Goal: Task Accomplishment & Management: Manage account settings

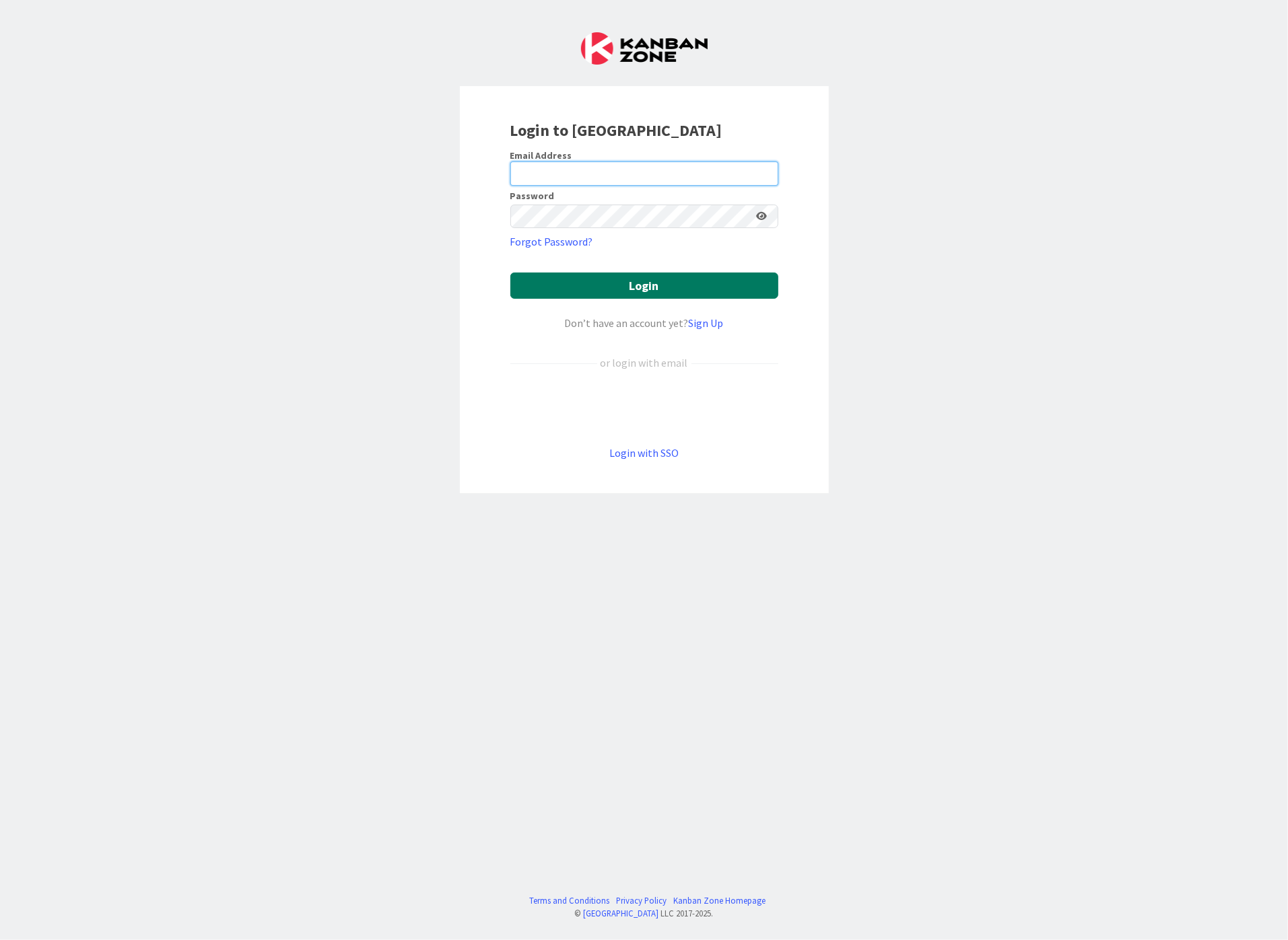
type input "[EMAIL_ADDRESS][DOMAIN_NAME]"
click at [642, 286] on button "Login" at bounding box center [644, 286] width 268 height 26
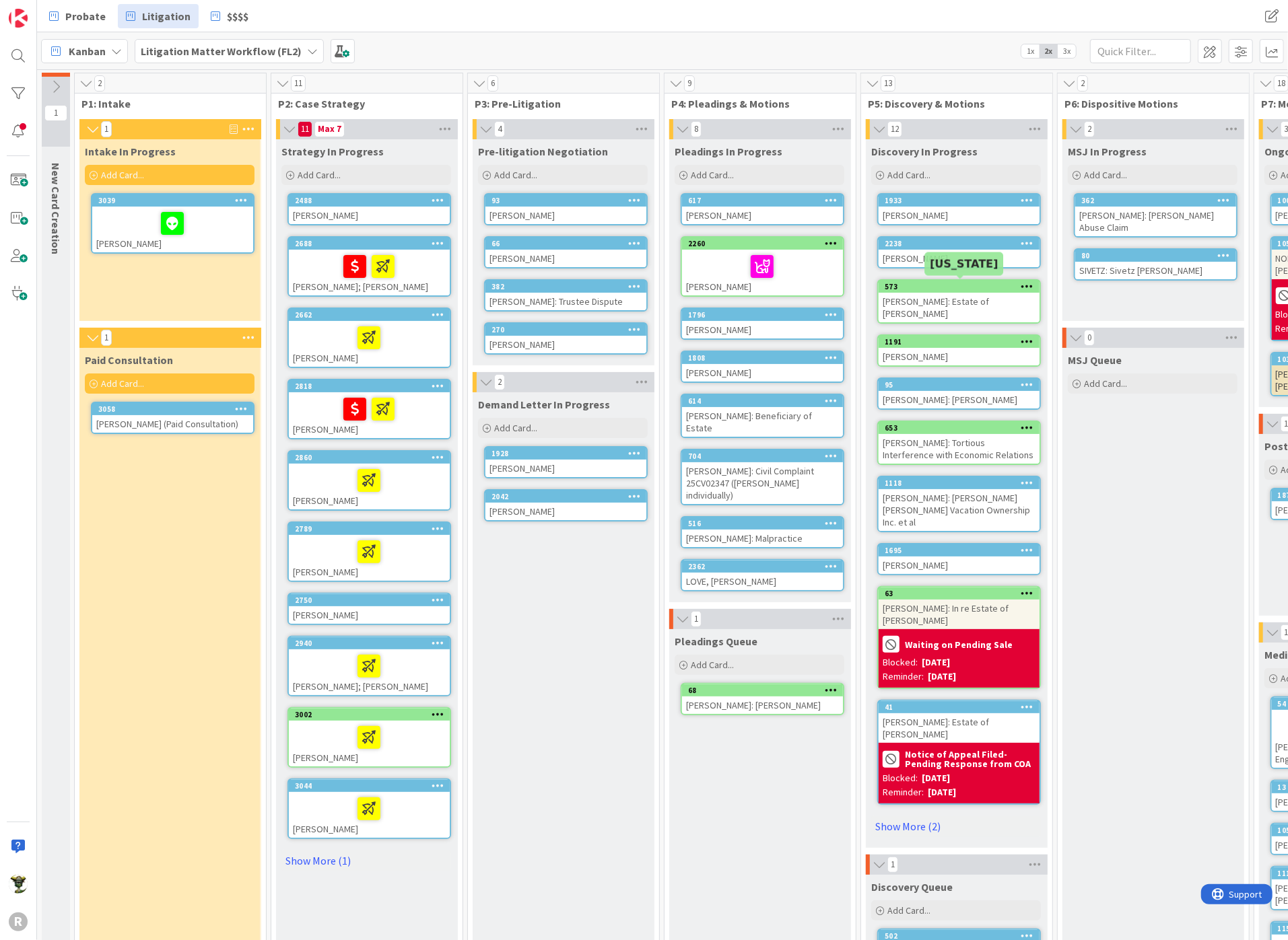
click at [933, 282] on div "573" at bounding box center [962, 287] width 155 height 10
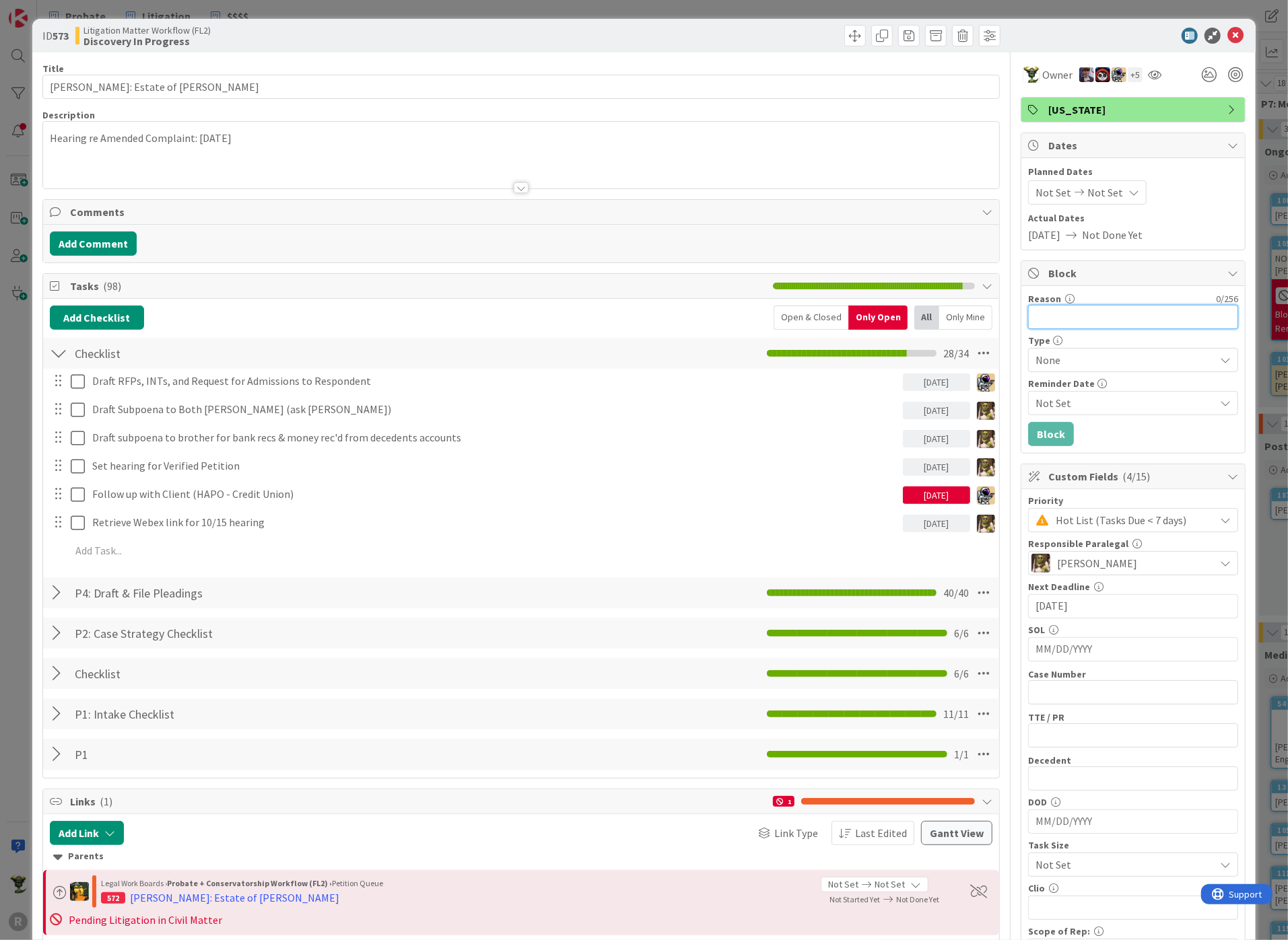
click at [1060, 312] on input "Reason" at bounding box center [1132, 316] width 210 height 24
type input "Waiting decision from client and payment"
click at [1104, 358] on span "None" at bounding box center [1121, 360] width 172 height 19
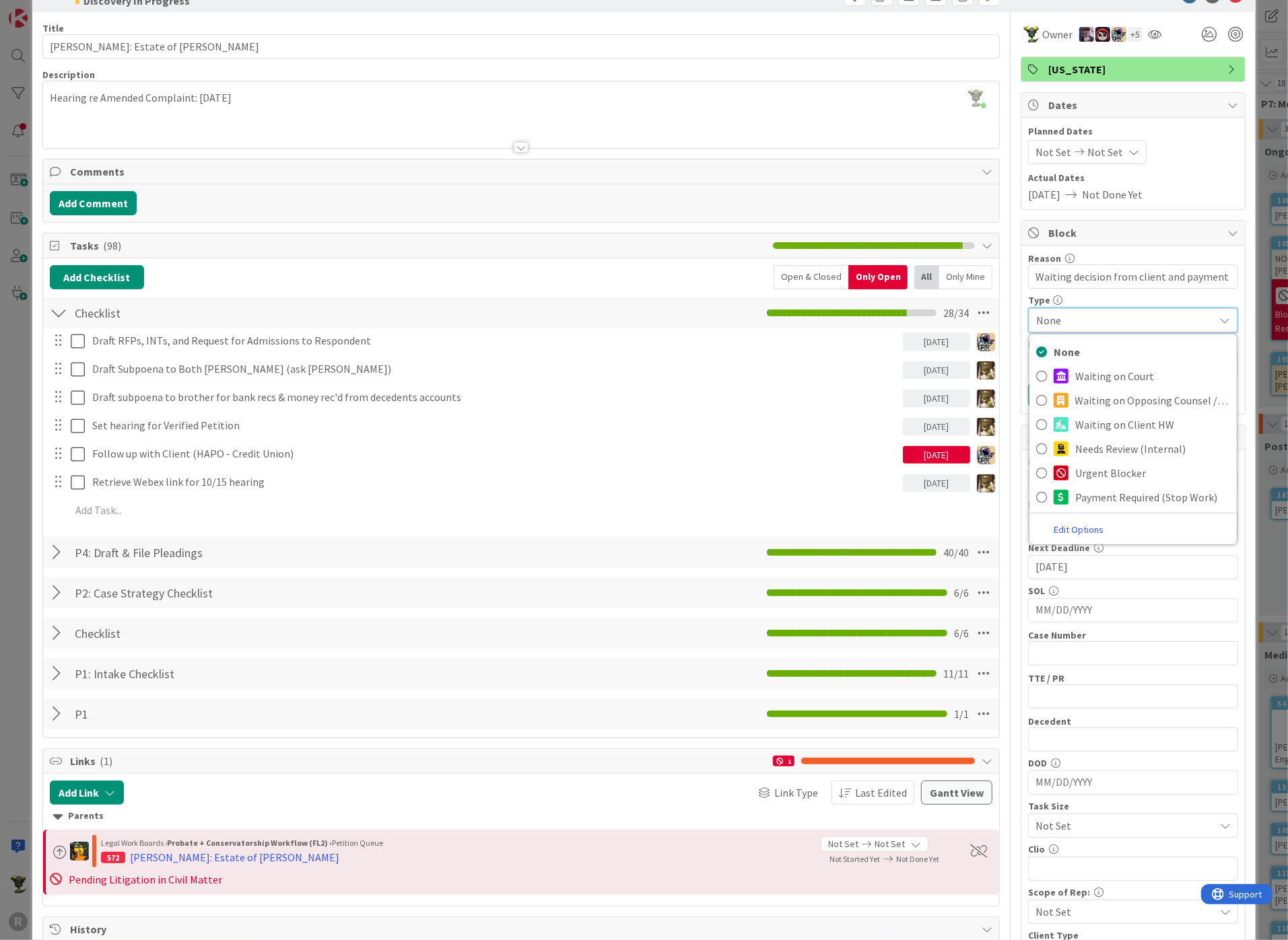
scroll to position [74, 0]
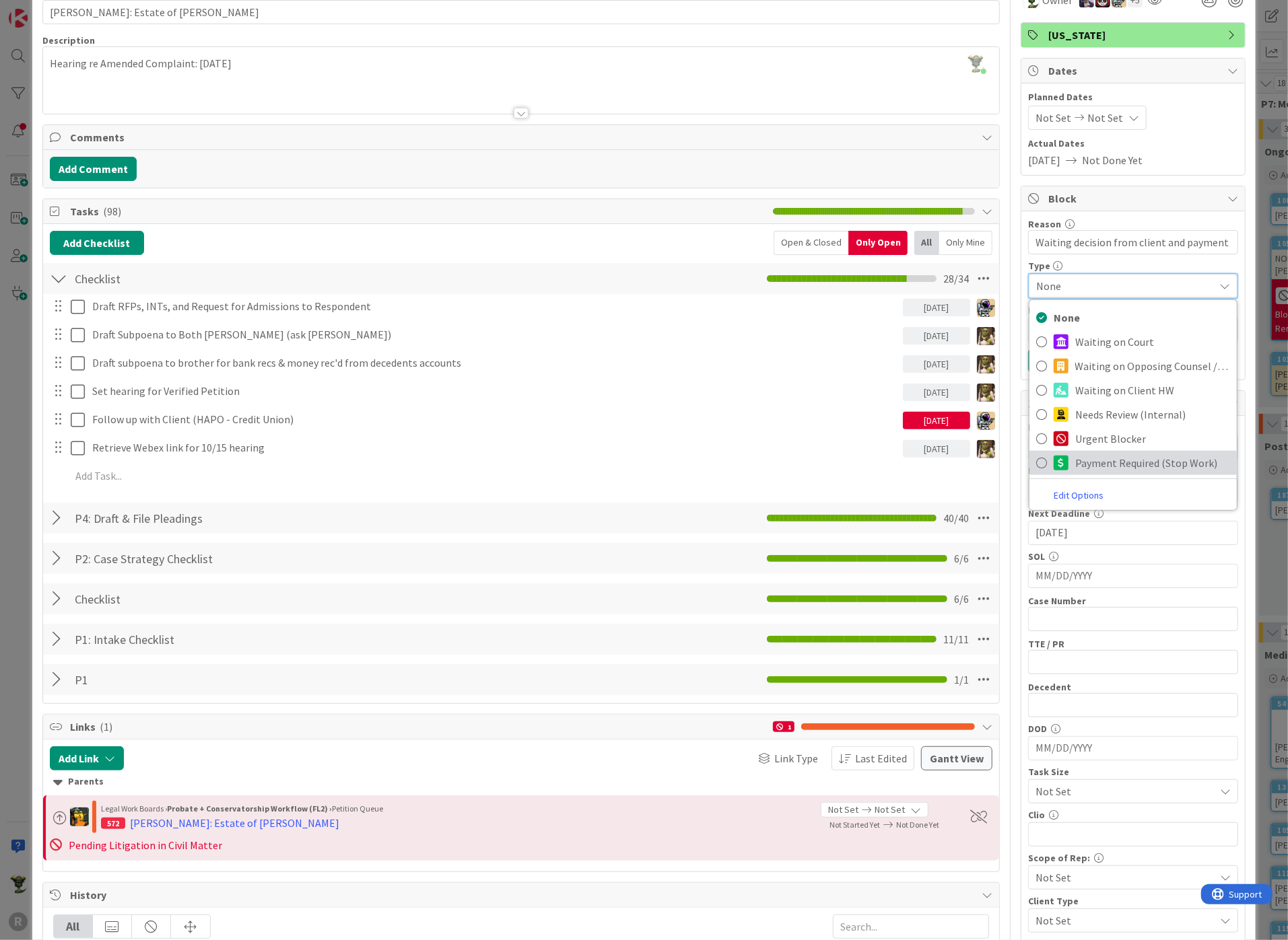
click at [1078, 462] on span "Payment Required (Stop Work)" at bounding box center [1152, 463] width 155 height 20
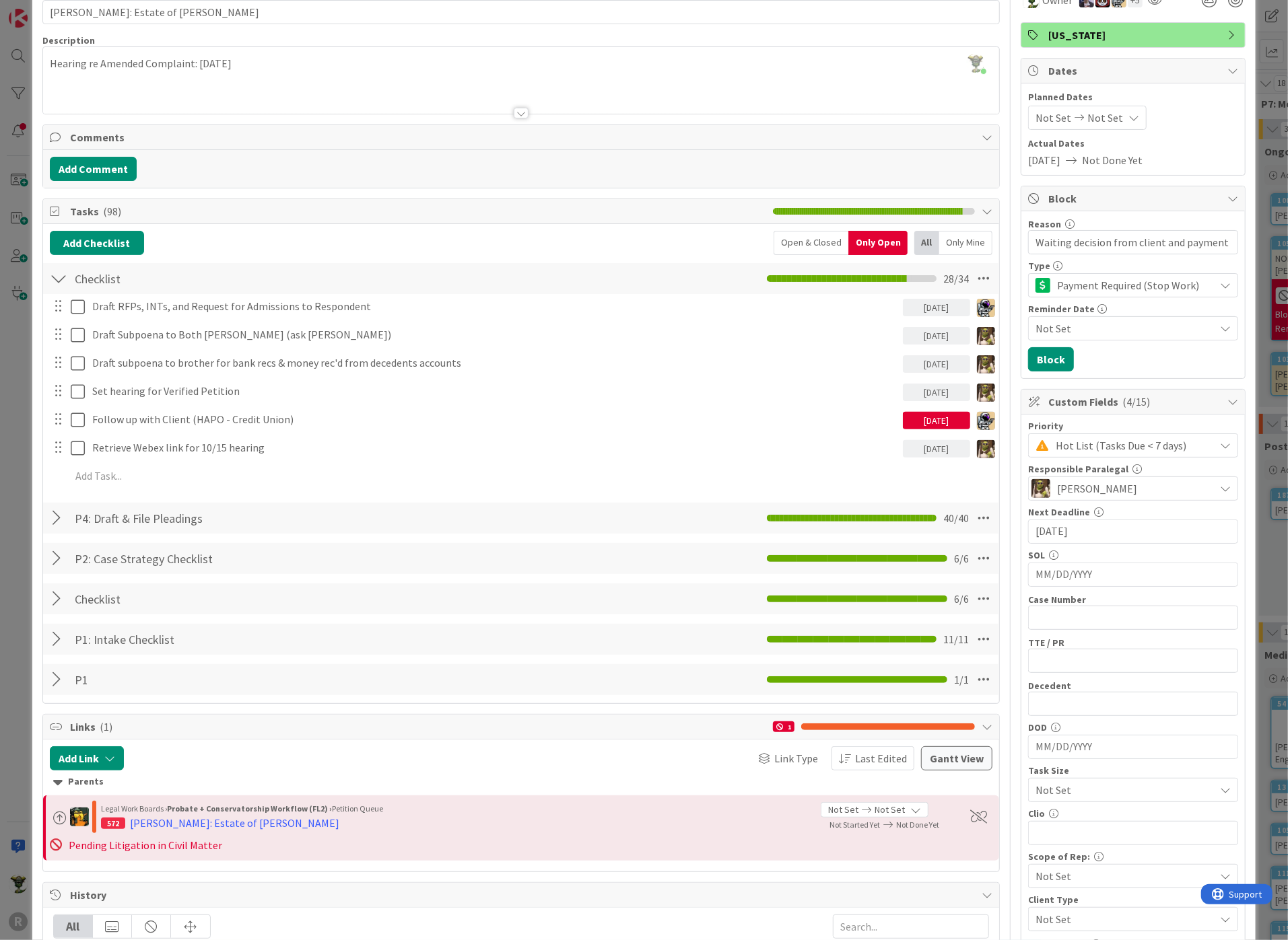
click at [1066, 330] on span "Not Set" at bounding box center [1125, 329] width 179 height 16
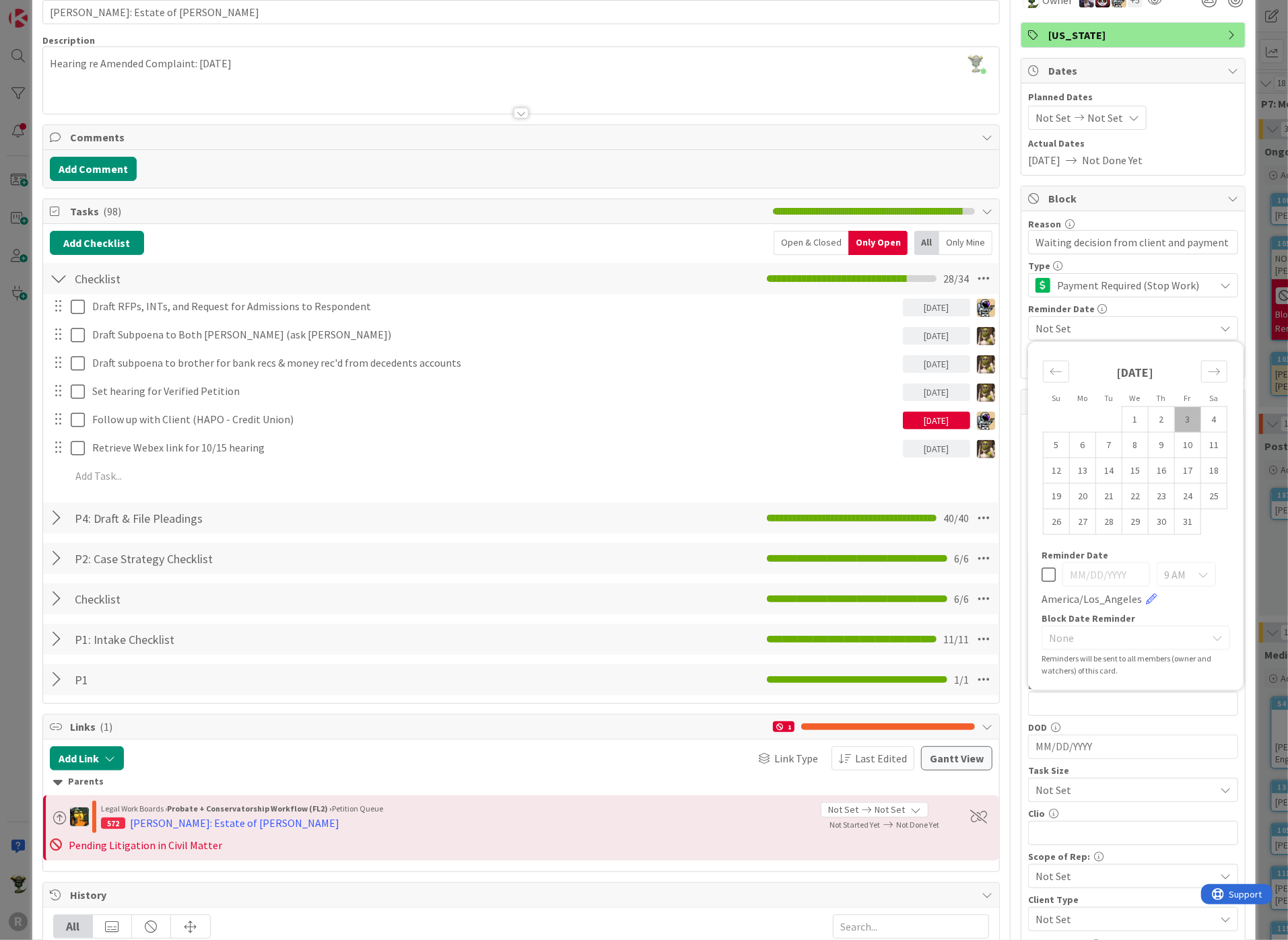
click at [1066, 330] on span "Not Set" at bounding box center [1125, 329] width 179 height 16
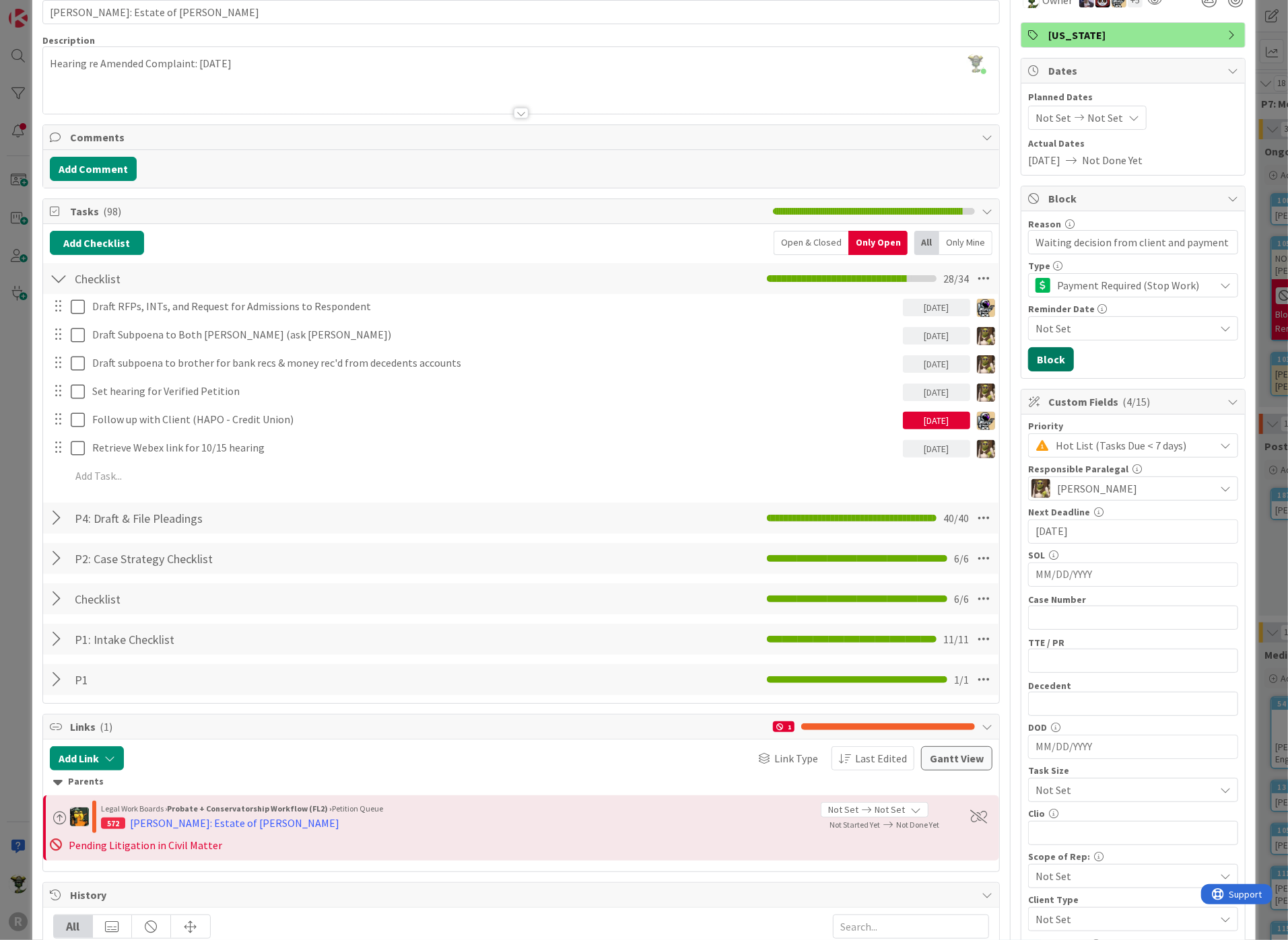
click at [1042, 352] on button "Block" at bounding box center [1050, 359] width 46 height 24
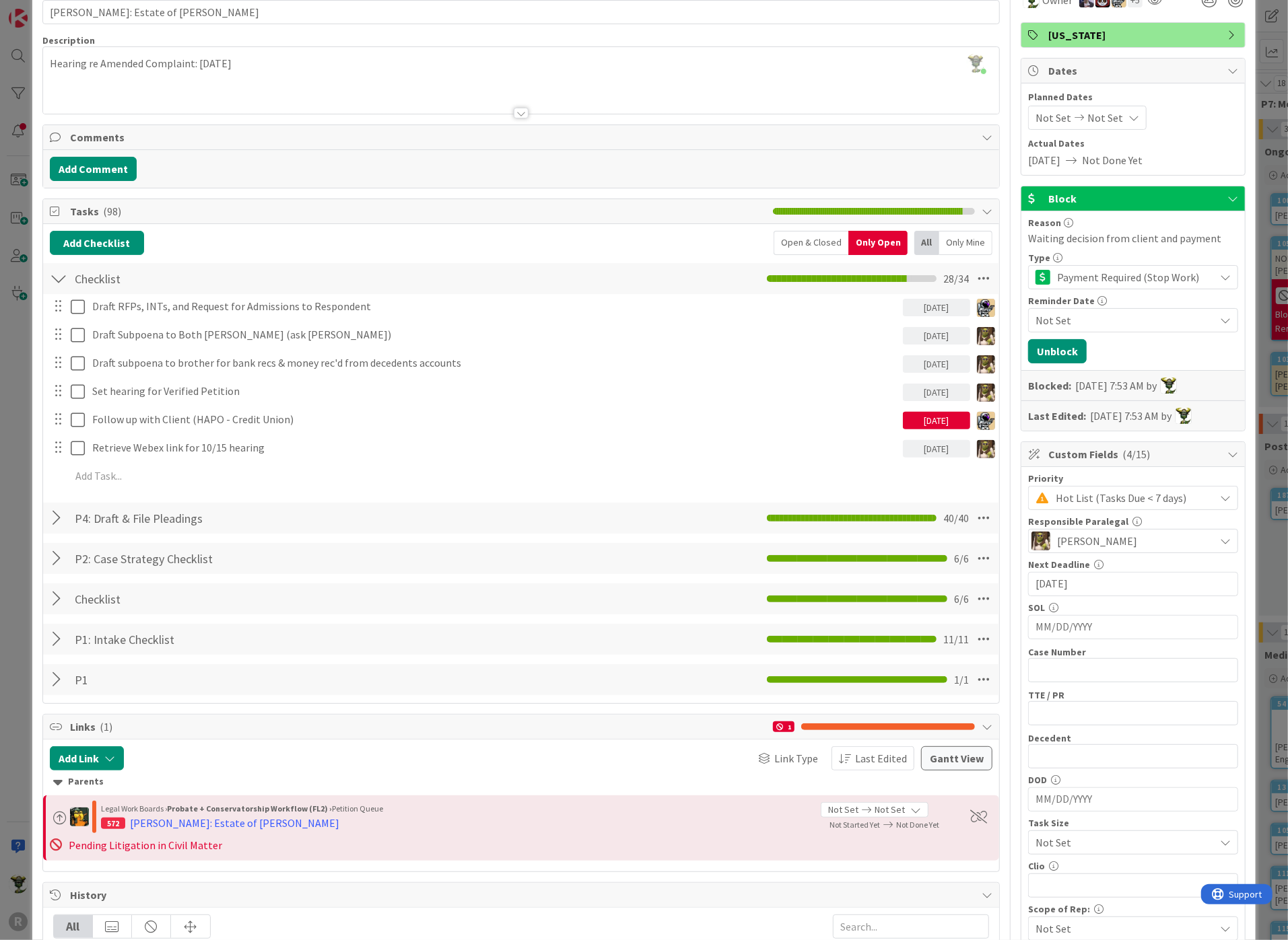
click at [1162, 275] on span "Payment Required (Stop Work)" at bounding box center [1132, 277] width 151 height 19
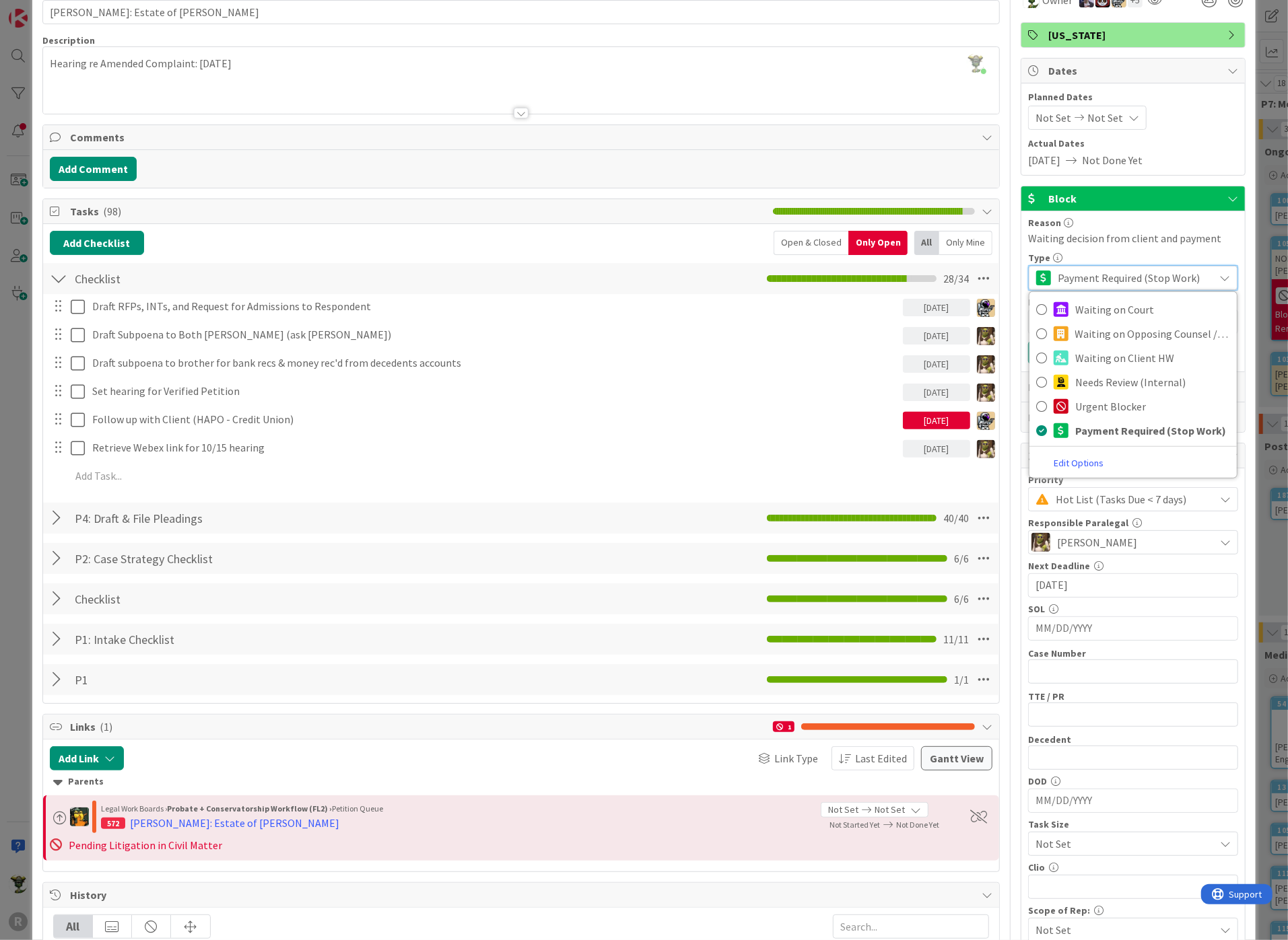
click at [1108, 275] on span "Payment Required (Stop Work)" at bounding box center [1132, 278] width 150 height 19
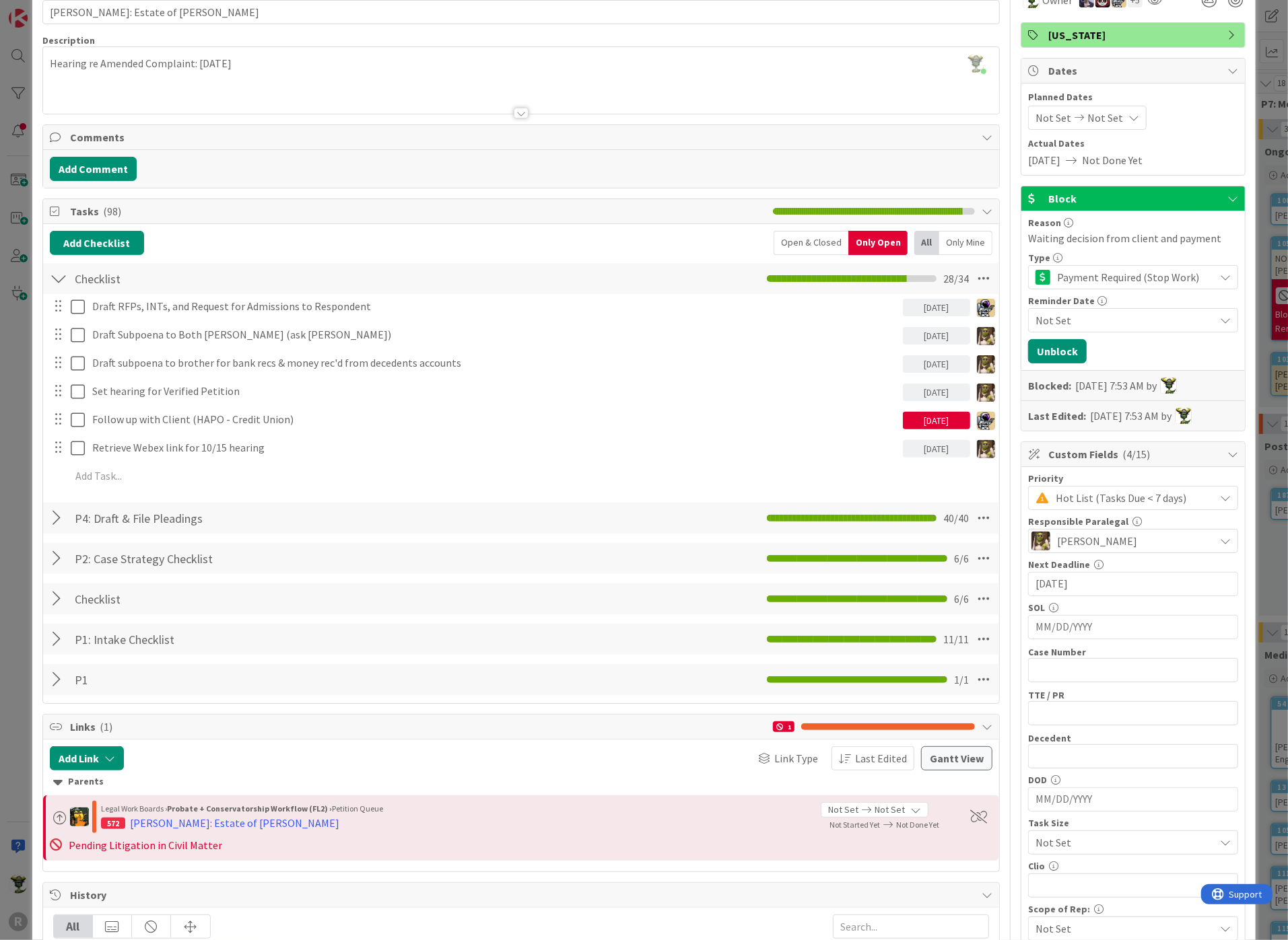
click at [1205, 275] on div "Payment Required (Stop Work)" at bounding box center [1132, 277] width 210 height 24
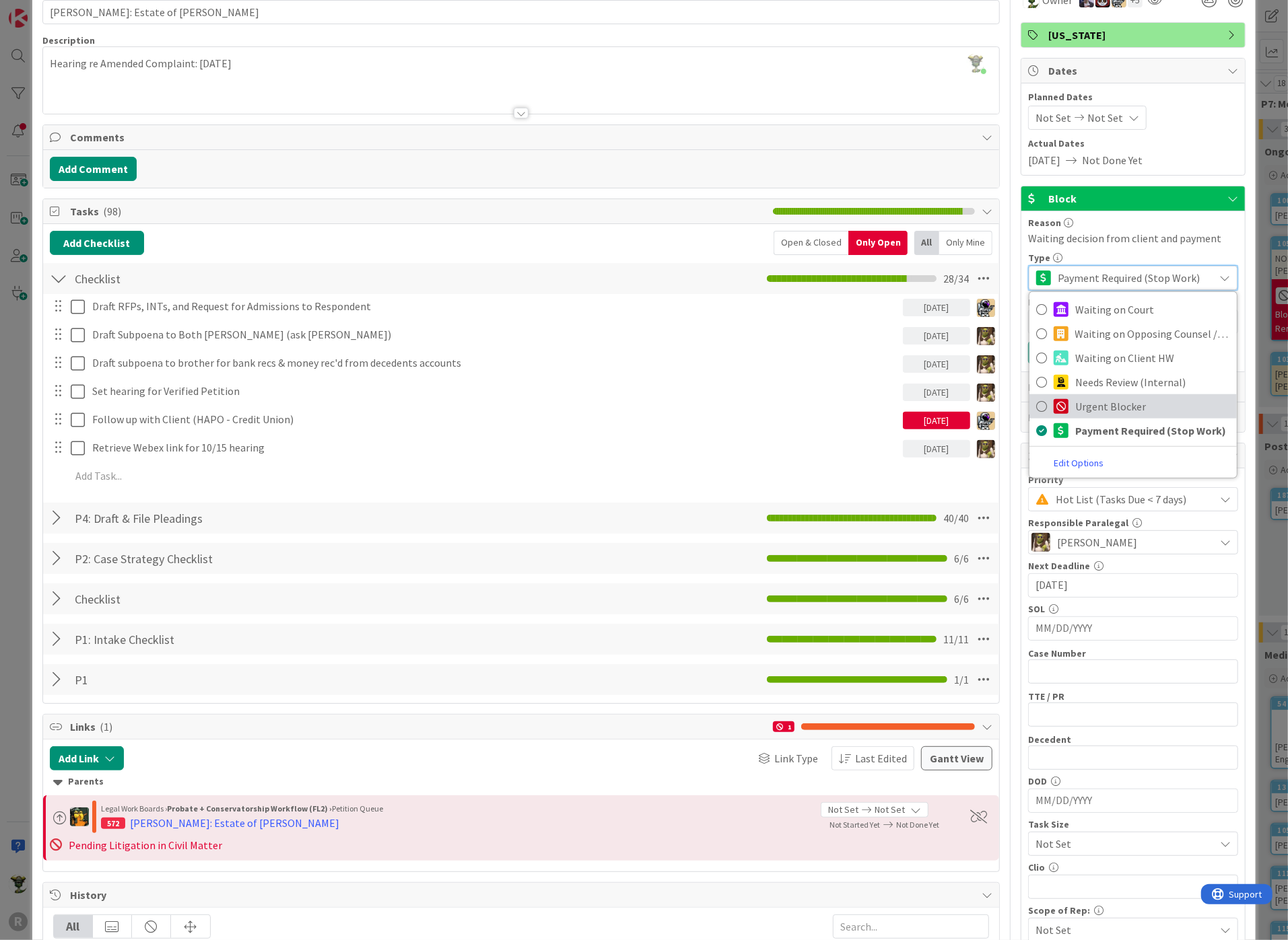
click at [1075, 397] on span "Urgent Blocker" at bounding box center [1152, 406] width 155 height 20
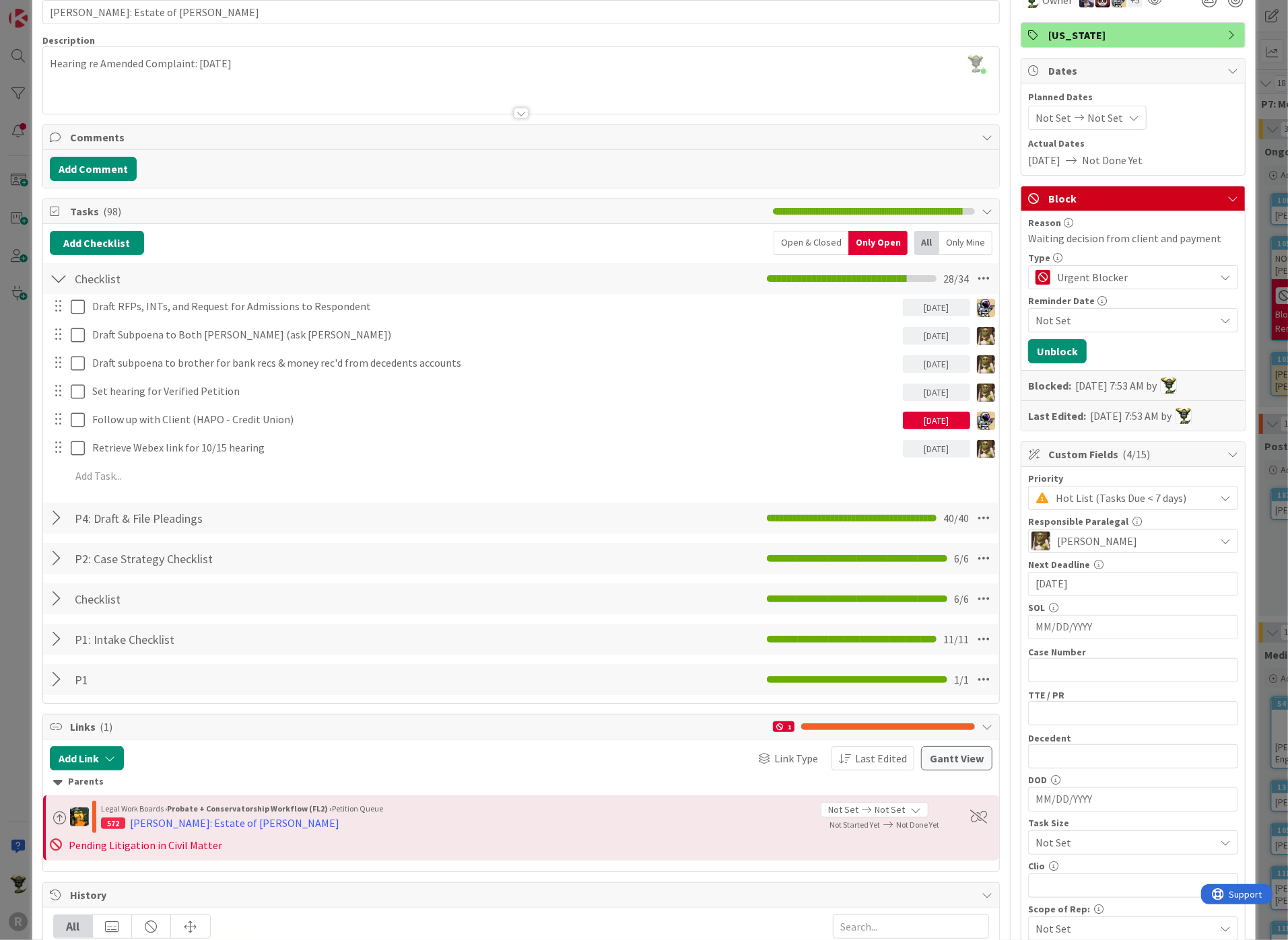
click at [1149, 275] on span "Urgent Blocker" at bounding box center [1132, 277] width 151 height 19
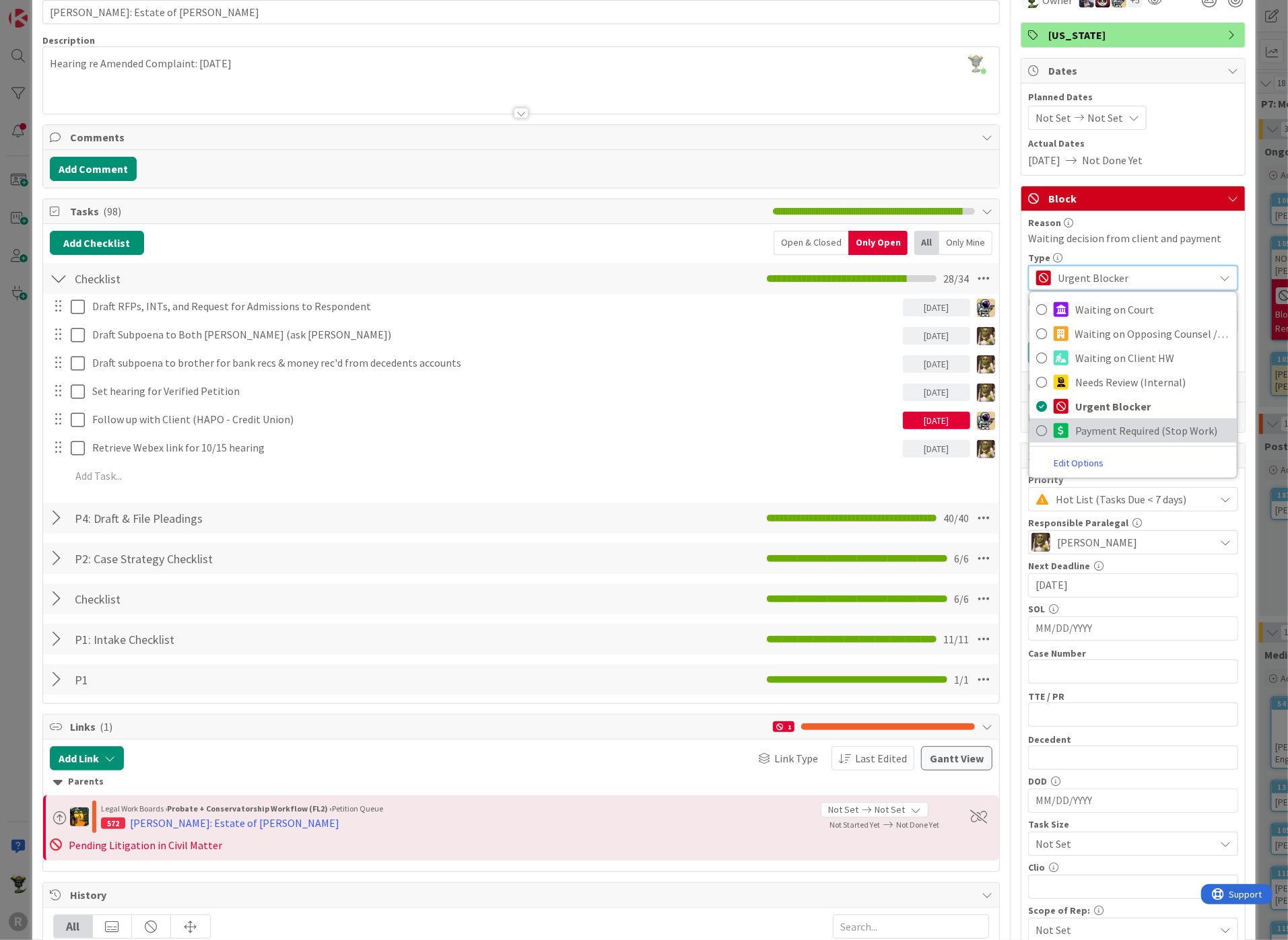
click at [1076, 423] on span "Payment Required (Stop Work)" at bounding box center [1152, 431] width 155 height 20
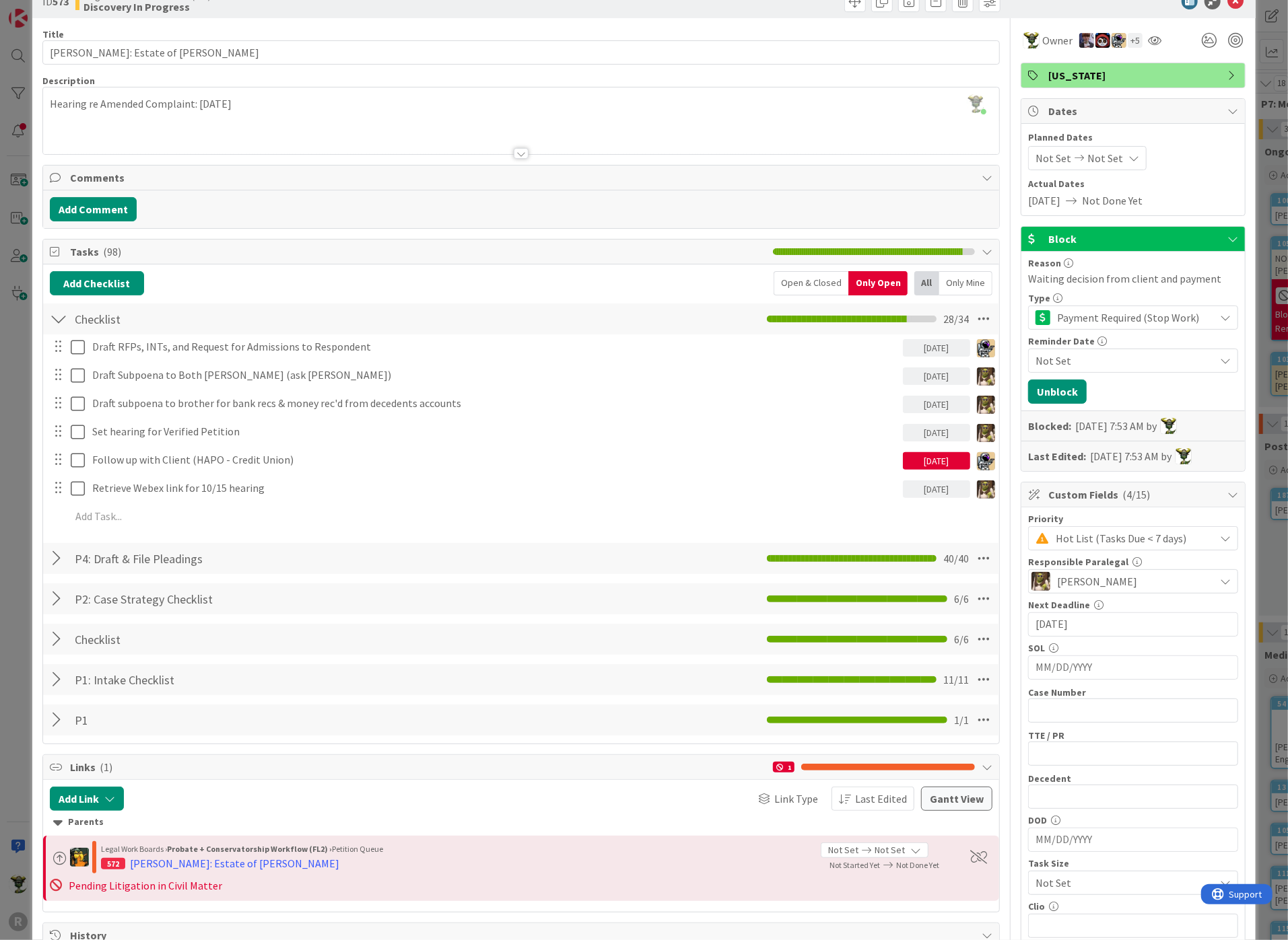
scroll to position [0, 0]
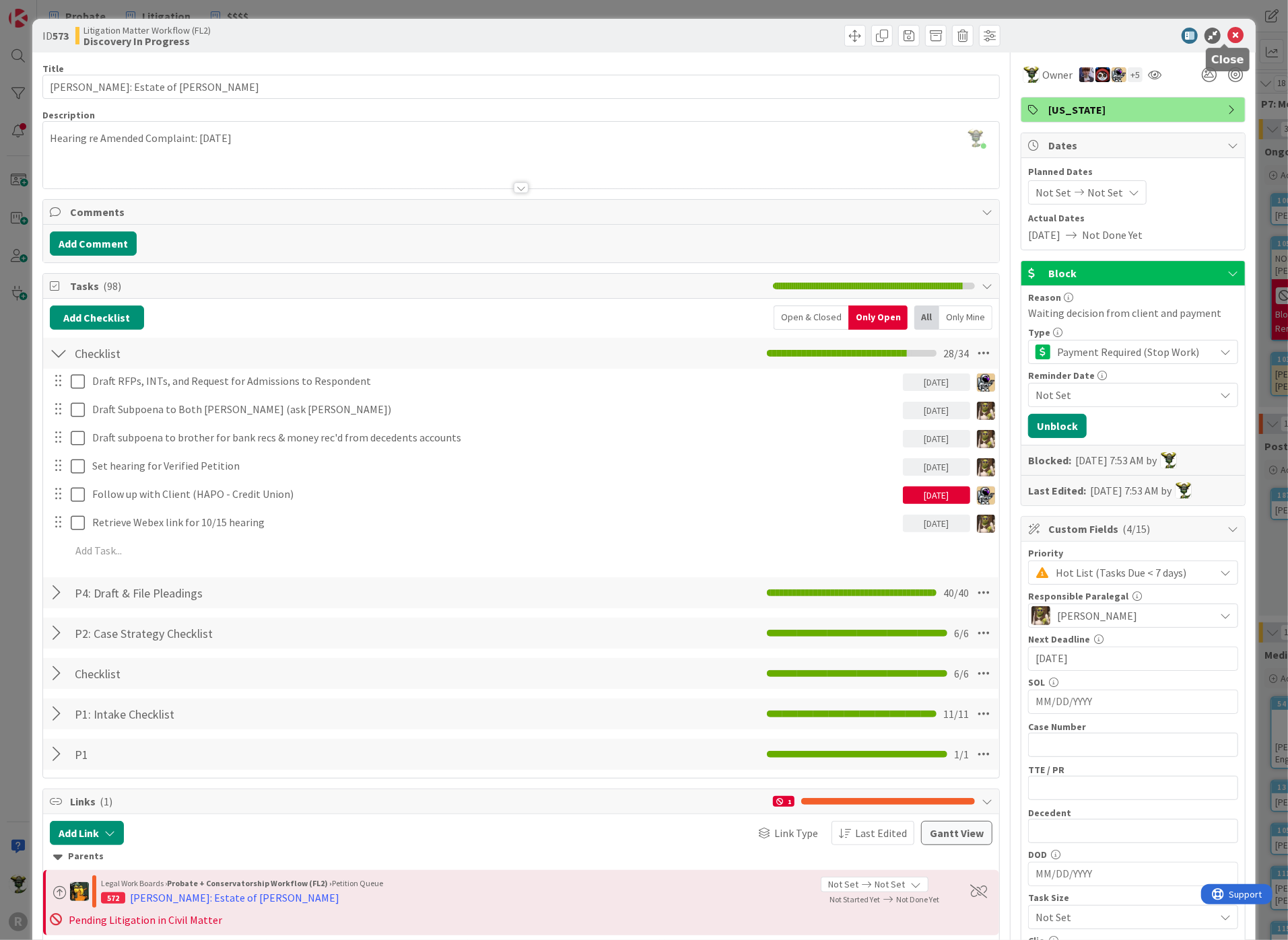
click at [1227, 27] on icon at bounding box center [1235, 36] width 16 height 16
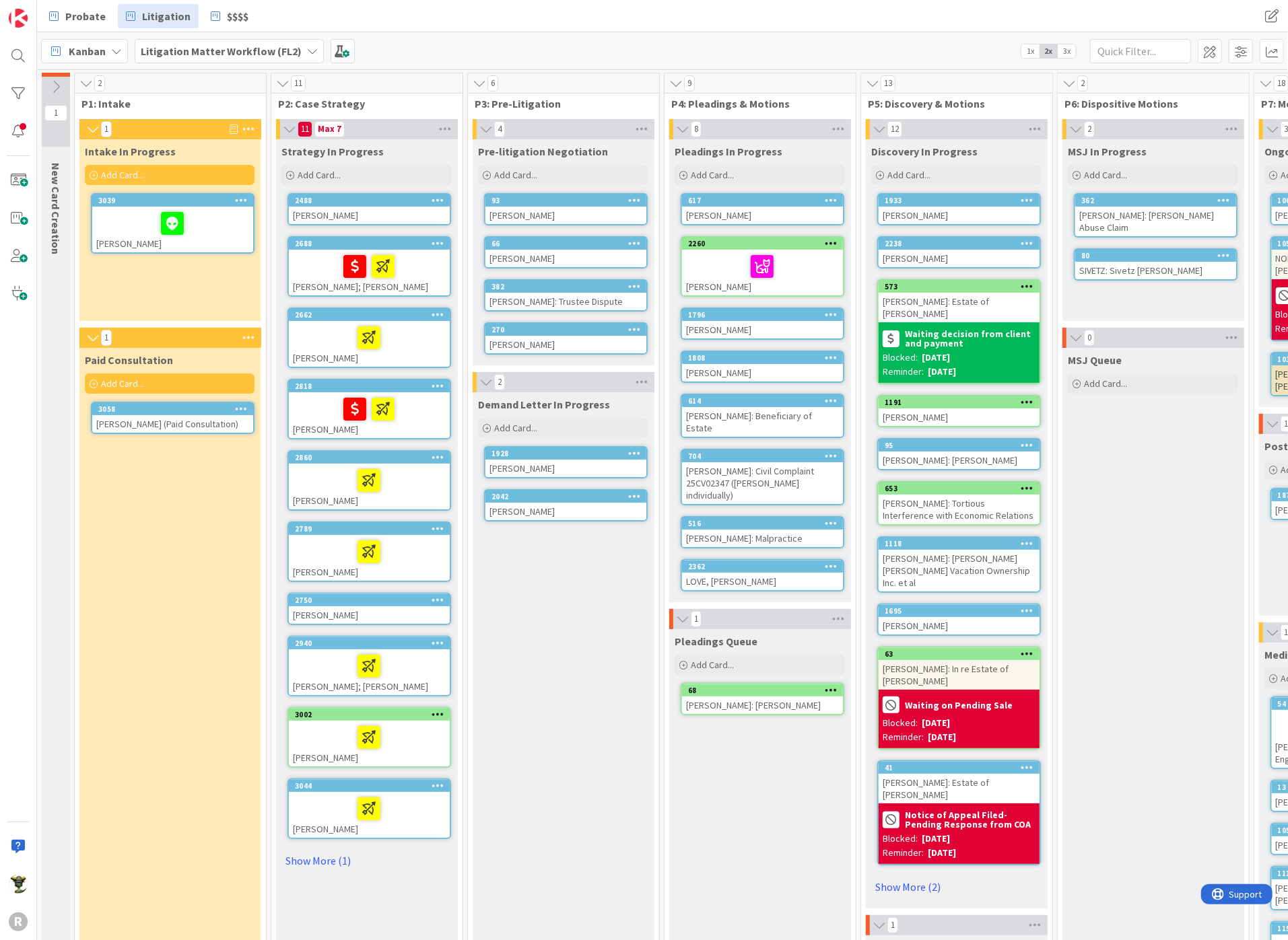
click at [1155, 618] on div "MSJ Queue Add Card..." at bounding box center [1153, 798] width 180 height 900
click at [664, 786] on div "9 P4: Pleadings & Motions 8 Pleadings In Progress Add Card... 617 [PERSON_NAME]…" at bounding box center [760, 664] width 193 height 1183
click at [1140, 497] on div "MSJ Queue Add Card..." at bounding box center [1153, 798] width 180 height 900
click at [556, 696] on div "Demand Letter In Progress Add Card... 1928 [PERSON_NAME] 2042 [PERSON_NAME]" at bounding box center [563, 820] width 180 height 856
click at [955, 329] on b "Waiting decision from client and payment" at bounding box center [970, 339] width 131 height 19
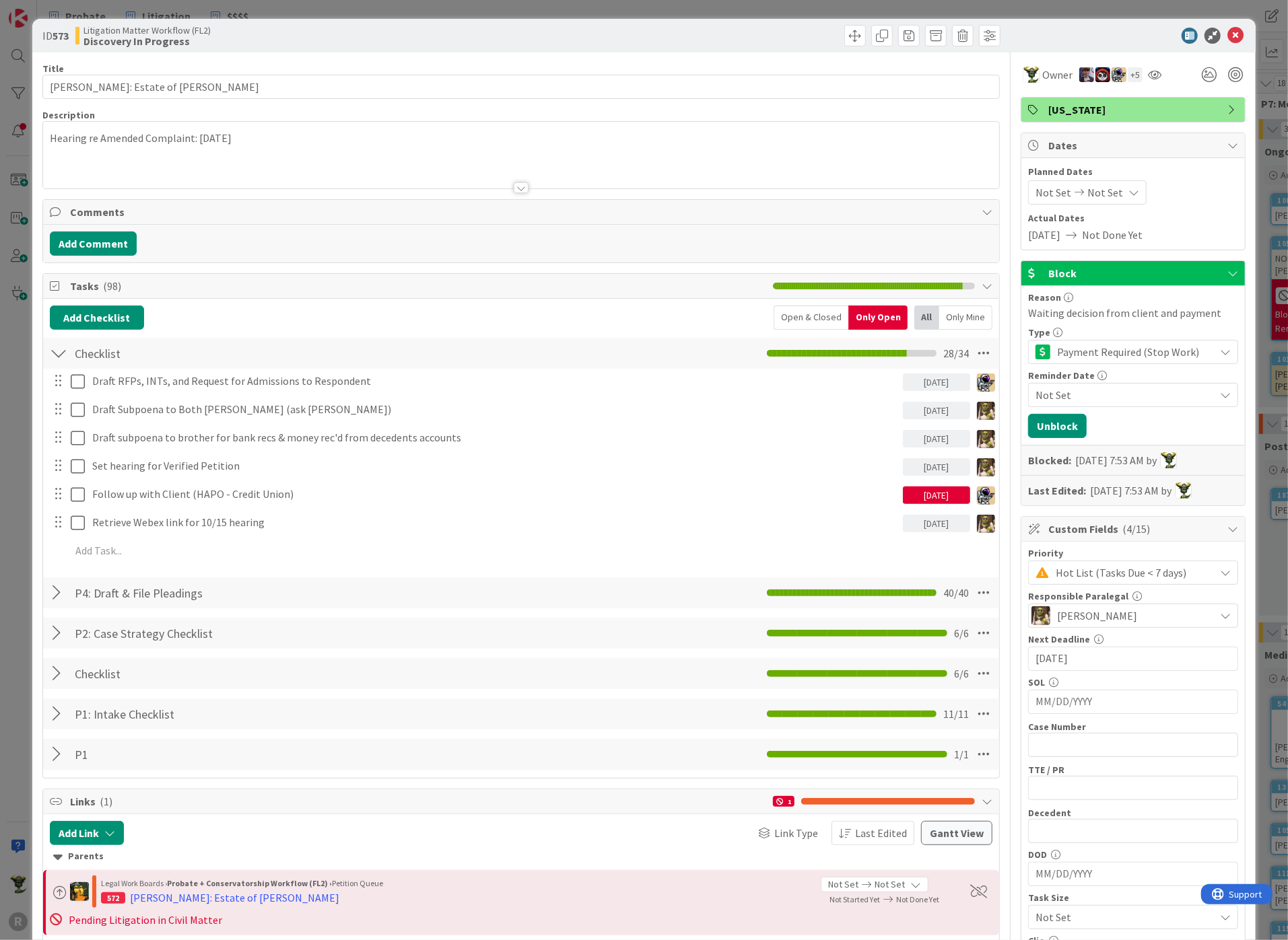
click at [1104, 266] on span "Block" at bounding box center [1134, 273] width 172 height 16
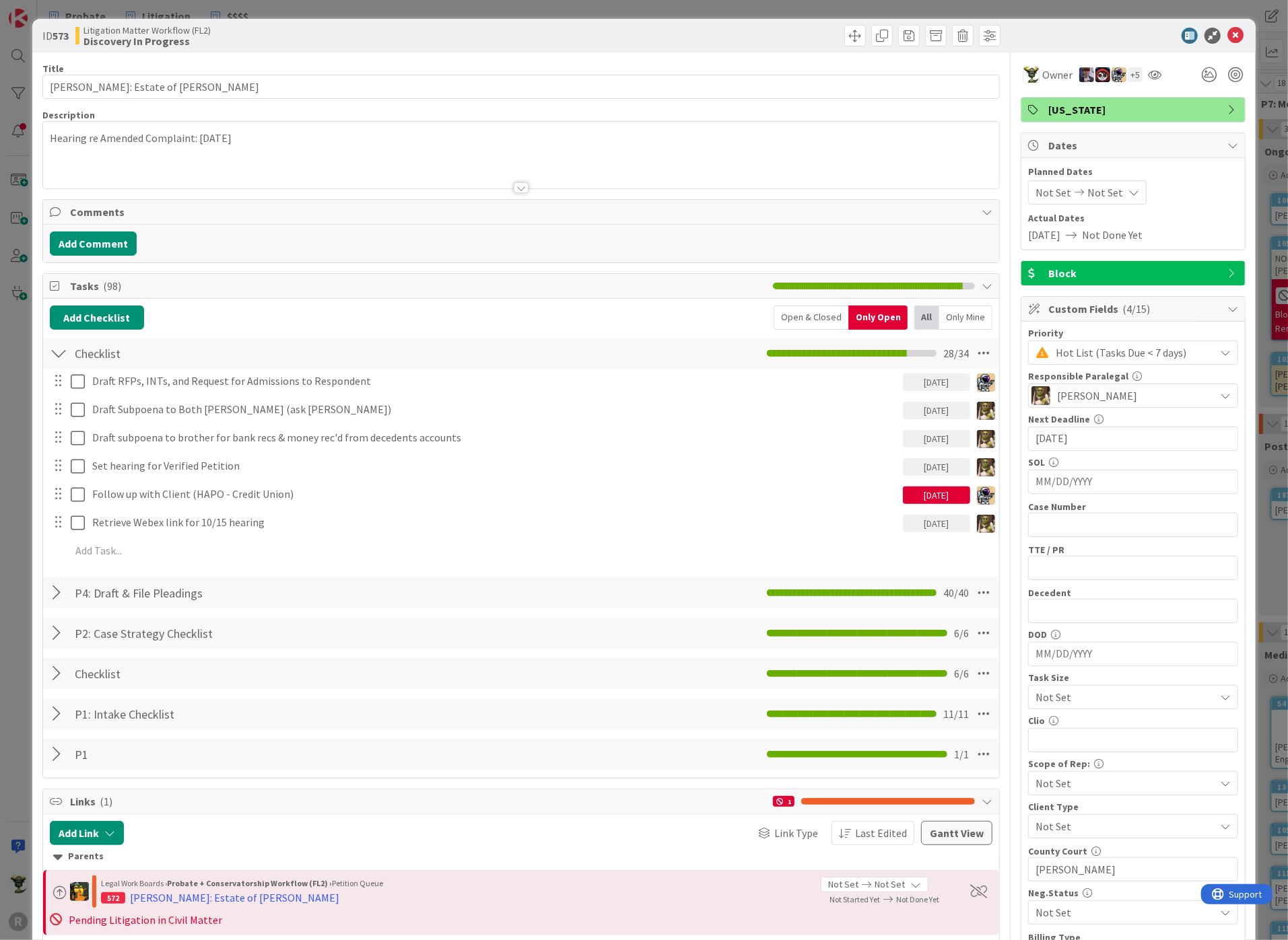
click at [1140, 279] on span "Block" at bounding box center [1134, 273] width 172 height 16
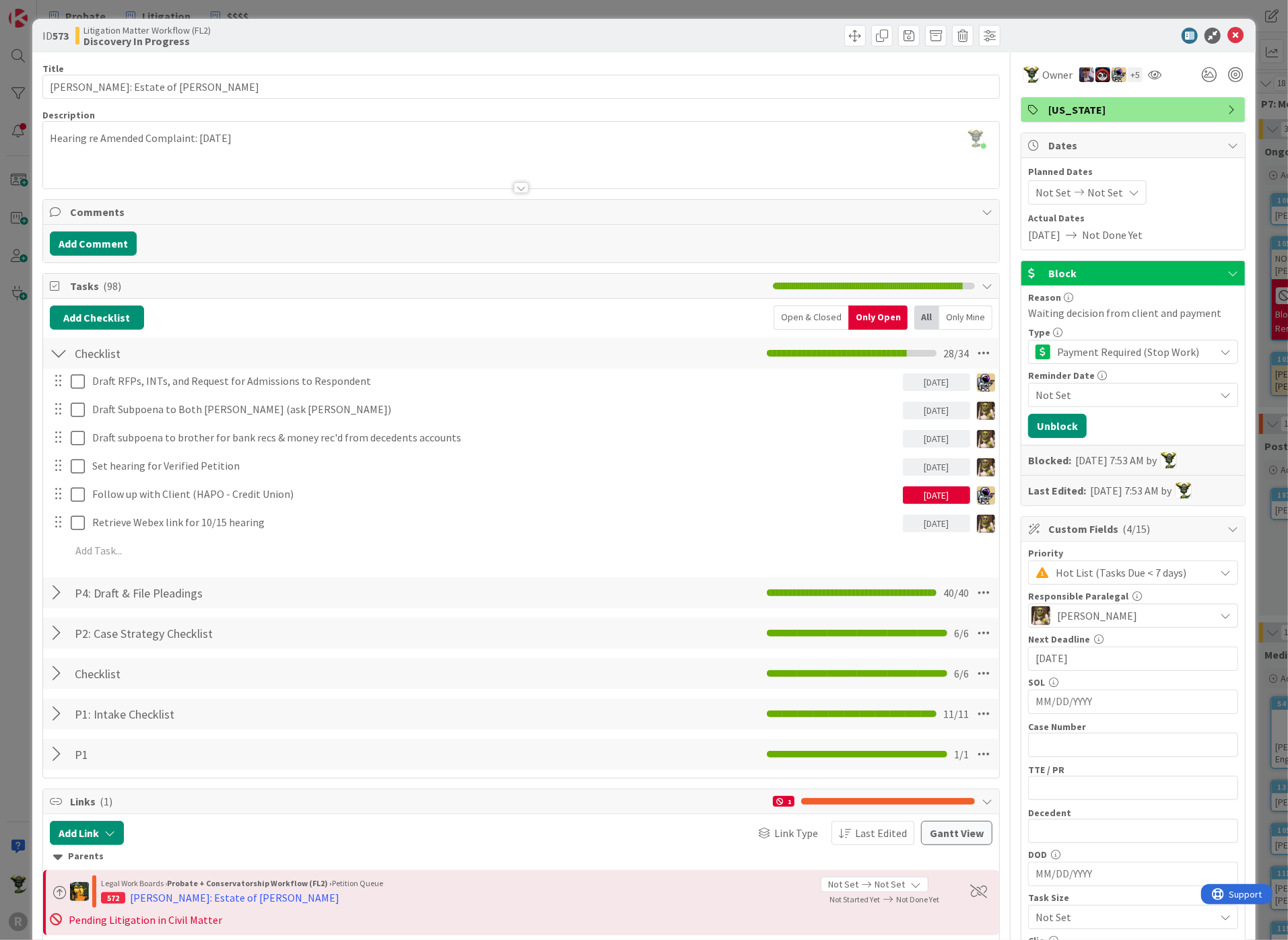
click at [1039, 355] on div "Payment Required (Stop Work)" at bounding box center [1132, 352] width 210 height 24
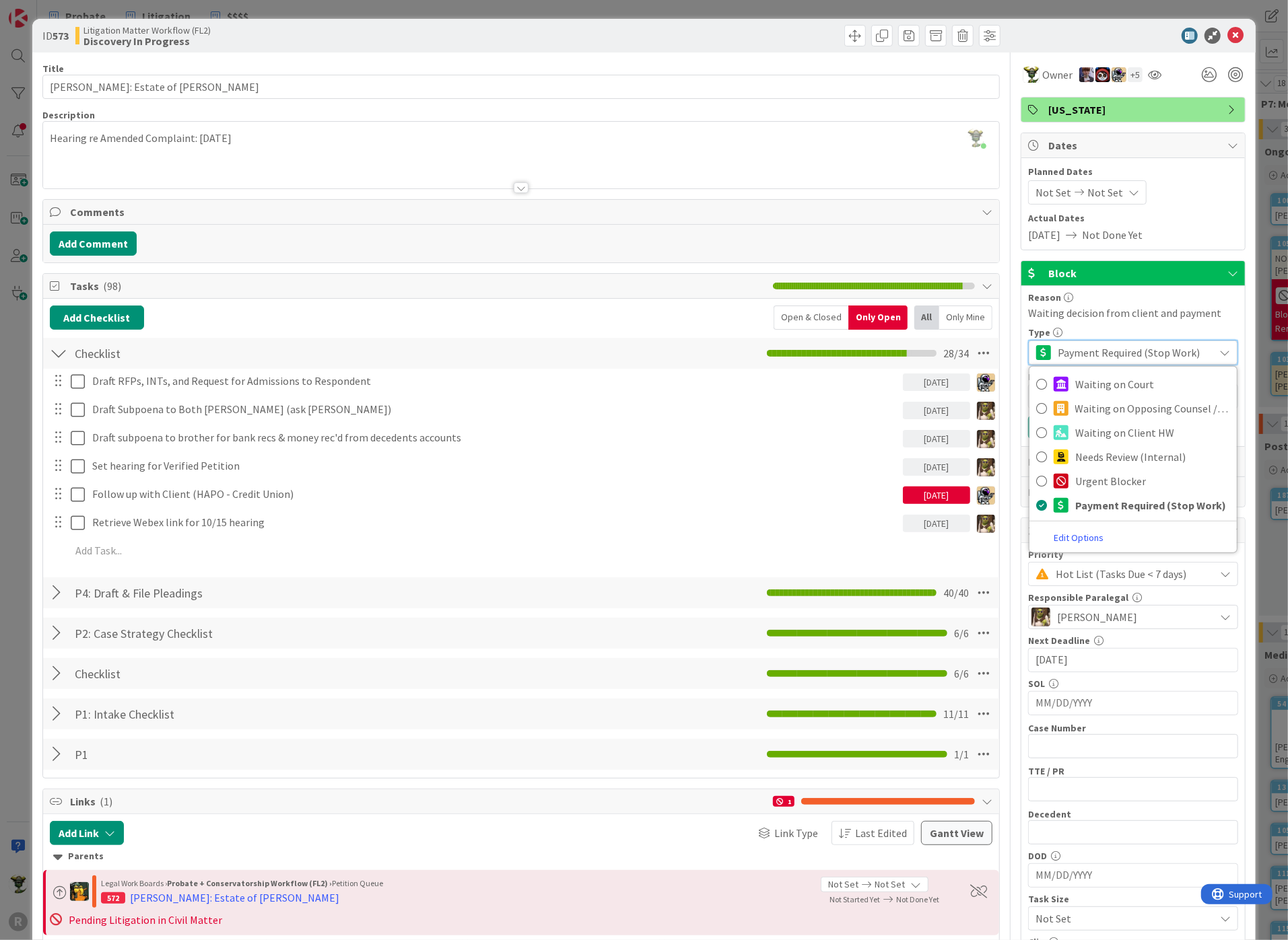
click at [1047, 542] on link "Edit Options" at bounding box center [1078, 538] width 98 height 18
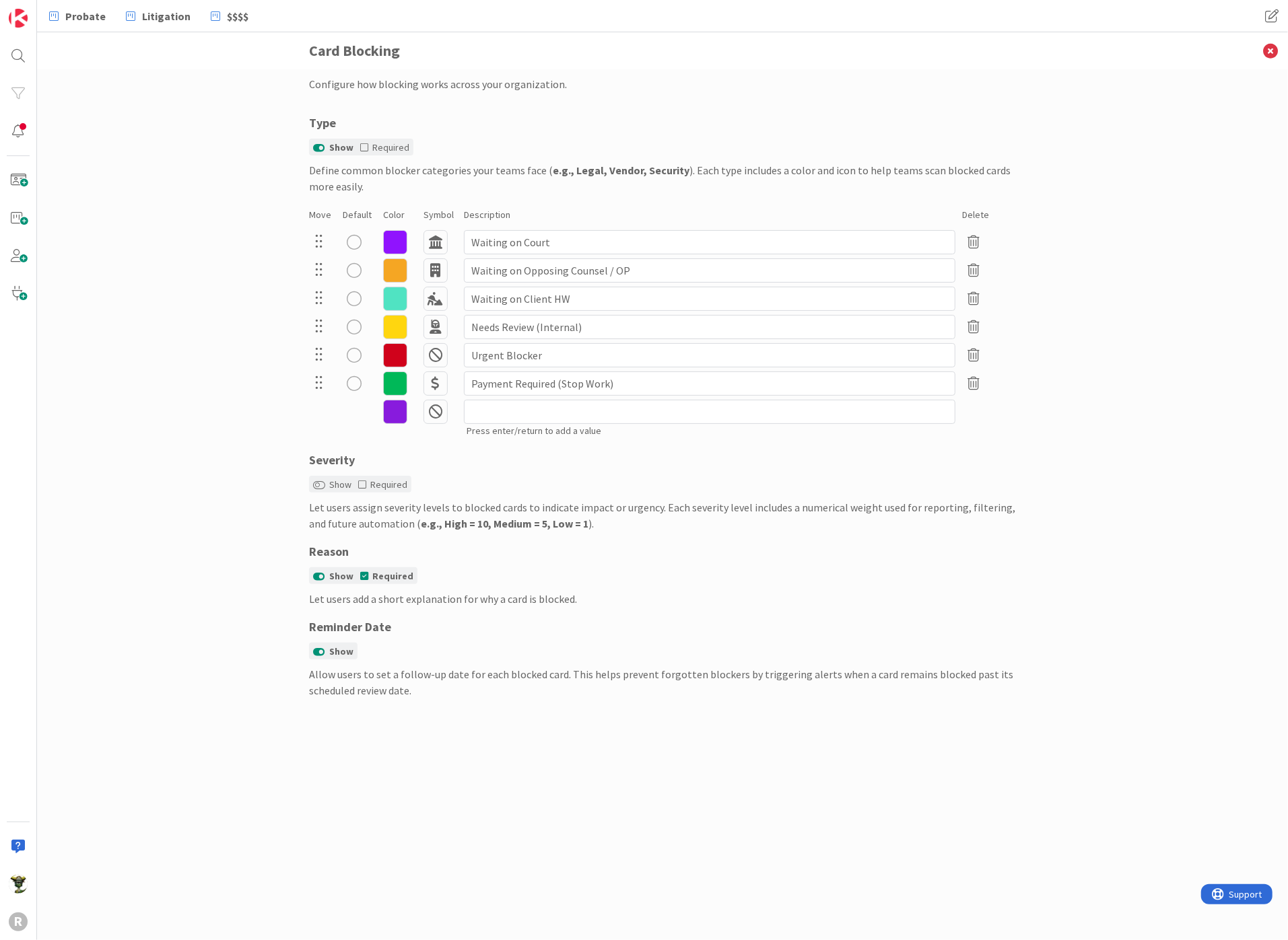
click at [397, 383] on icon at bounding box center [395, 383] width 24 height 24
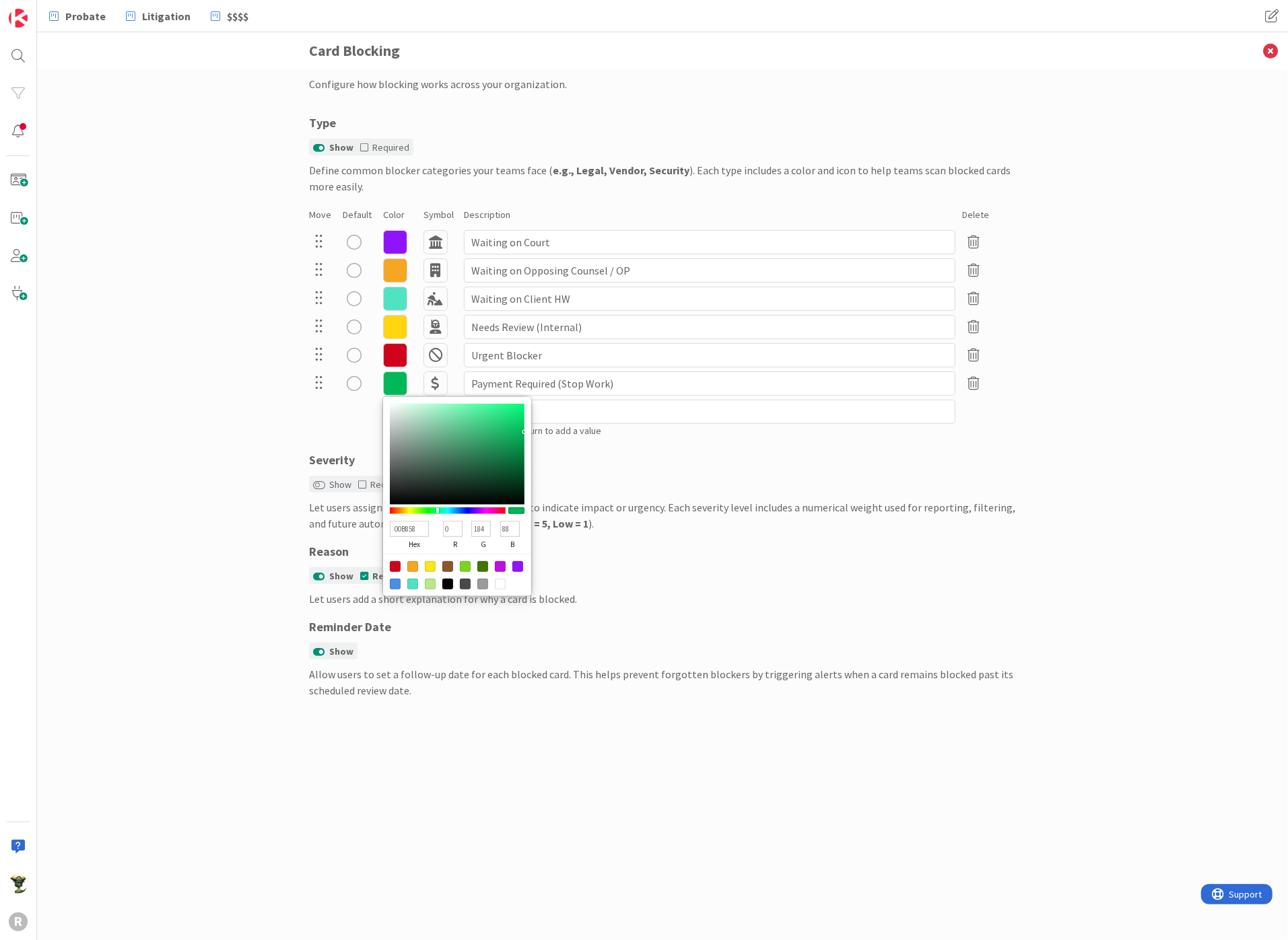
type input "B82600"
type input "184"
type input "38"
type input "0"
click at [394, 509] on div at bounding box center [447, 511] width 115 height 7
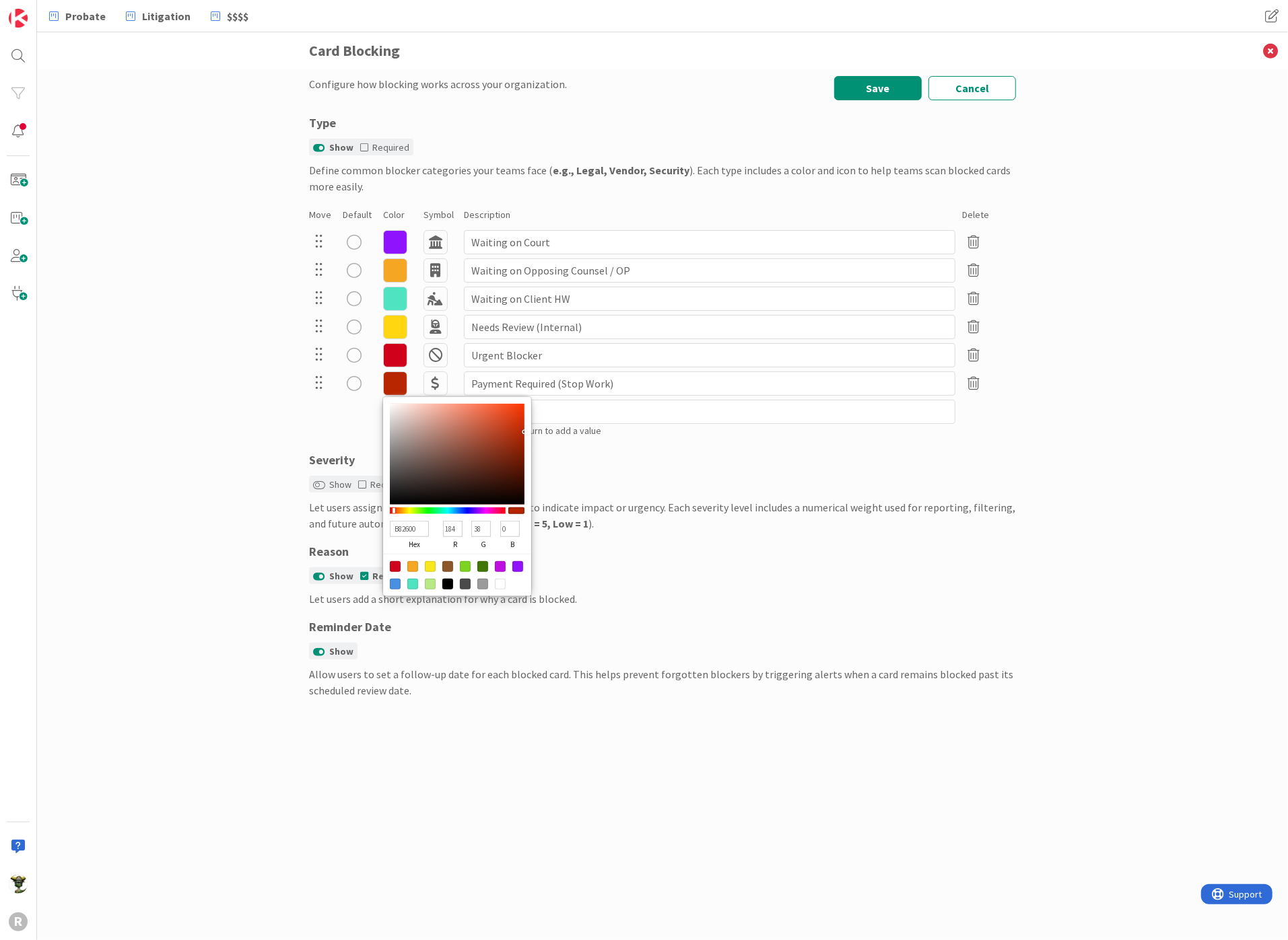
type input "B80000"
type input "0"
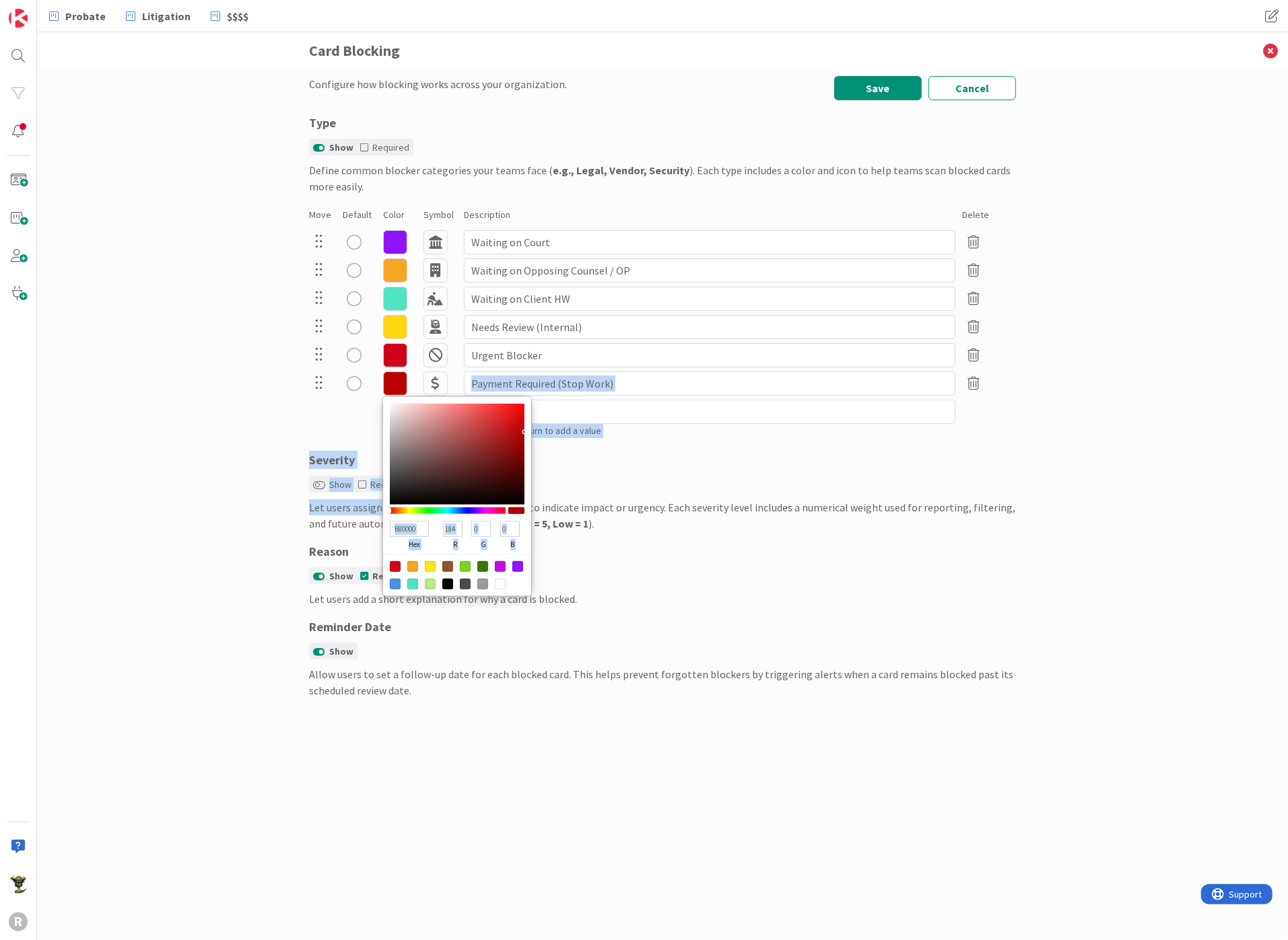
drag, startPoint x: 389, startPoint y: 509, endPoint x: 381, endPoint y: 508, distance: 8.1
click at [381, 508] on div "Configure how blocking works across your organization. Save Cancel Type Show Re…" at bounding box center [662, 390] width 707 height 629
type input "F10A0A"
type input "241"
type input "10"
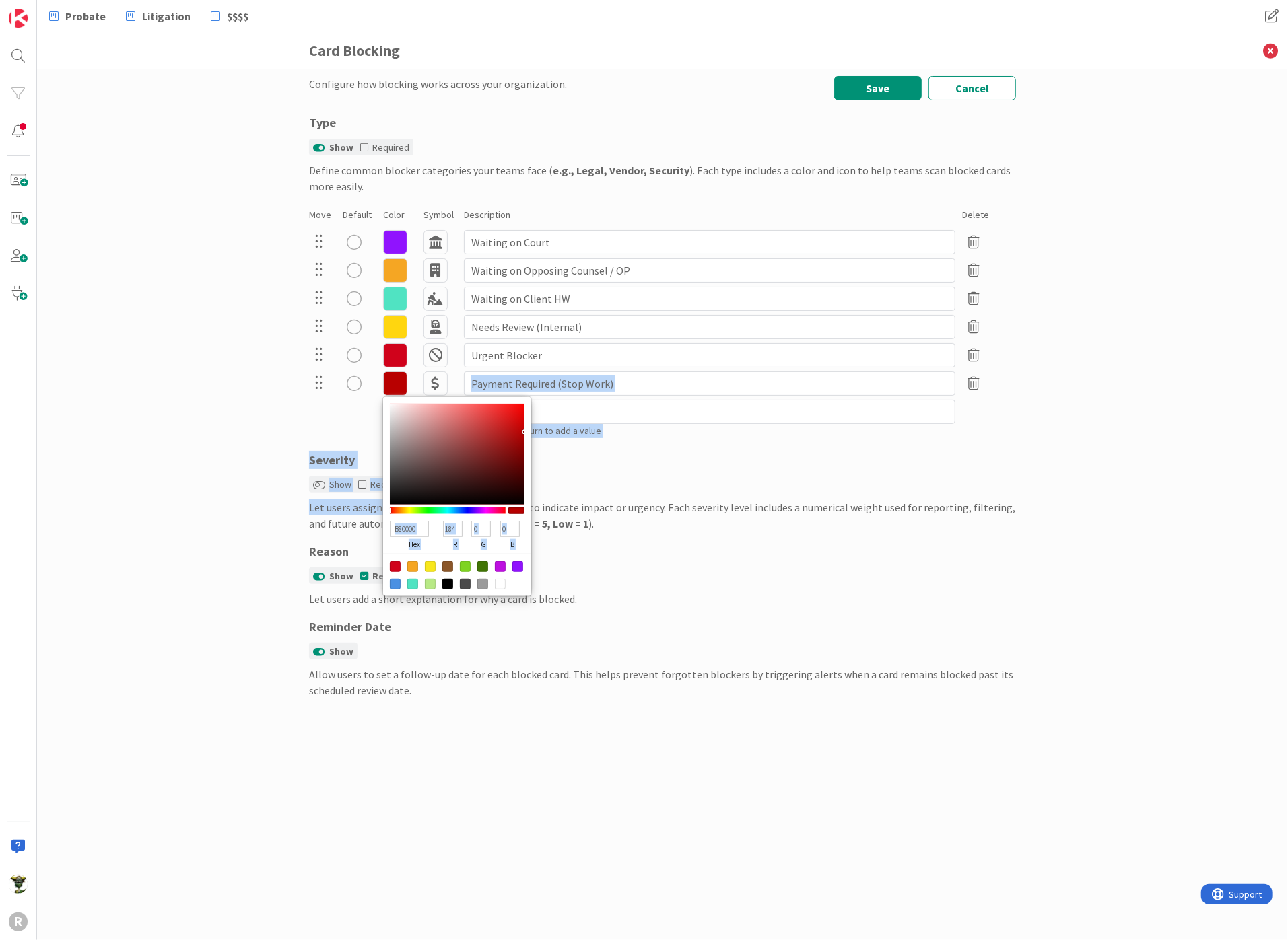
type input "10"
type input "ED0A0A"
type input "237"
type input "F10707"
type input "241"
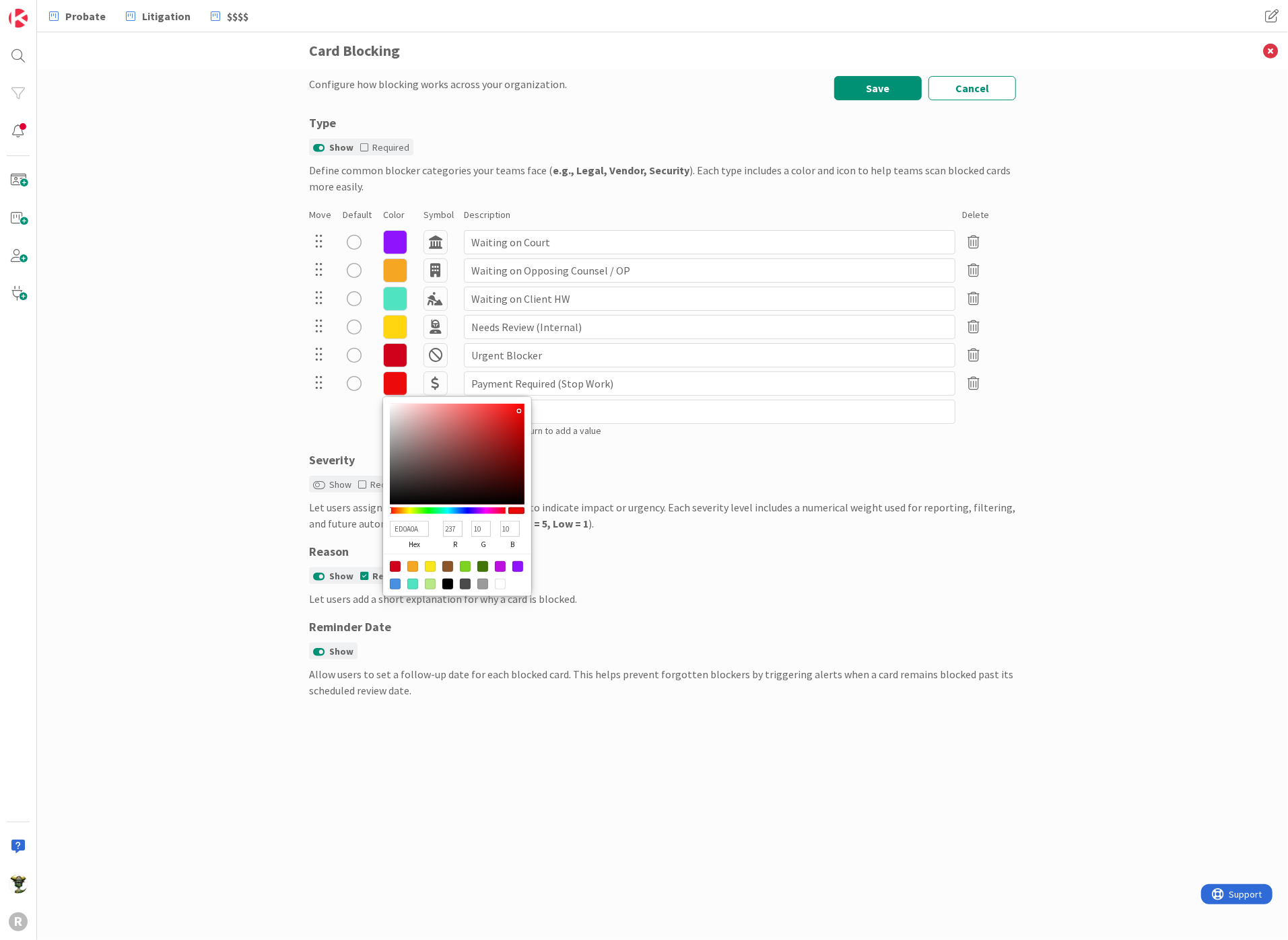
type input "7"
type input "FF0000"
type input "255"
type input "0"
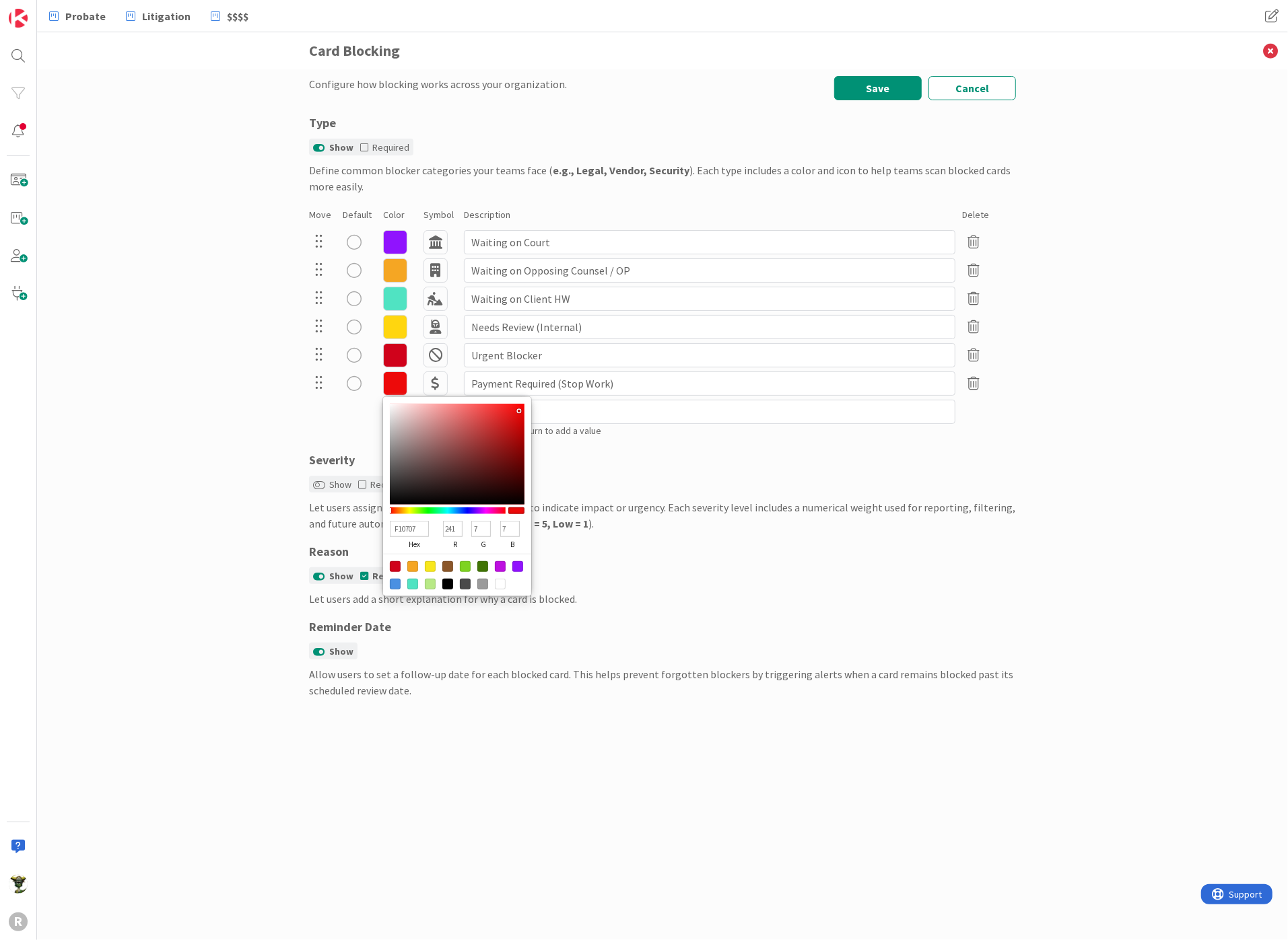
type input "0"
type input "F10A0A"
type input "241"
type input "10"
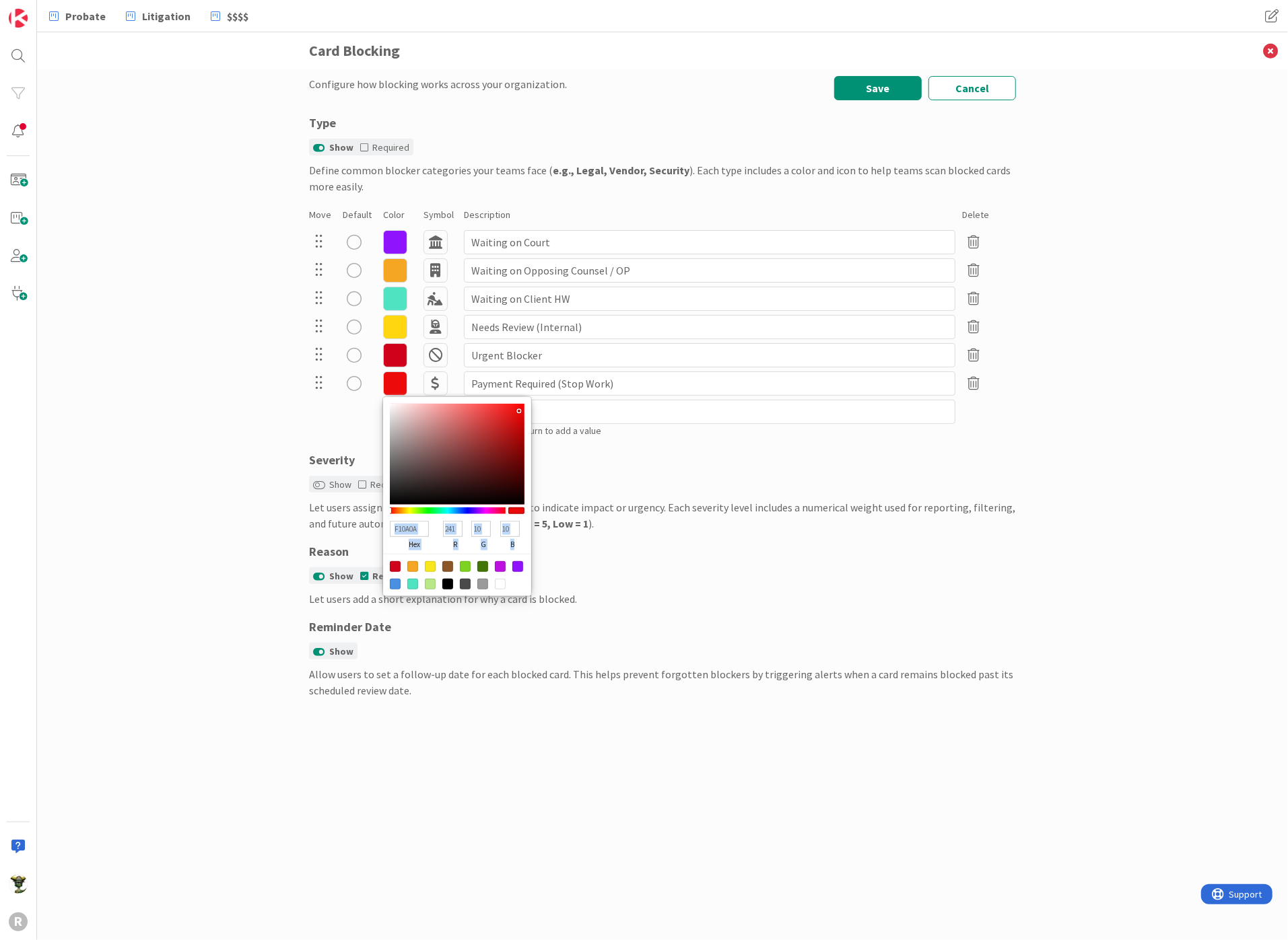
type input "FF0000"
type input "255"
type input "0"
type input "ED0A0A"
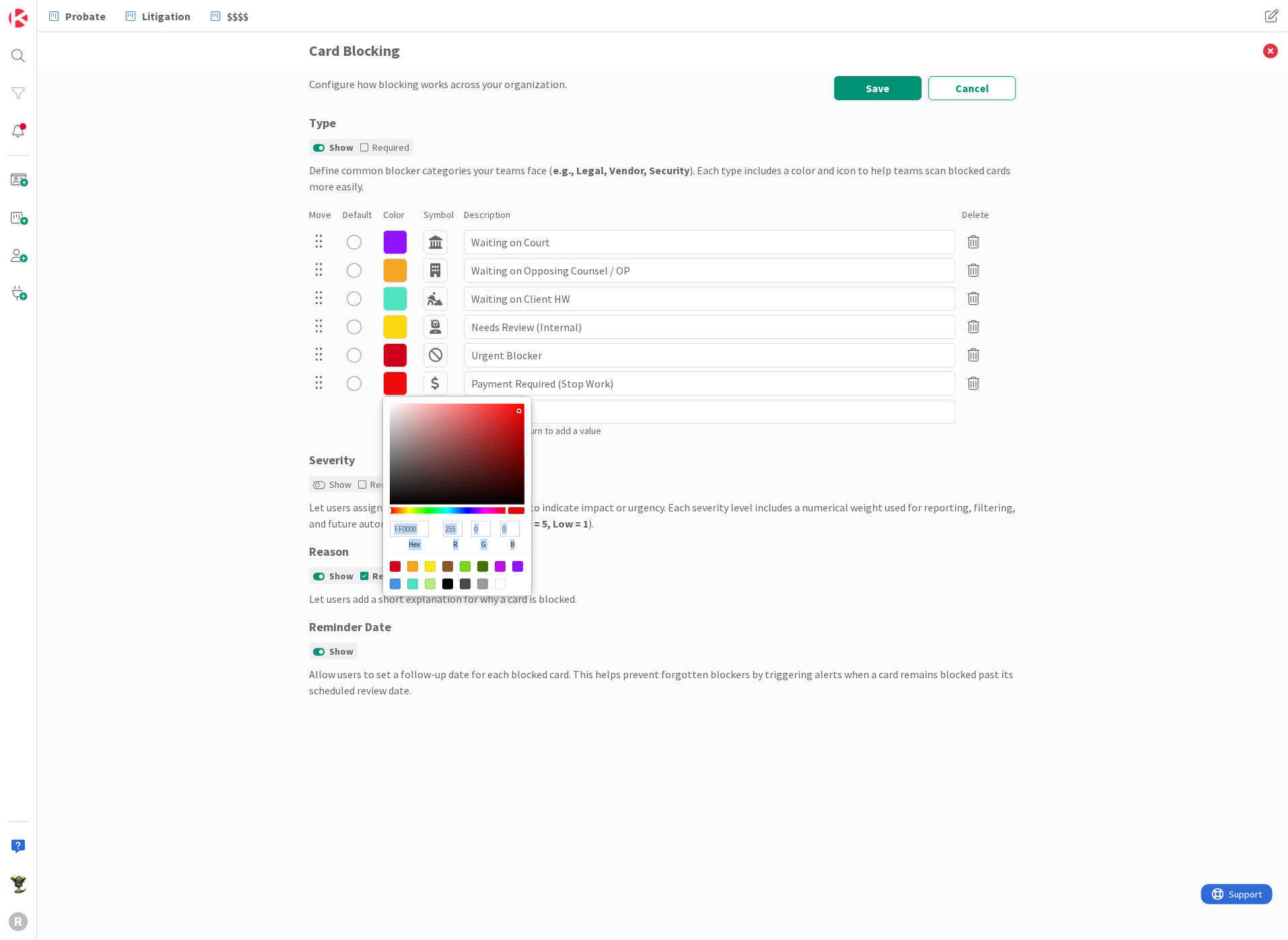
type input "237"
type input "10"
type input "FF0000"
type input "255"
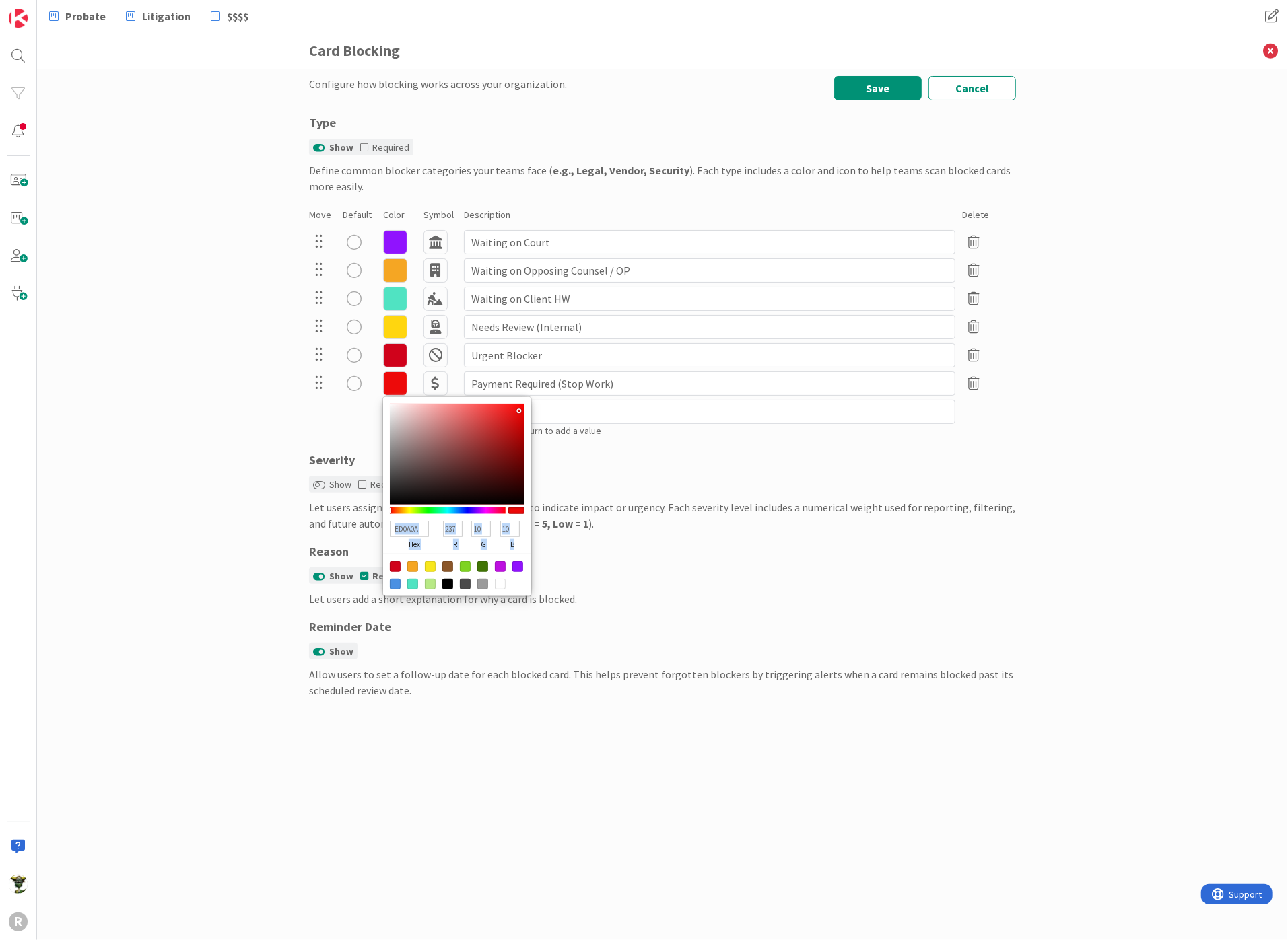
type input "0"
type input "F10707"
type input "241"
type input "7"
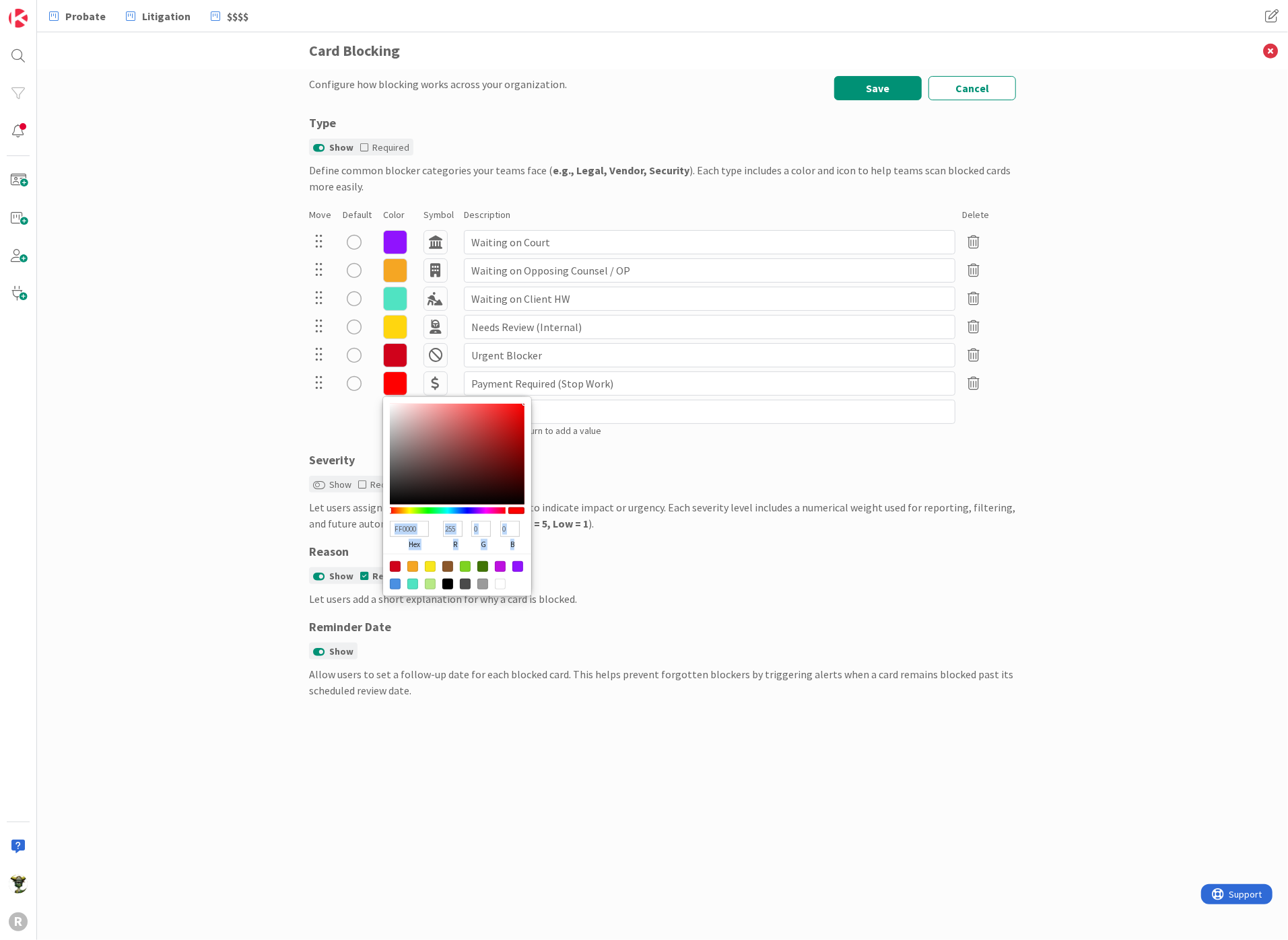
type input "7"
drag, startPoint x: 381, startPoint y: 508, endPoint x: 538, endPoint y: 389, distance: 197.0
click at [538, 389] on div "F10707 hex 241 r 7 g 7 b 100 a Payment Required (Stop Work)" at bounding box center [662, 383] width 707 height 28
type input "FF0000"
type input "255"
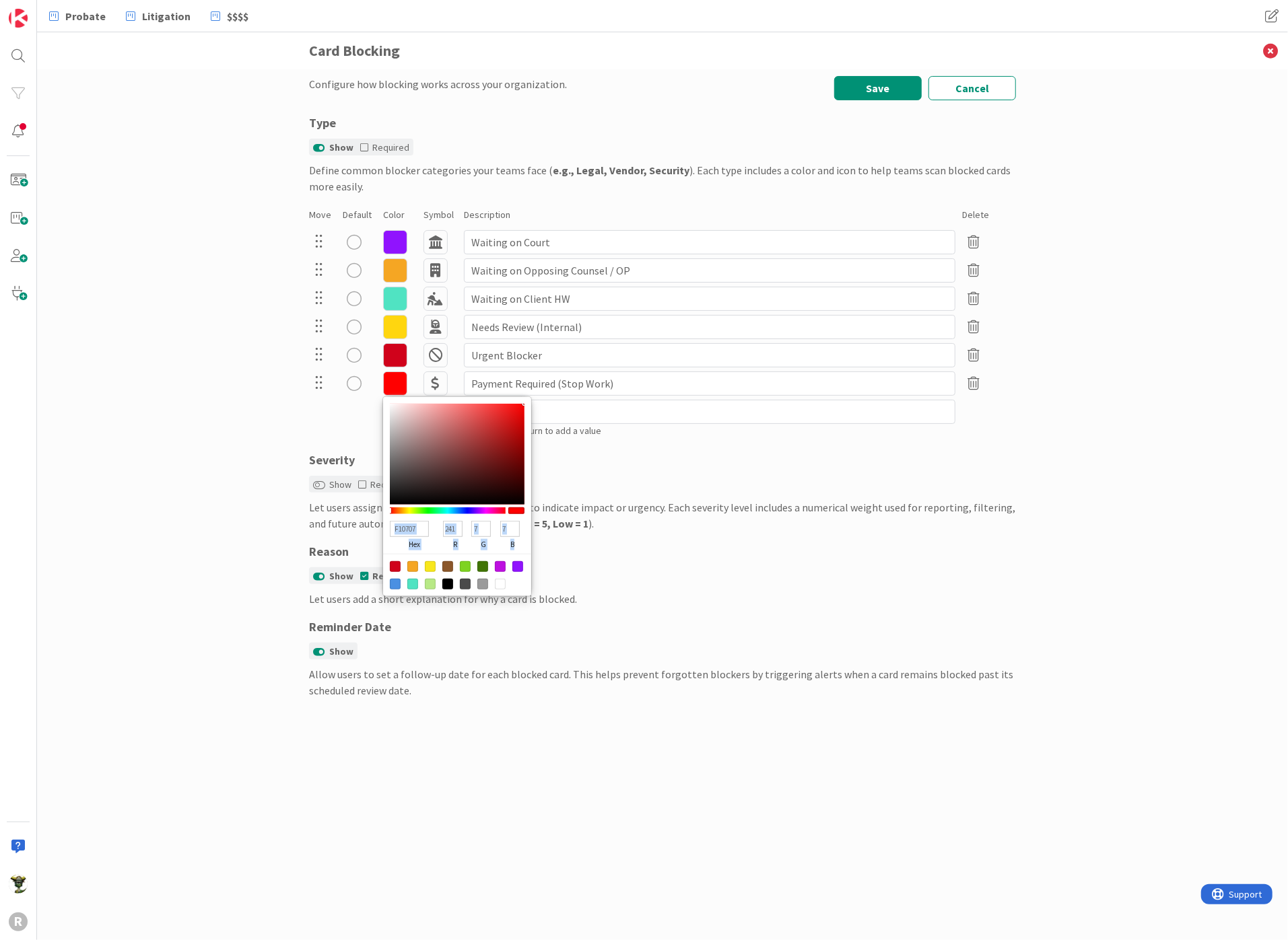
type input "0"
click at [705, 446] on div "Configure how blocking works across your organization. Save Cancel Type Show Re…" at bounding box center [662, 390] width 707 height 629
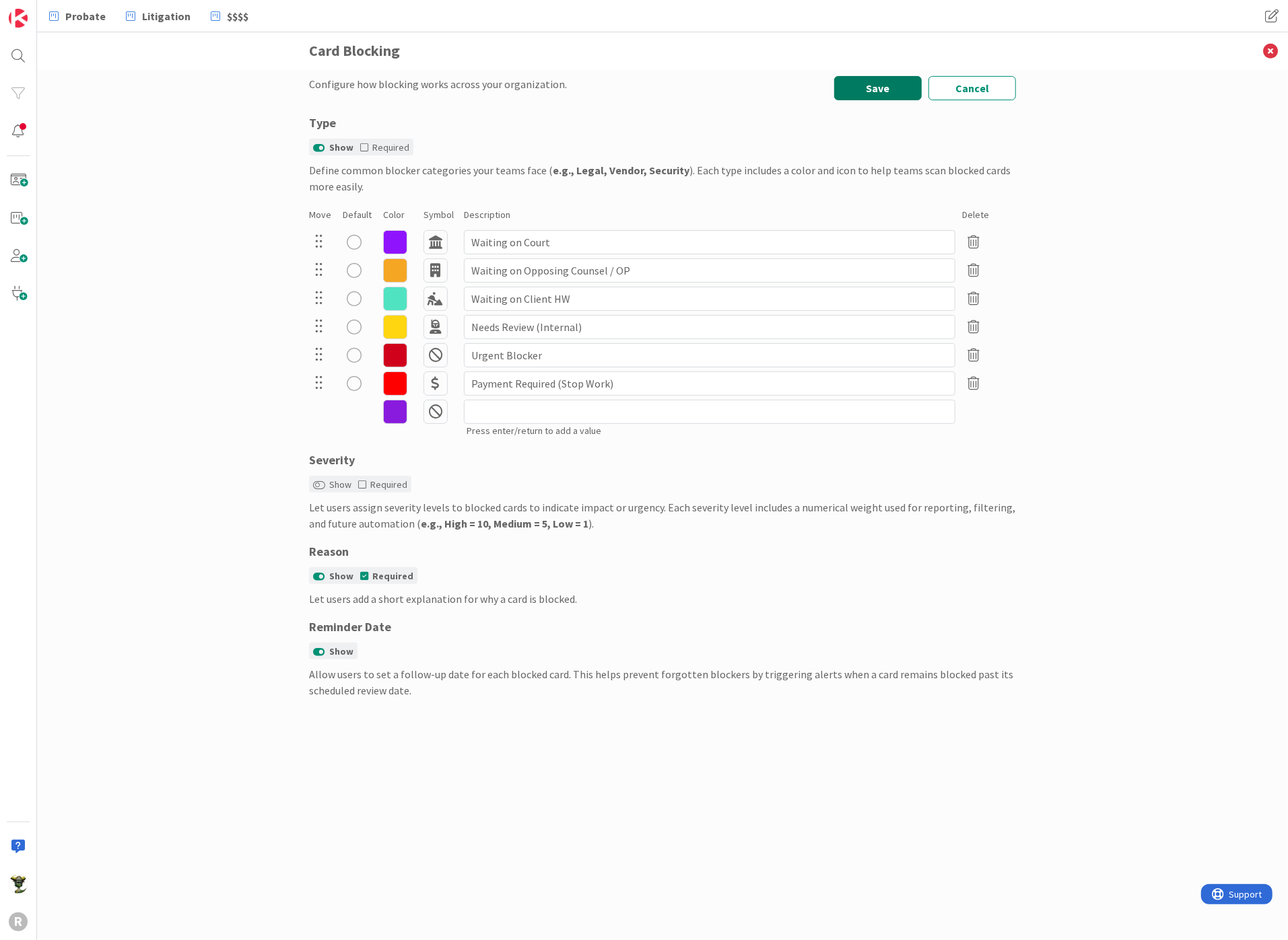
click at [884, 82] on button "Save" at bounding box center [878, 87] width 87 height 24
click at [1270, 47] on icon at bounding box center [1270, 51] width 35 height 37
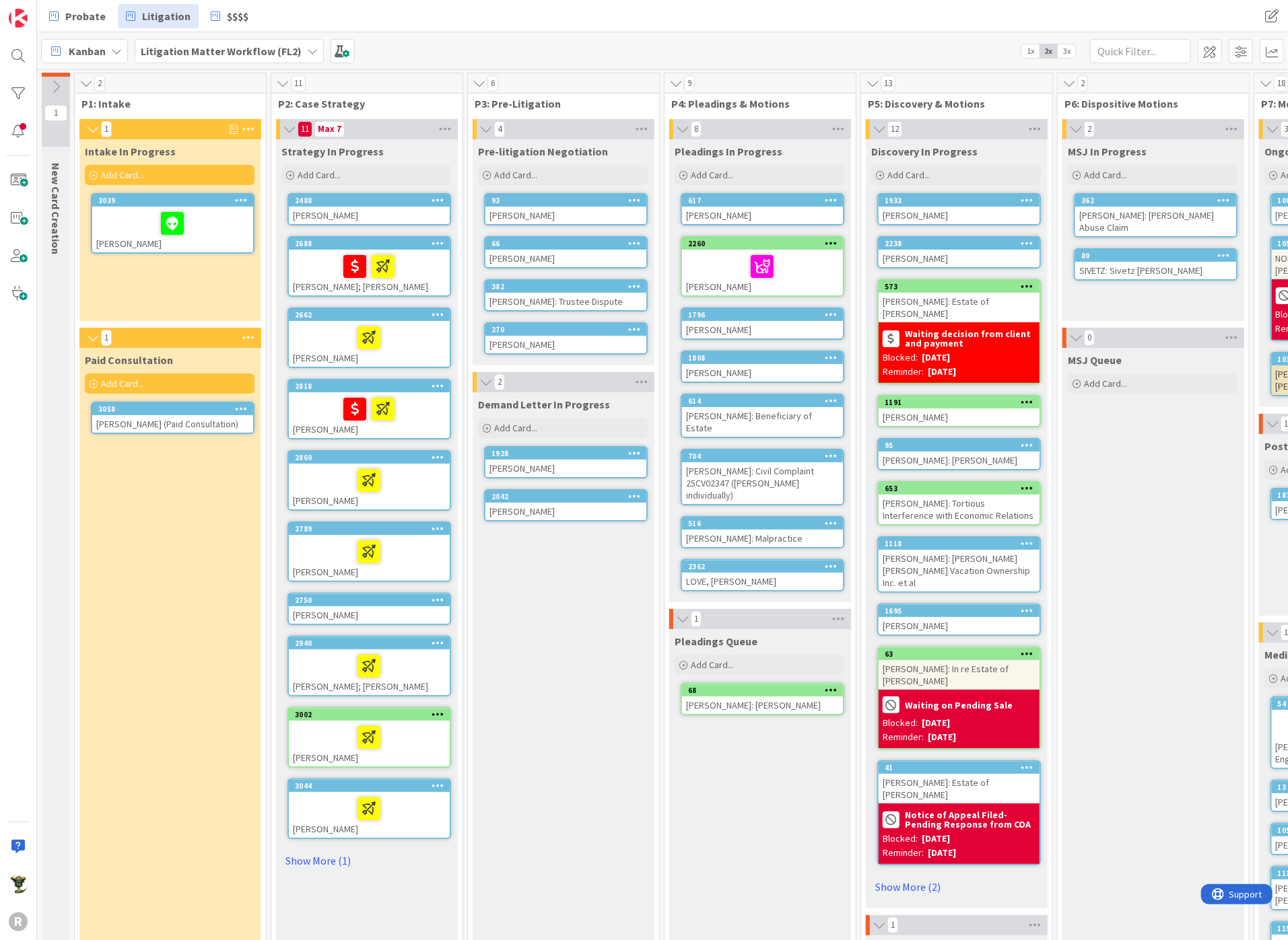
click at [1134, 531] on div "MSJ Queue Add Card..." at bounding box center [1153, 798] width 180 height 900
click at [480, 759] on div "Demand Letter In Progress Add Card... 1928 [PERSON_NAME] 2042 [PERSON_NAME]" at bounding box center [563, 820] width 180 height 856
click at [946, 332] on b "Waiting decision from client and payment" at bounding box center [970, 339] width 131 height 19
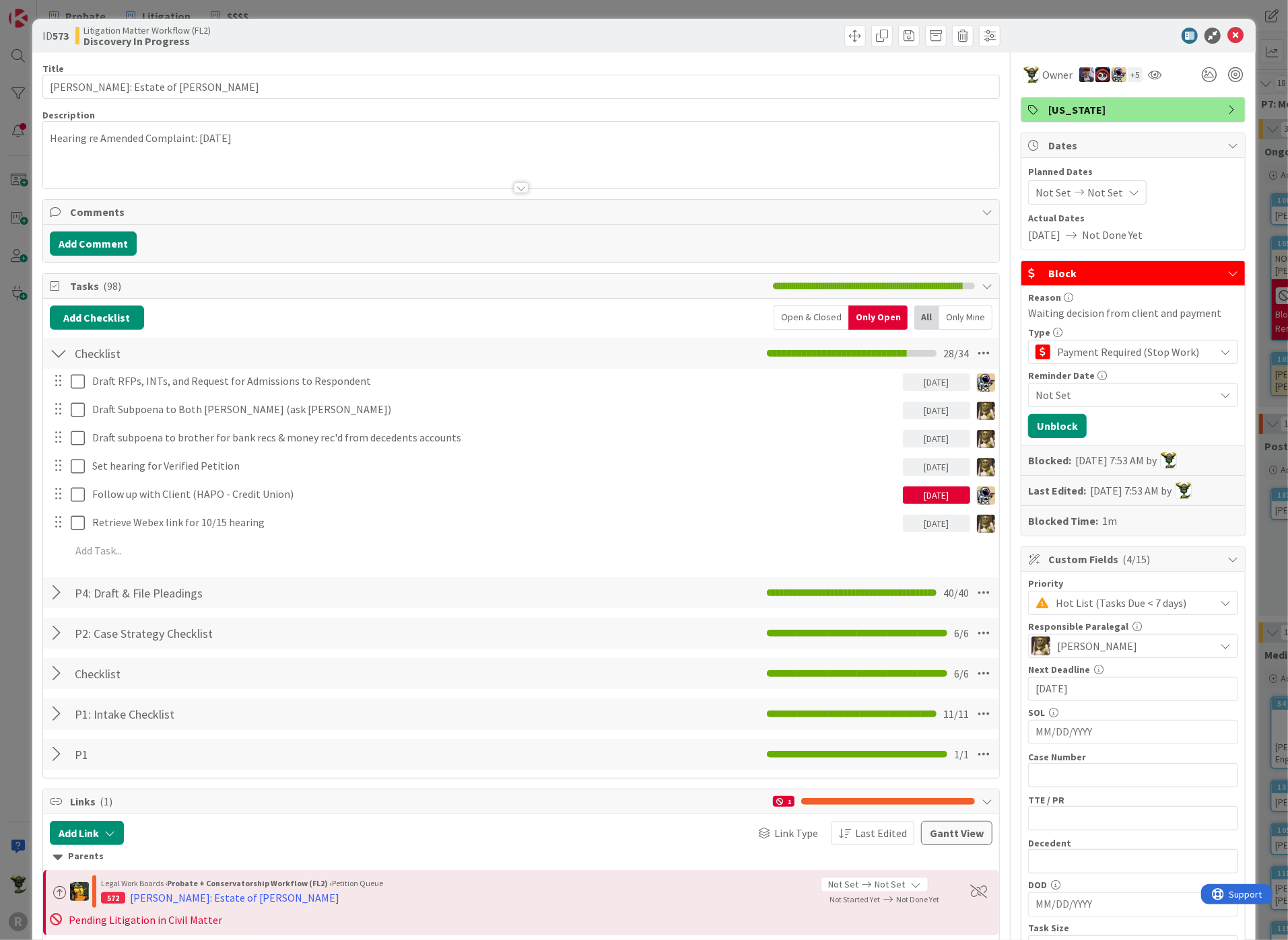
click at [1085, 273] on span "Block" at bounding box center [1134, 273] width 172 height 16
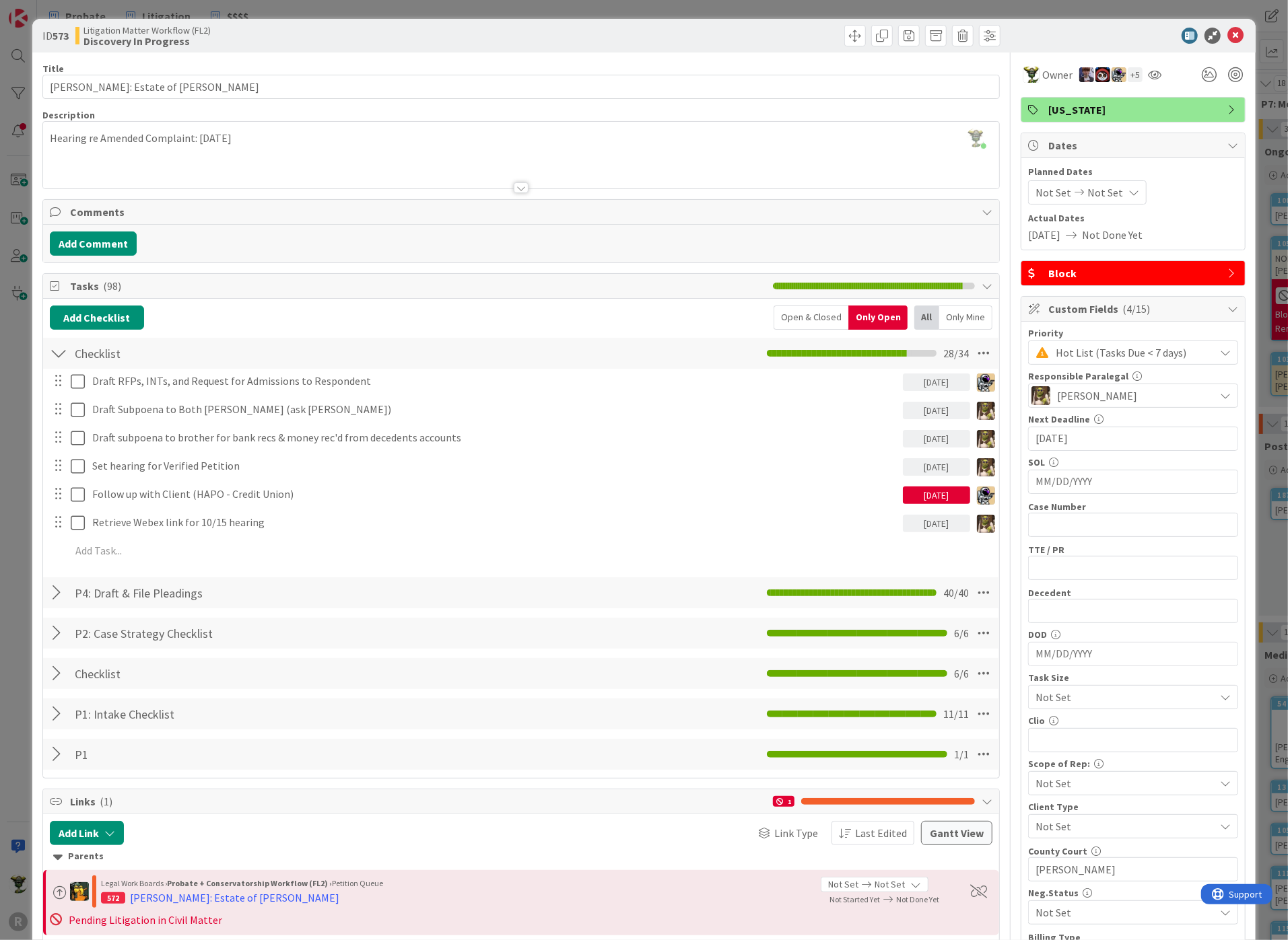
click at [1085, 273] on span "Block" at bounding box center [1134, 273] width 172 height 16
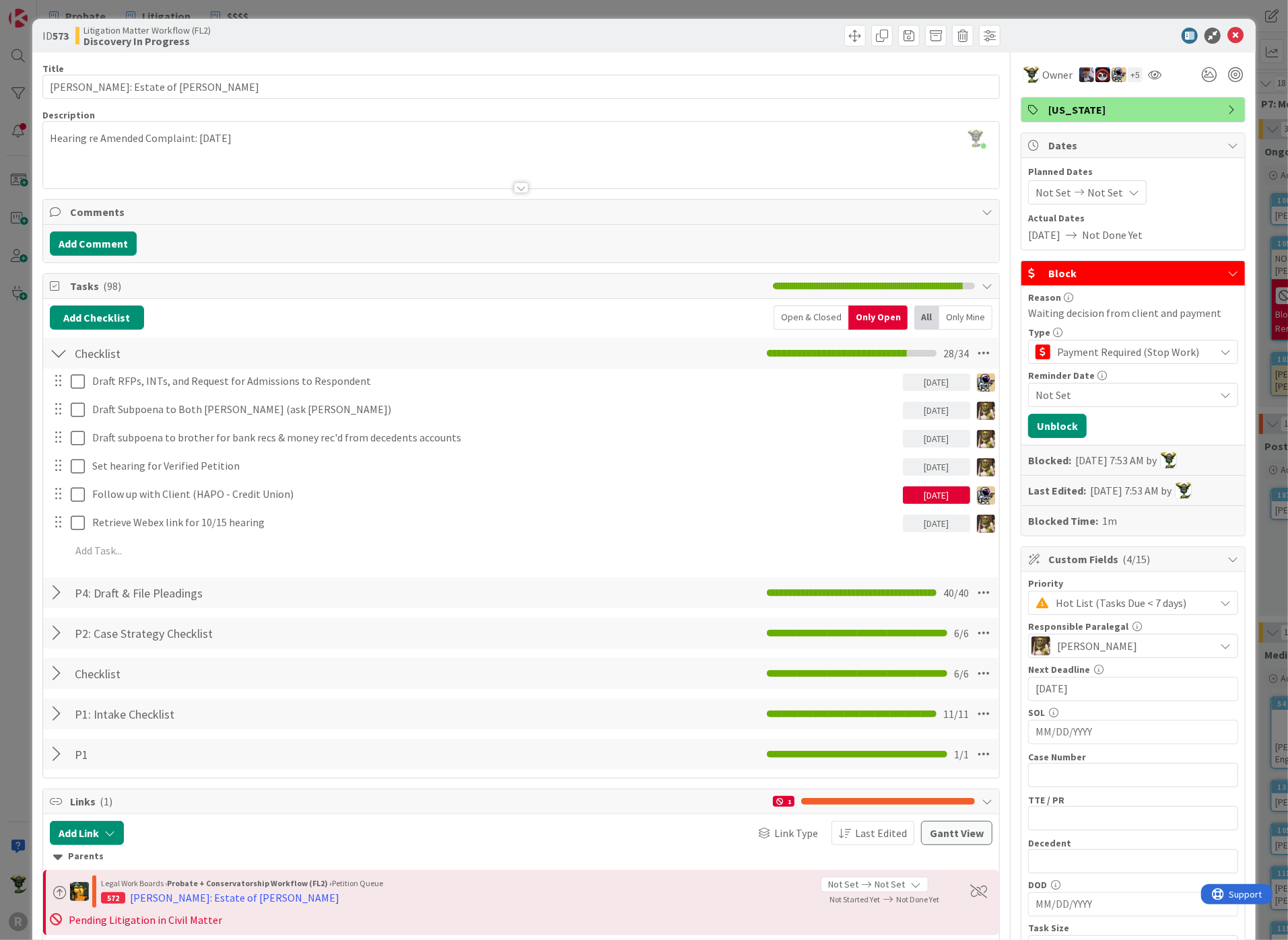
click at [1154, 402] on div "Not Set" at bounding box center [1132, 395] width 210 height 24
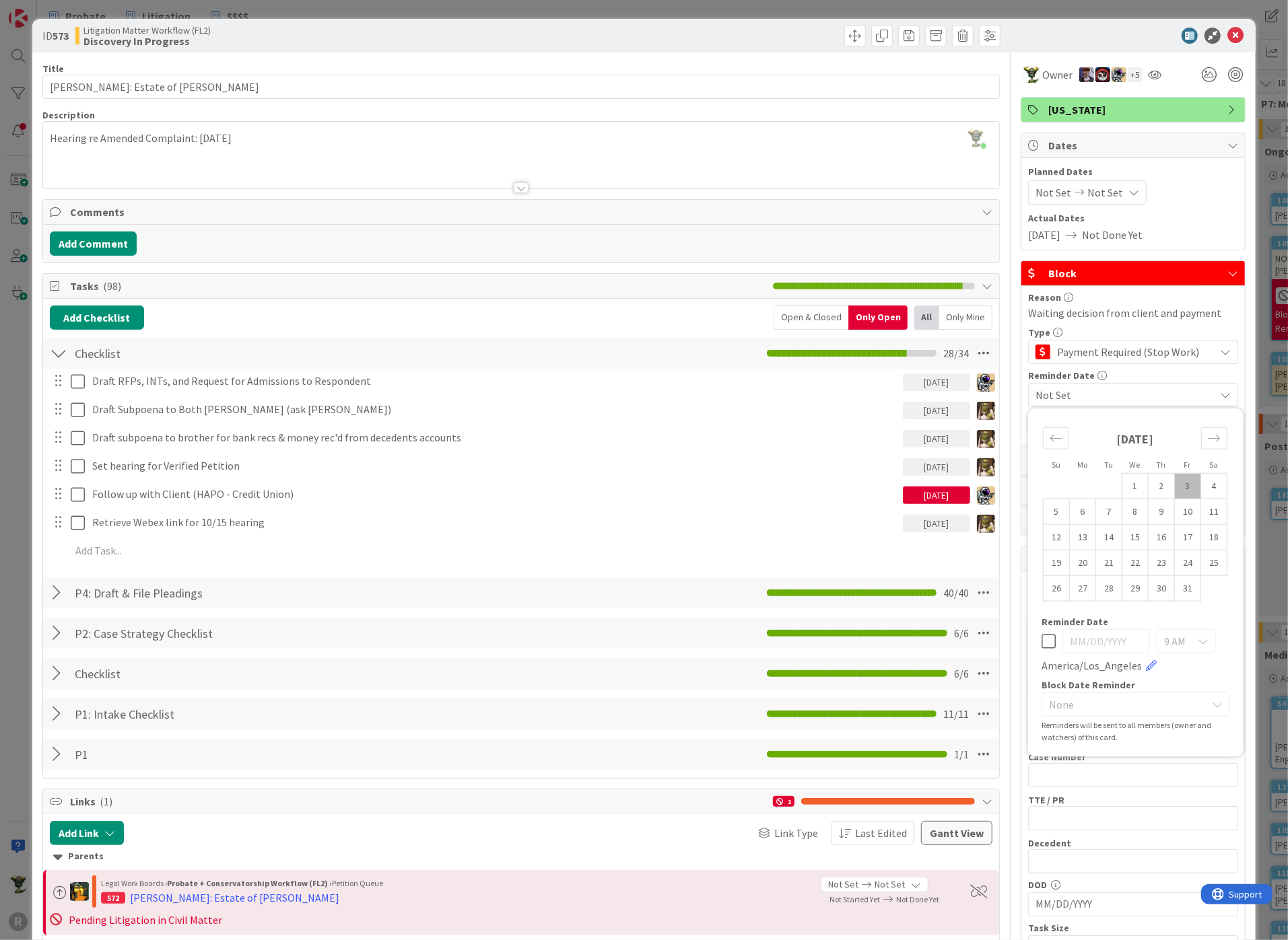
click at [1154, 402] on div "Not Set" at bounding box center [1132, 395] width 210 height 24
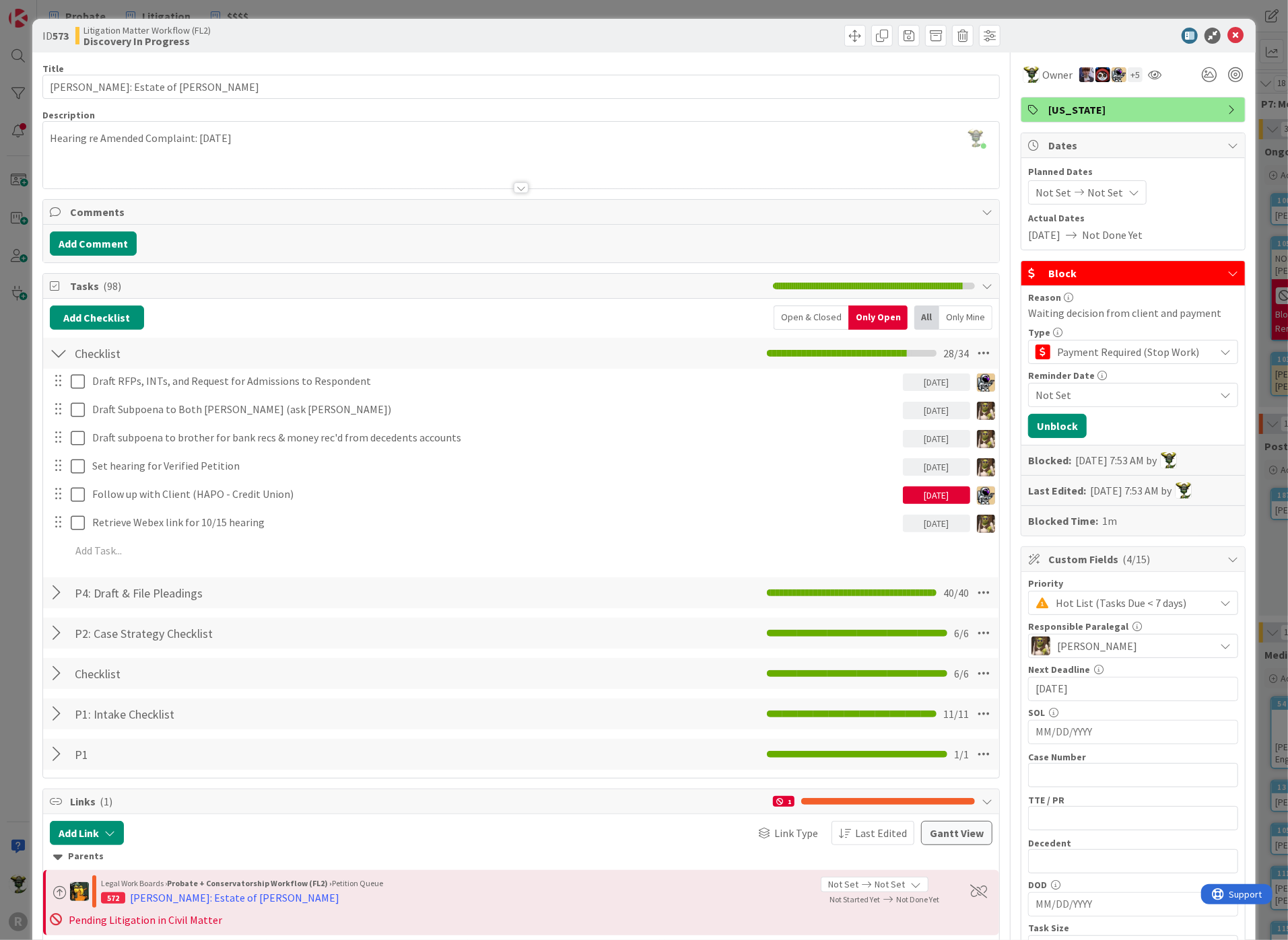
click at [1154, 343] on span "Payment Required (Stop Work)" at bounding box center [1132, 352] width 151 height 19
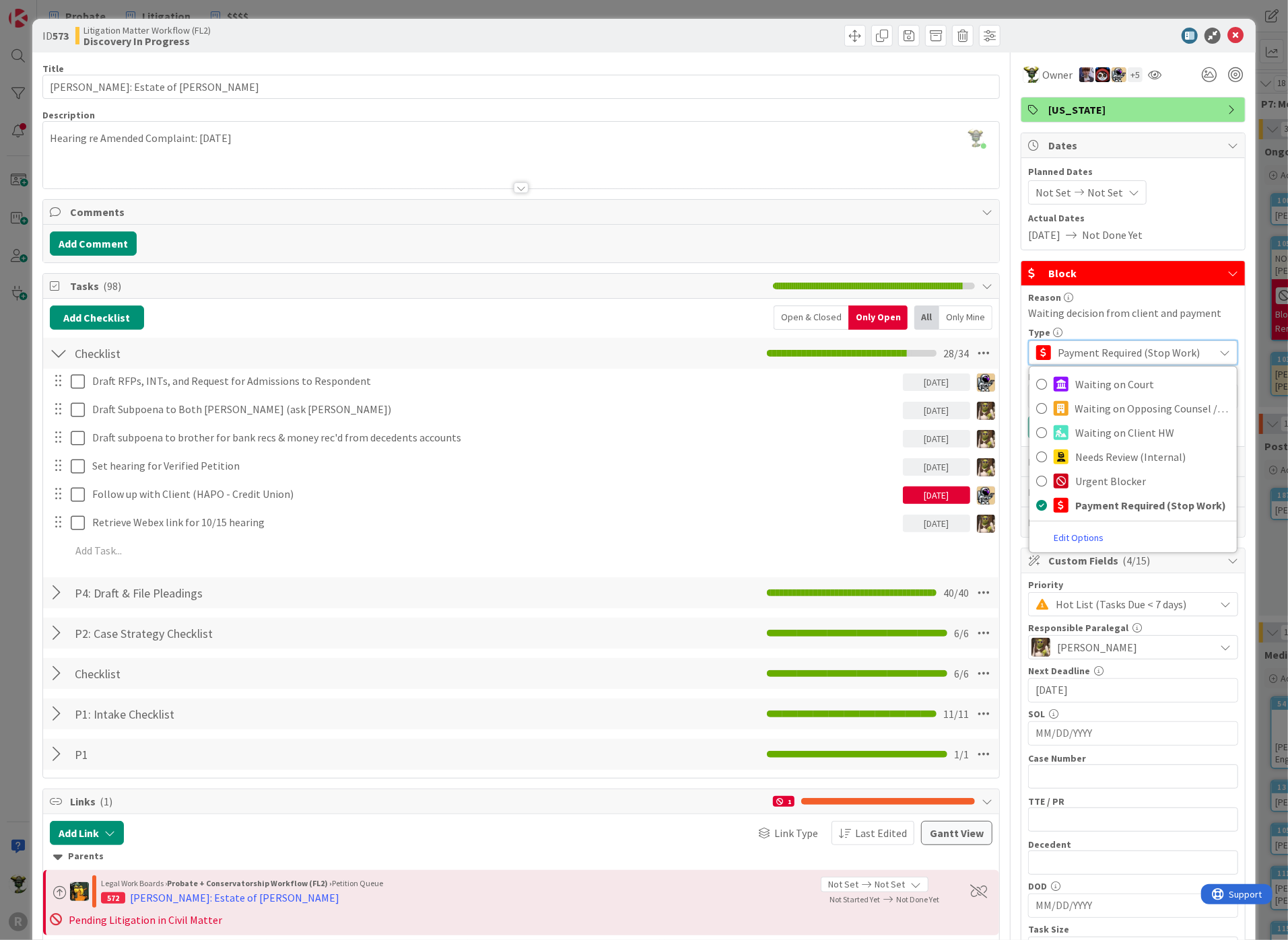
click at [1047, 534] on link "Edit Options" at bounding box center [1078, 538] width 98 height 18
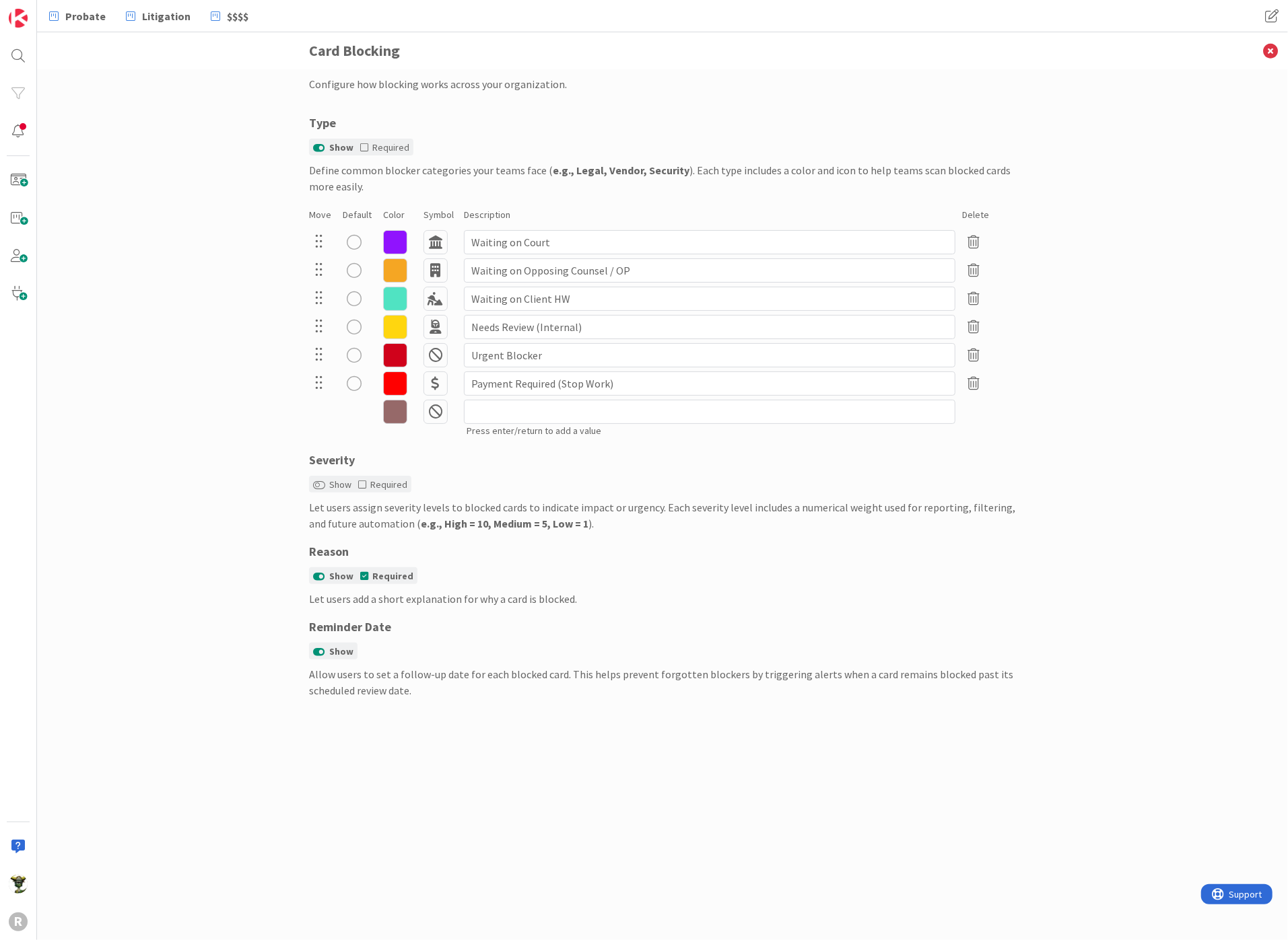
click at [392, 385] on icon at bounding box center [395, 383] width 24 height 24
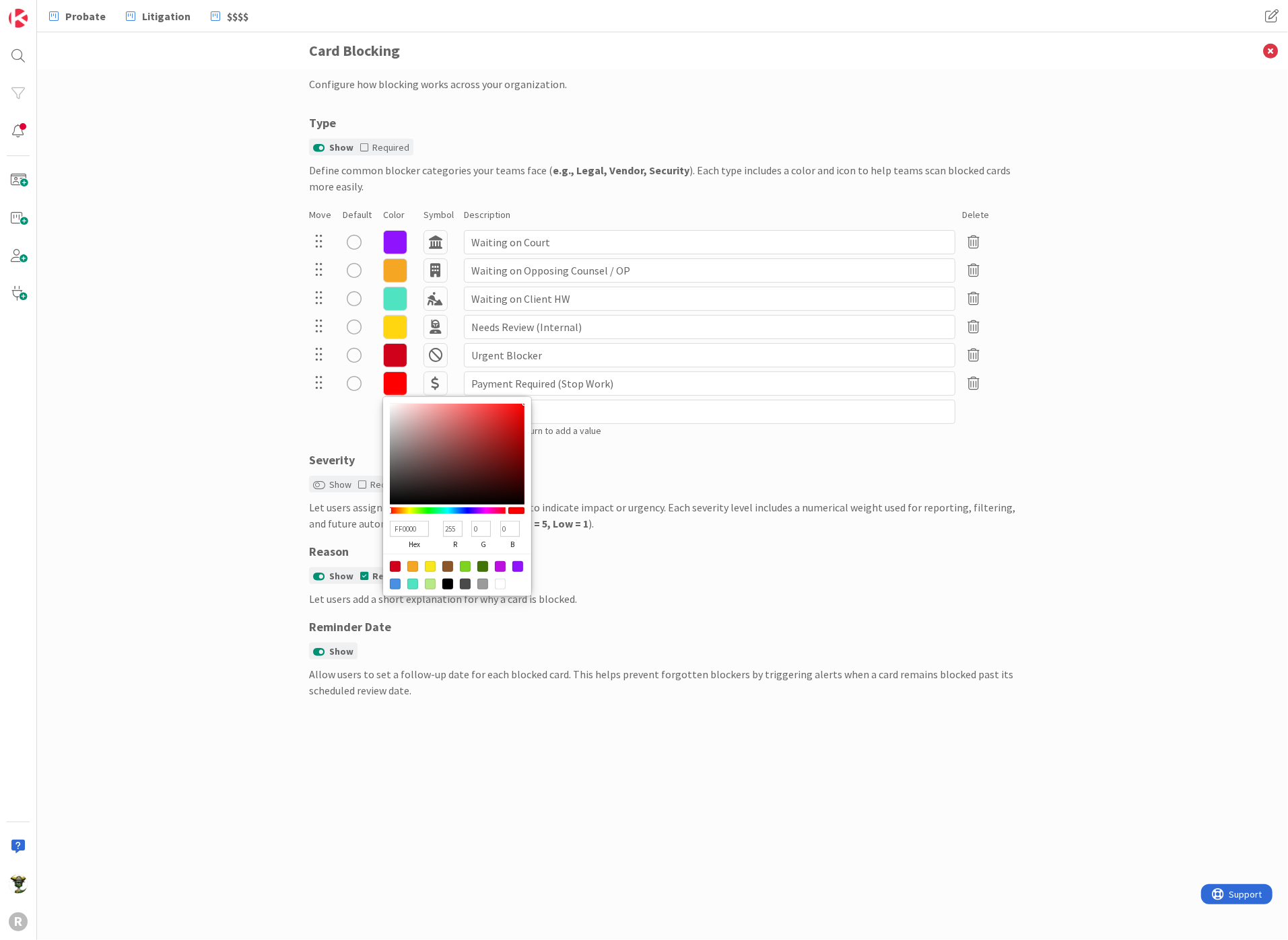
type input "16FF00"
type input "22"
type input "255"
click at [427, 508] on div at bounding box center [447, 511] width 115 height 7
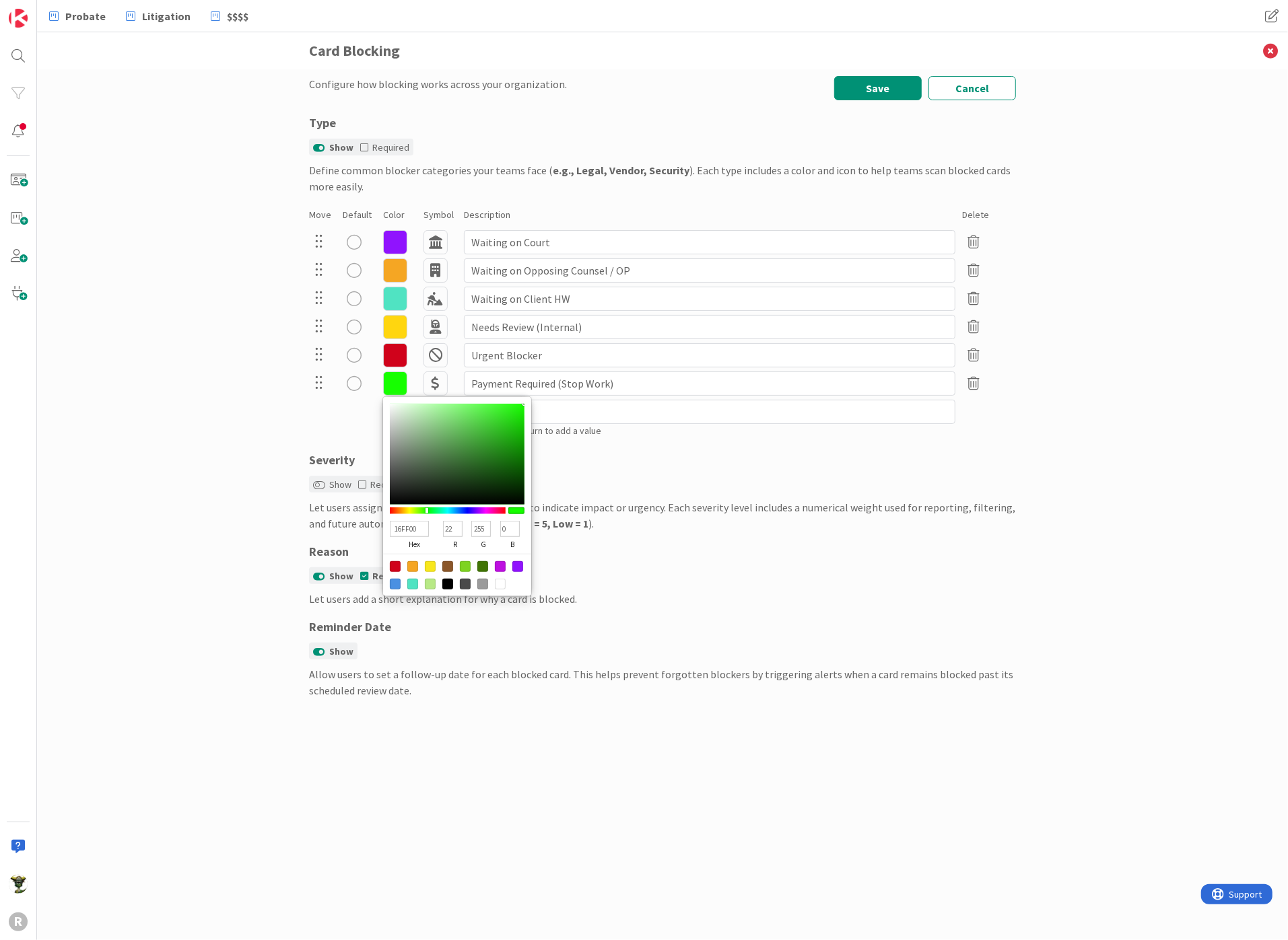
type input "489A41"
type input "72"
type input "154"
type input "65"
type input "479C40"
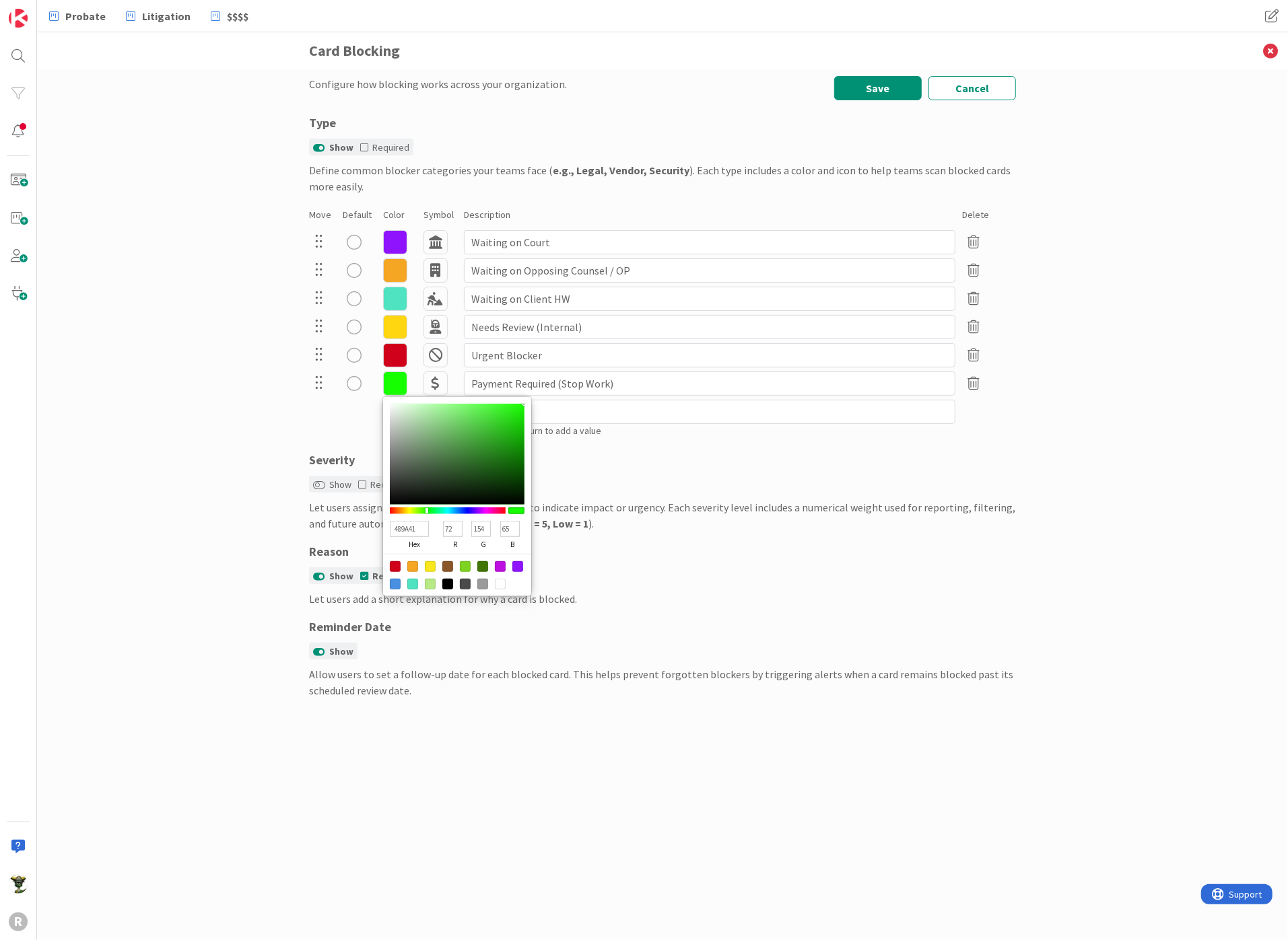
type input "71"
type input "156"
type input "64"
type input "459C3E"
type input "69"
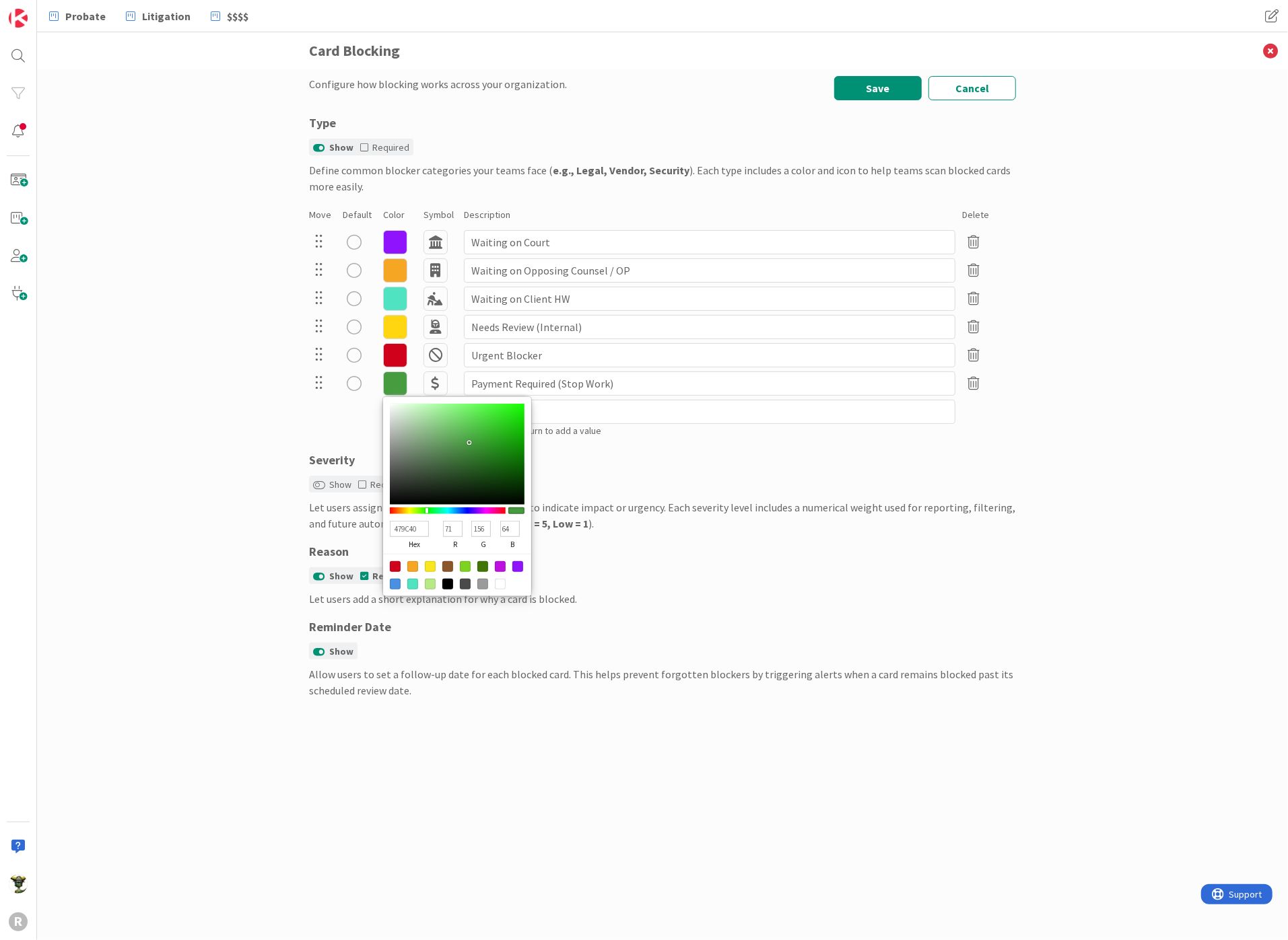
type input "62"
type input "489A41"
type input "72"
type input "154"
type input "65"
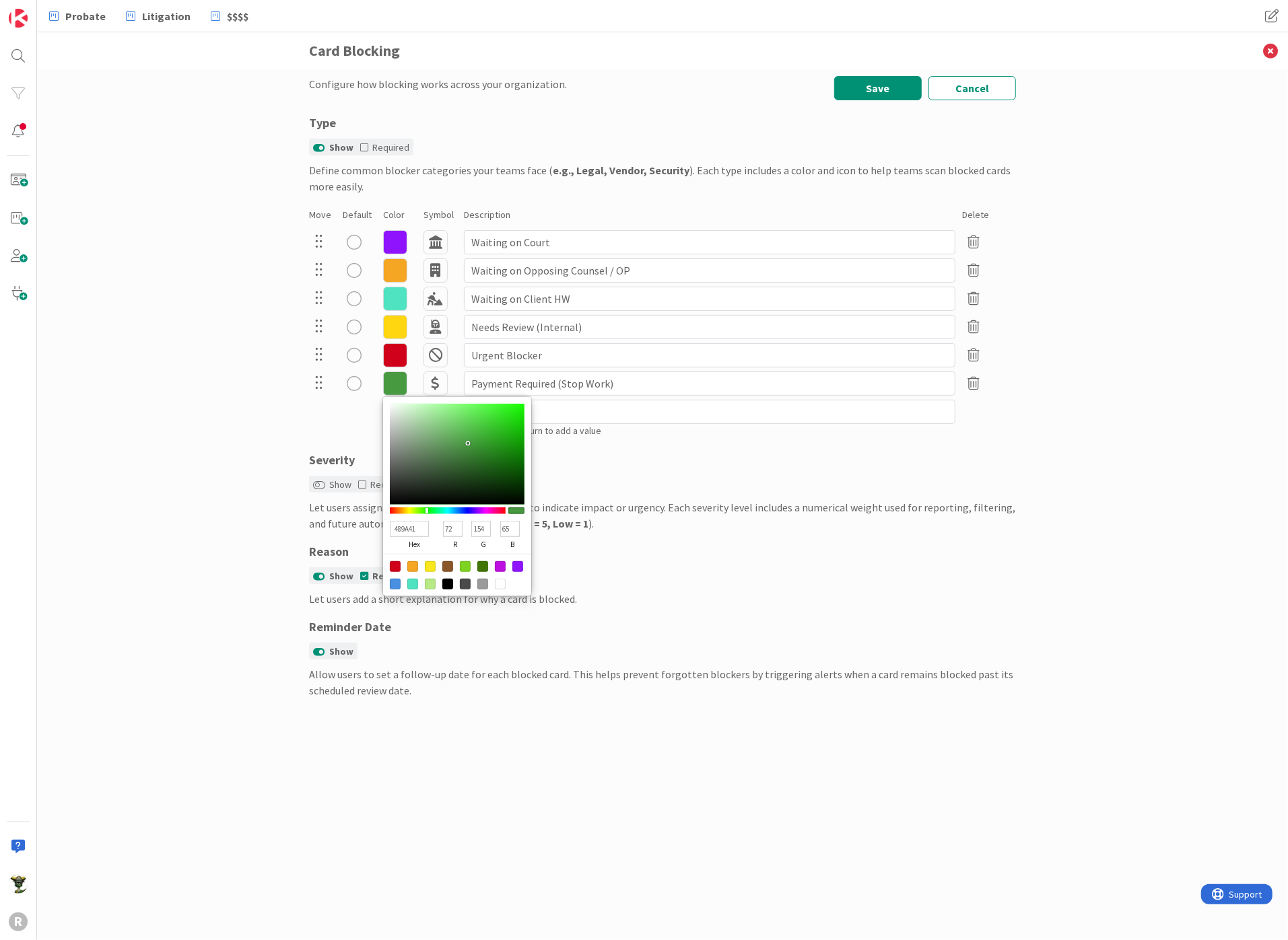
type input "479C40"
type input "71"
type input "156"
type input "64"
type input "459C3E"
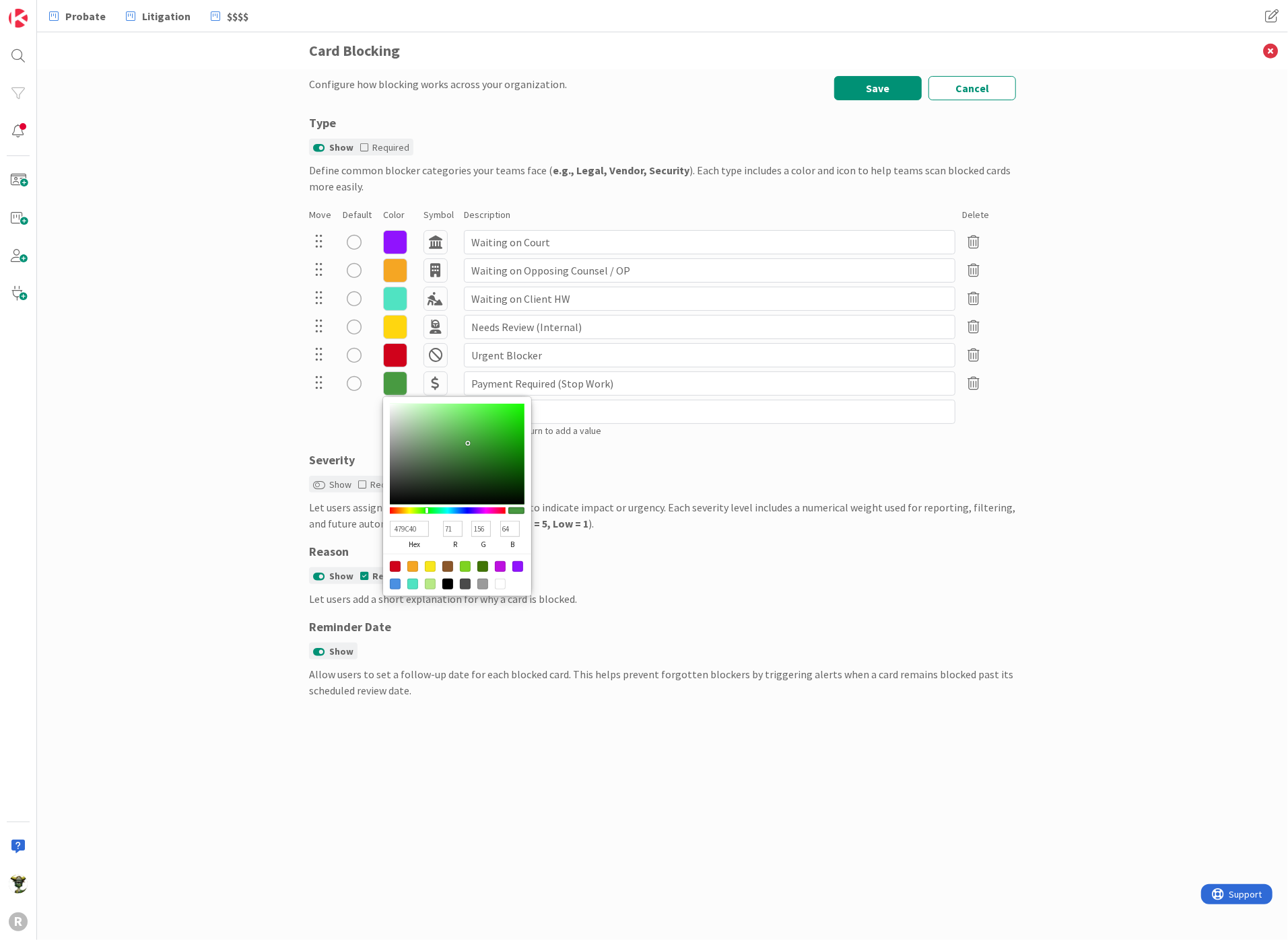
type input "69"
type input "62"
type input "469C3F"
type input "70"
type input "63"
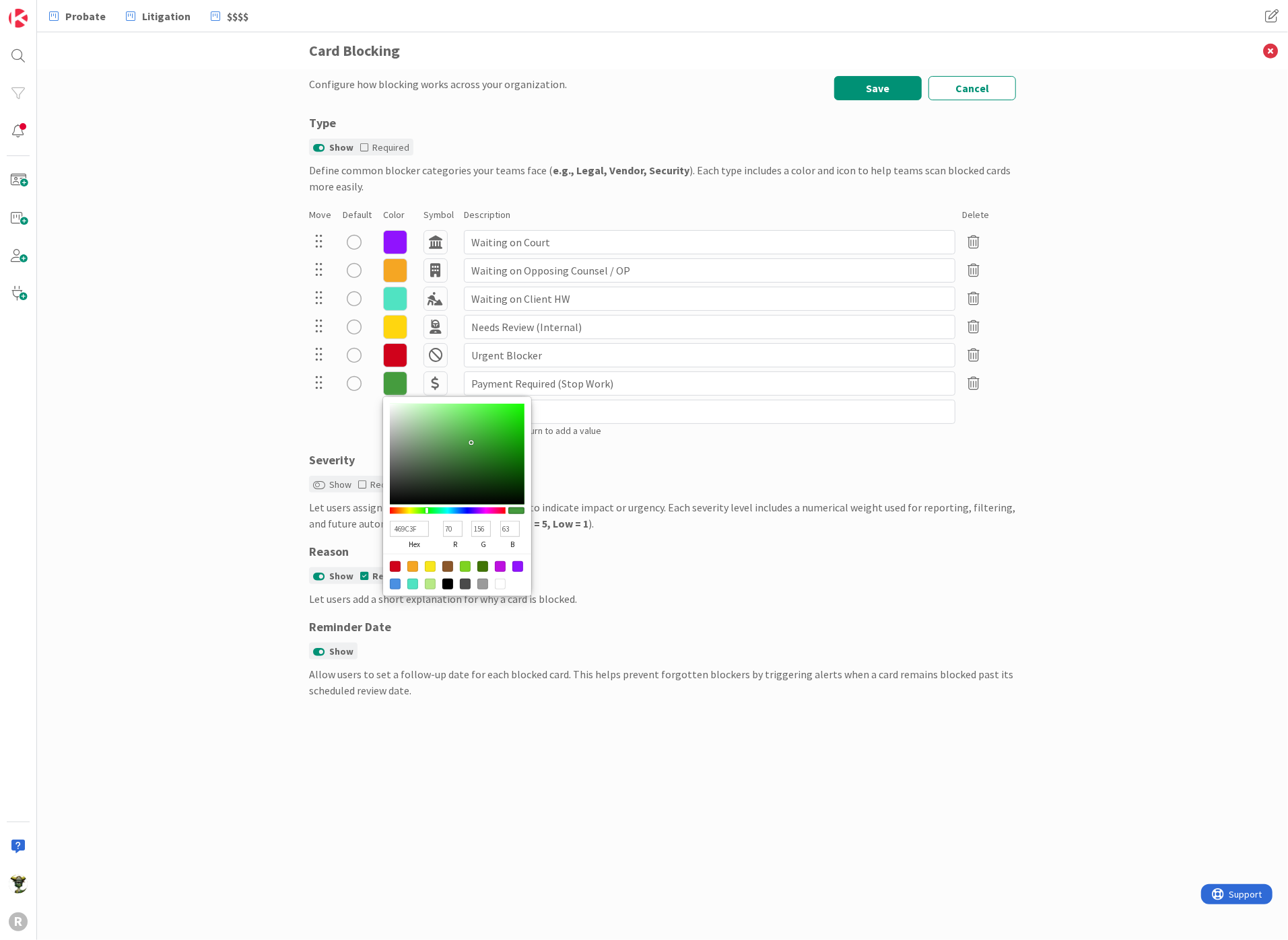
type input "489F41"
type input "72"
type input "159"
type input "65"
type input "469C3F"
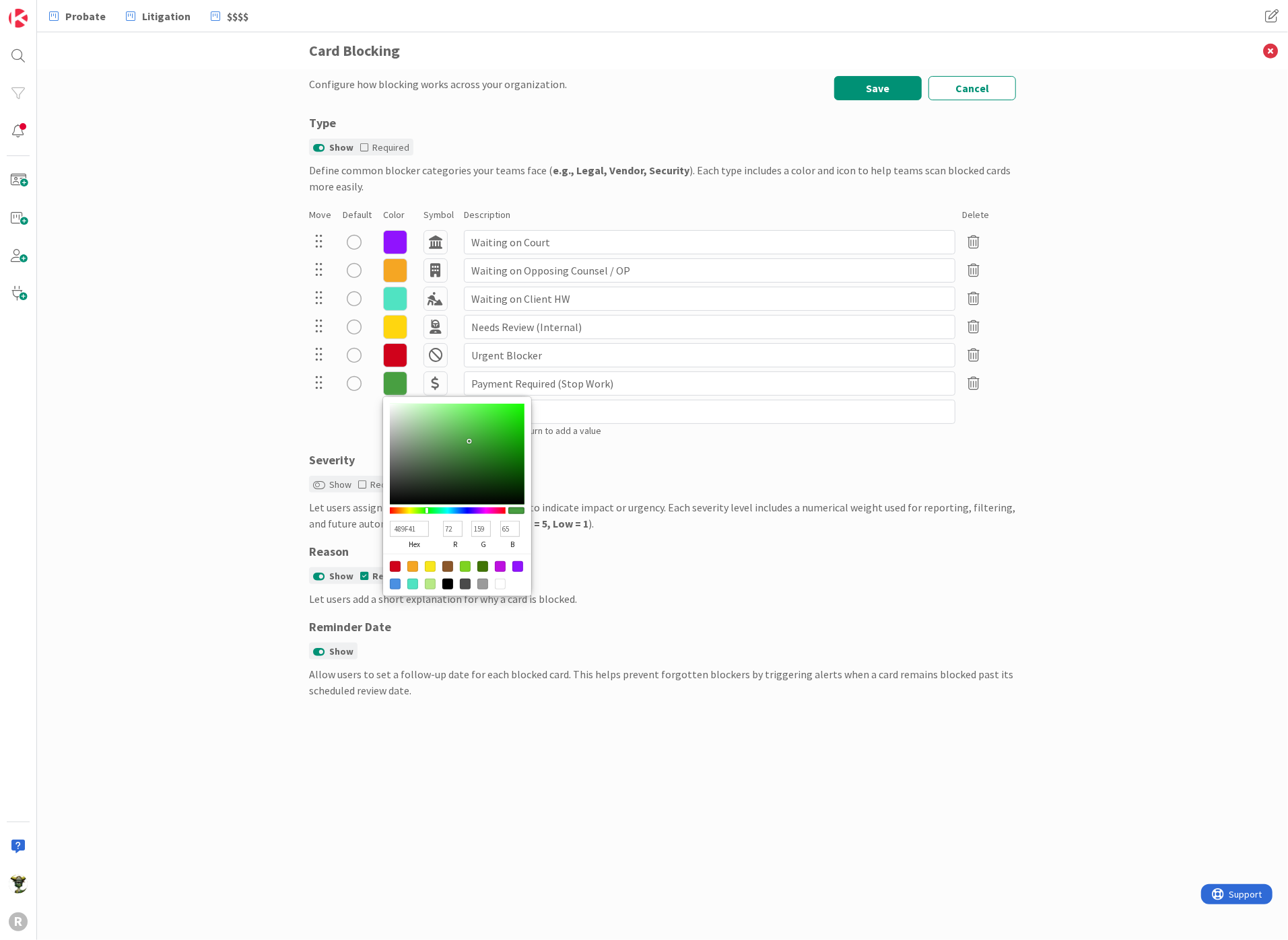
type input "70"
type input "156"
type input "63"
type input "489F41"
type input "72"
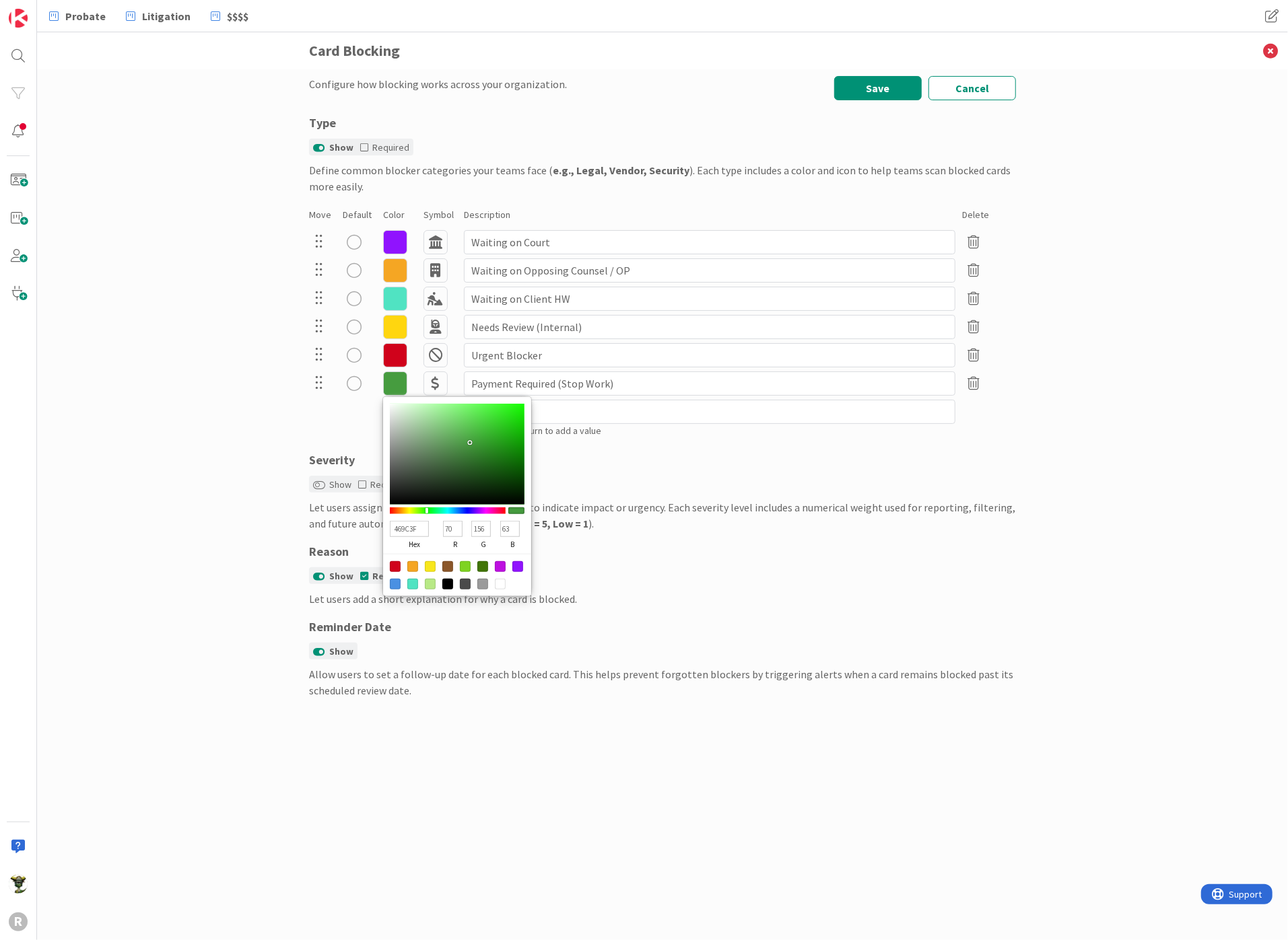
type input "159"
type input "65"
click at [469, 441] on div at bounding box center [470, 443] width 3 height 3
type input "5FAE59"
type input "95"
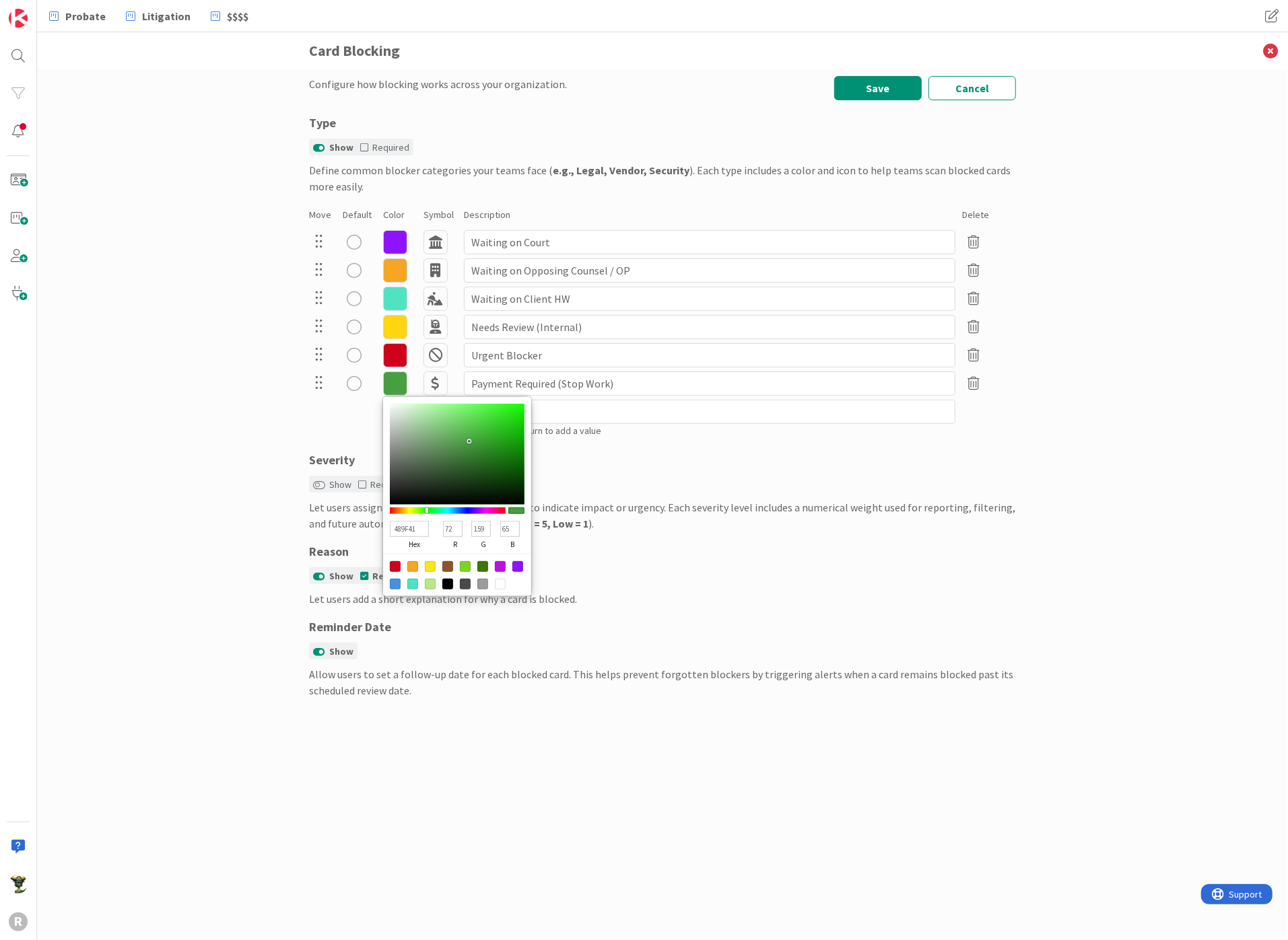
type input "174"
type input "89"
type input "5DAD57"
type input "93"
type input "173"
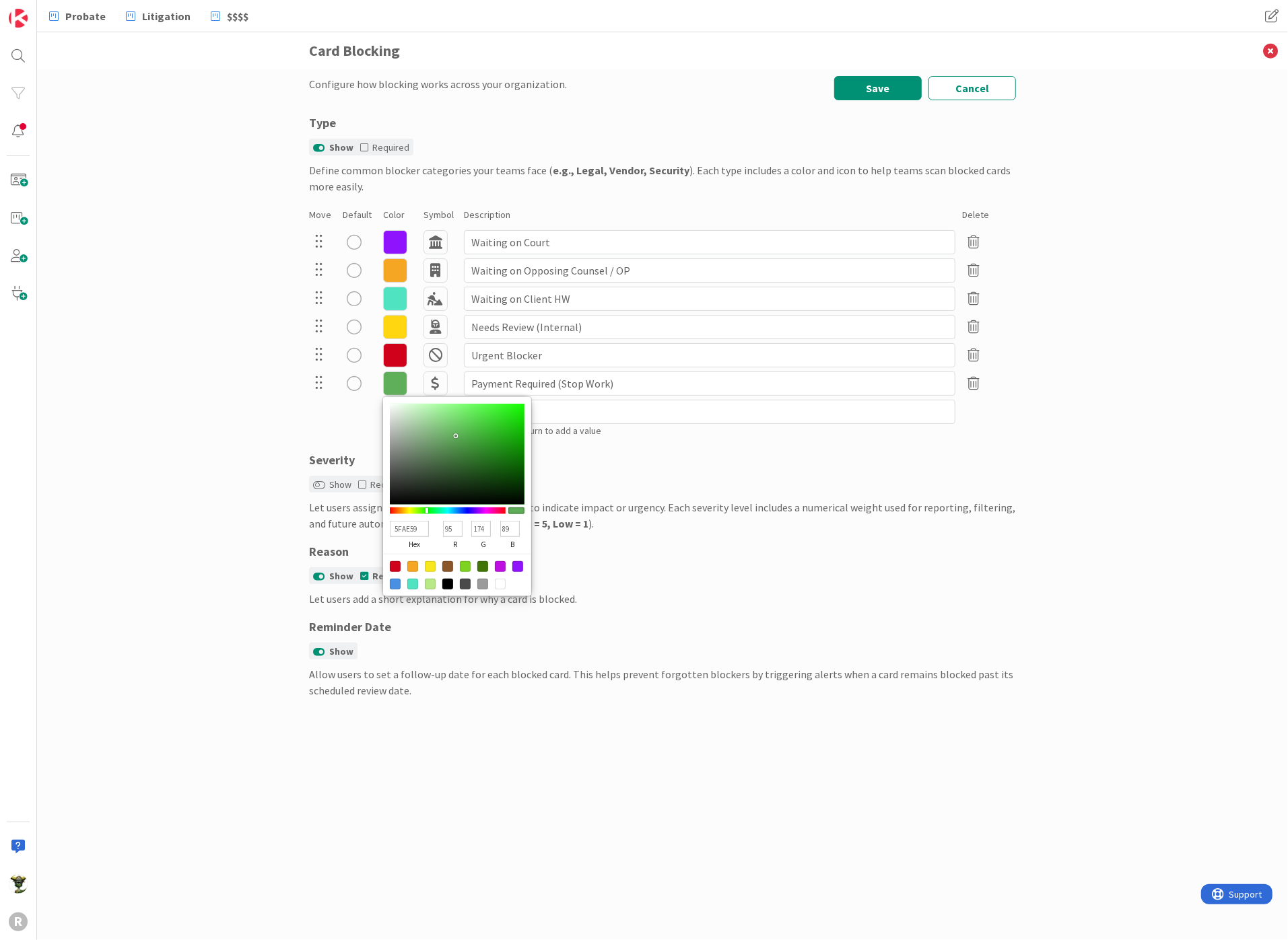
type input "87"
drag, startPoint x: 469, startPoint y: 441, endPoint x: 456, endPoint y: 436, distance: 13.9
click at [456, 436] on div at bounding box center [456, 454] width 135 height 101
type input "5FAE59"
type input "95"
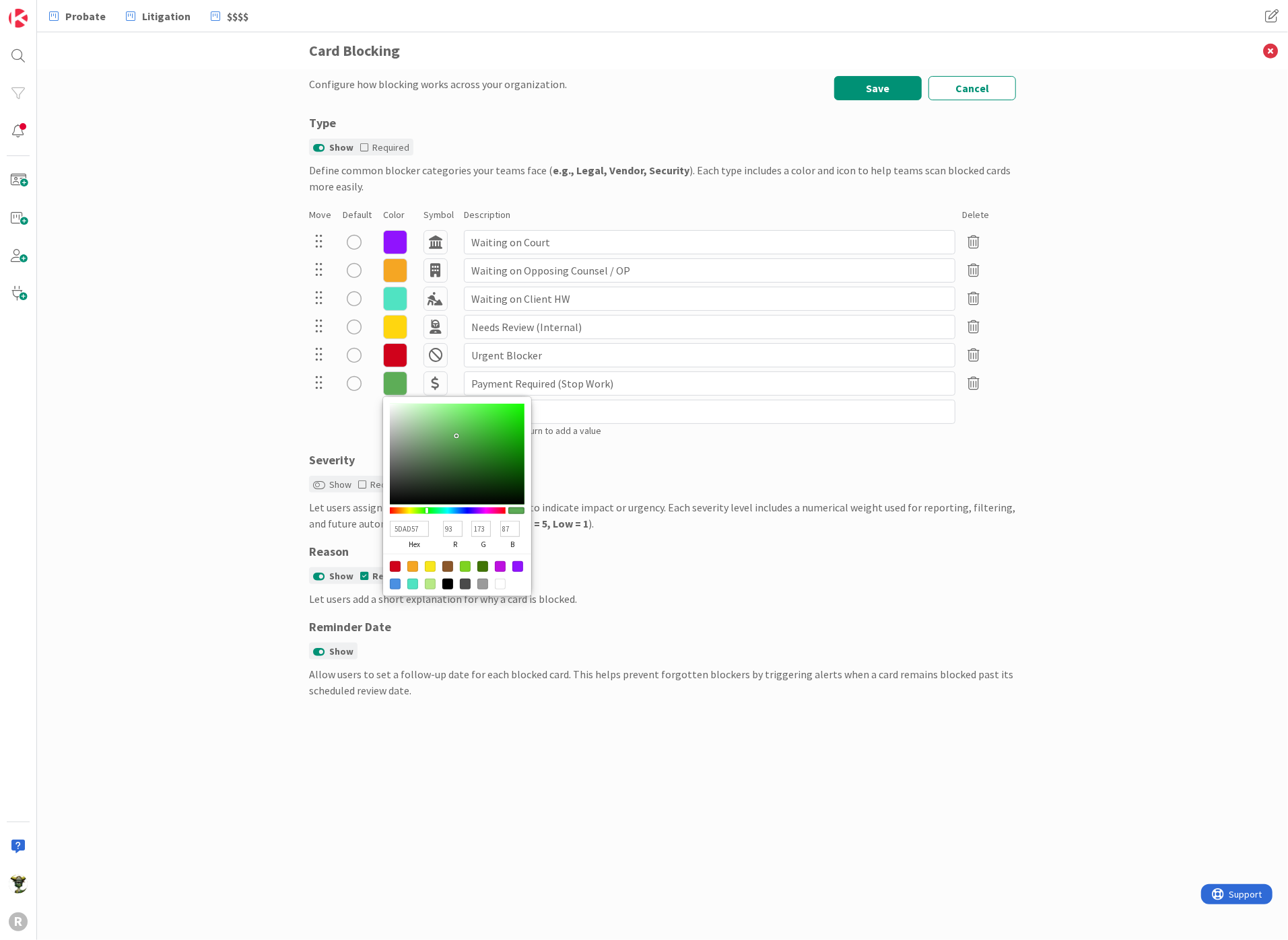
type input "174"
type input "89"
type input "5DAD57"
type input "93"
type input "173"
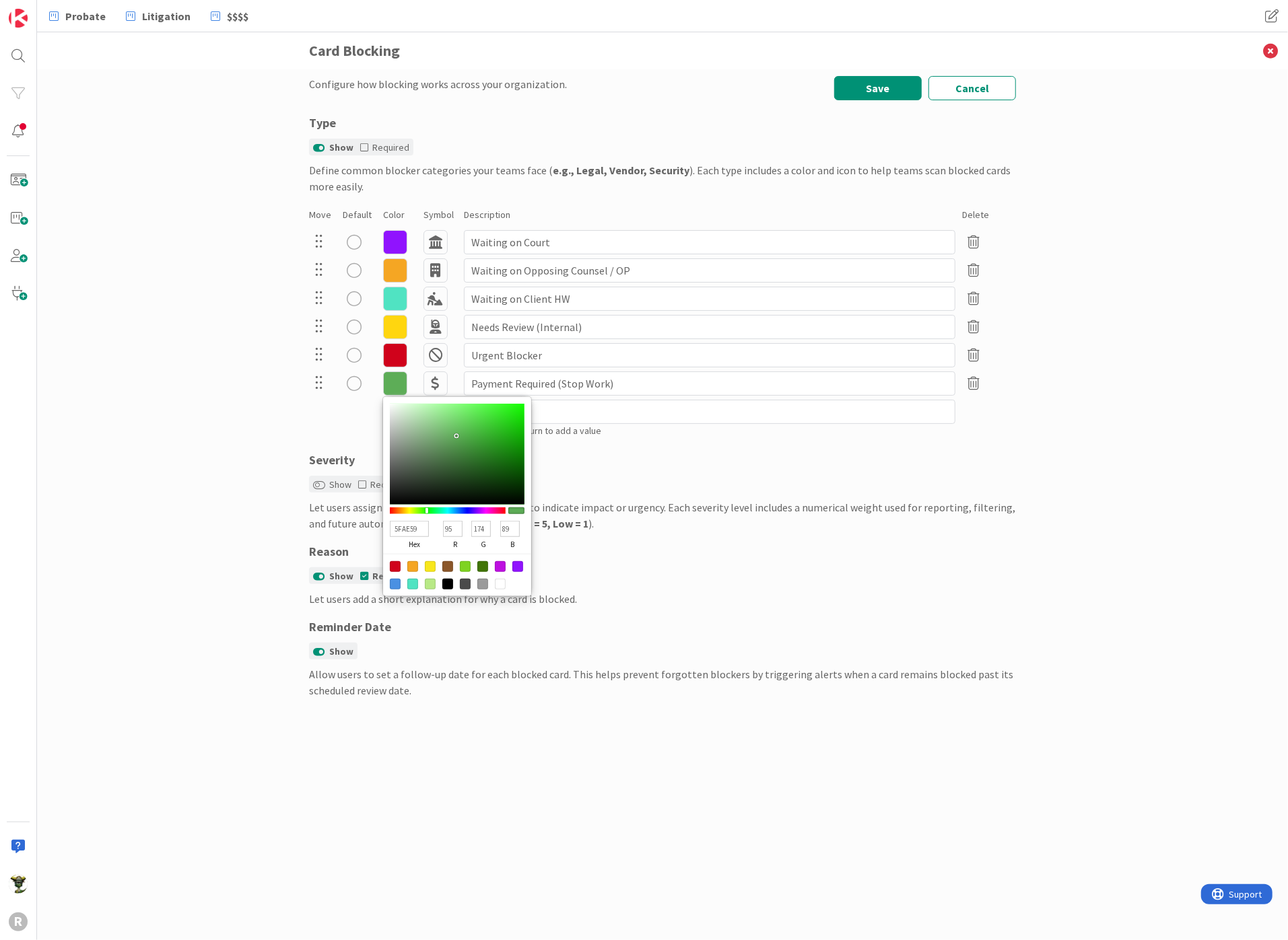
type input "87"
type input "4E9D48"
type input "78"
type input "157"
type input "72"
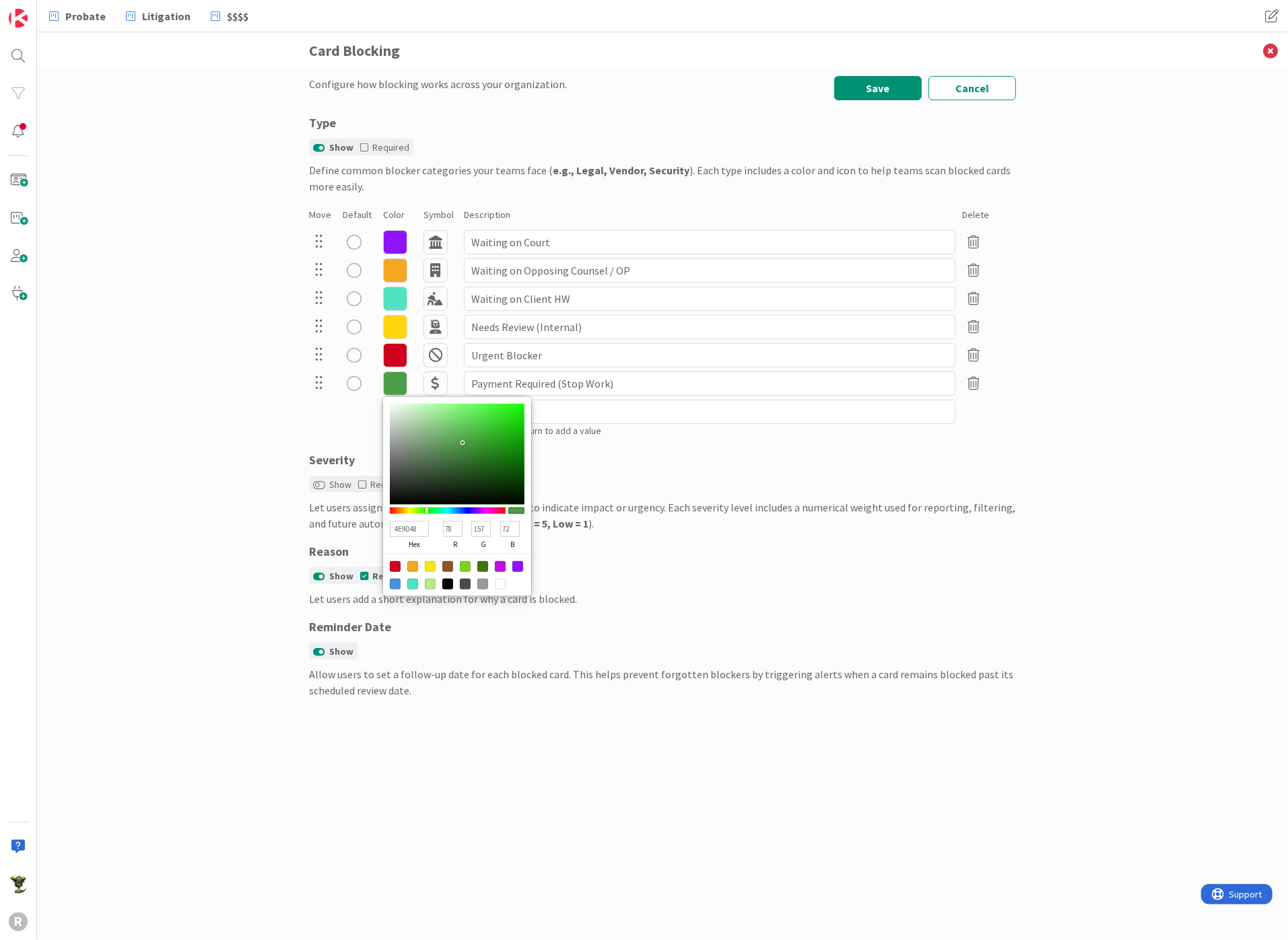
click at [463, 442] on div at bounding box center [456, 454] width 135 height 101
drag, startPoint x: 512, startPoint y: 506, endPoint x: 519, endPoint y: 512, distance: 9.2
click at [519, 512] on div at bounding box center [517, 511] width 16 height 7
drag, startPoint x: 519, startPoint y: 512, endPoint x: 495, endPoint y: 488, distance: 33.9
click at [511, 511] on div at bounding box center [517, 511] width 16 height 7
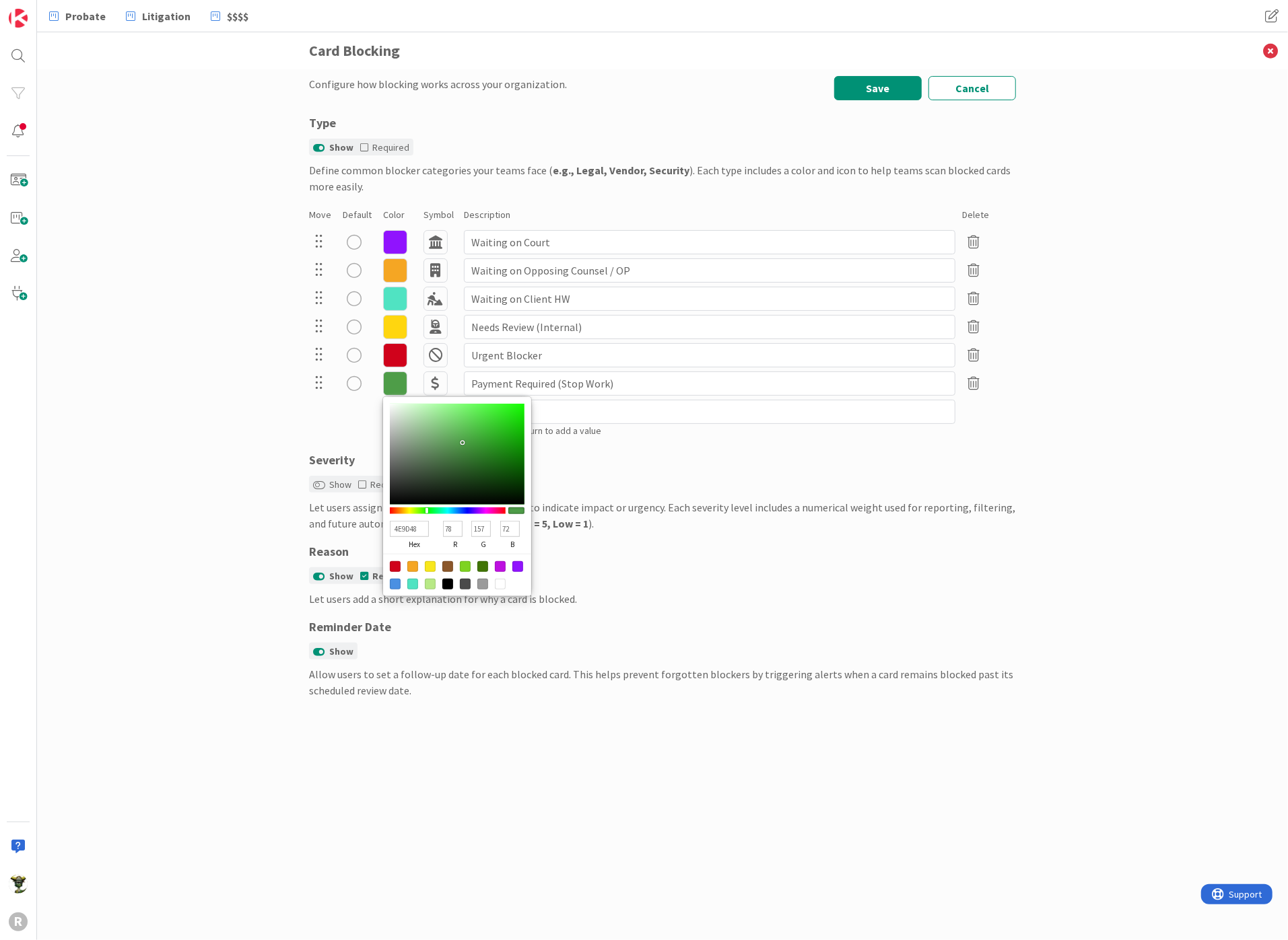
type input "4D9348"
type input "77"
type input "147"
type input "50974B"
type input "80"
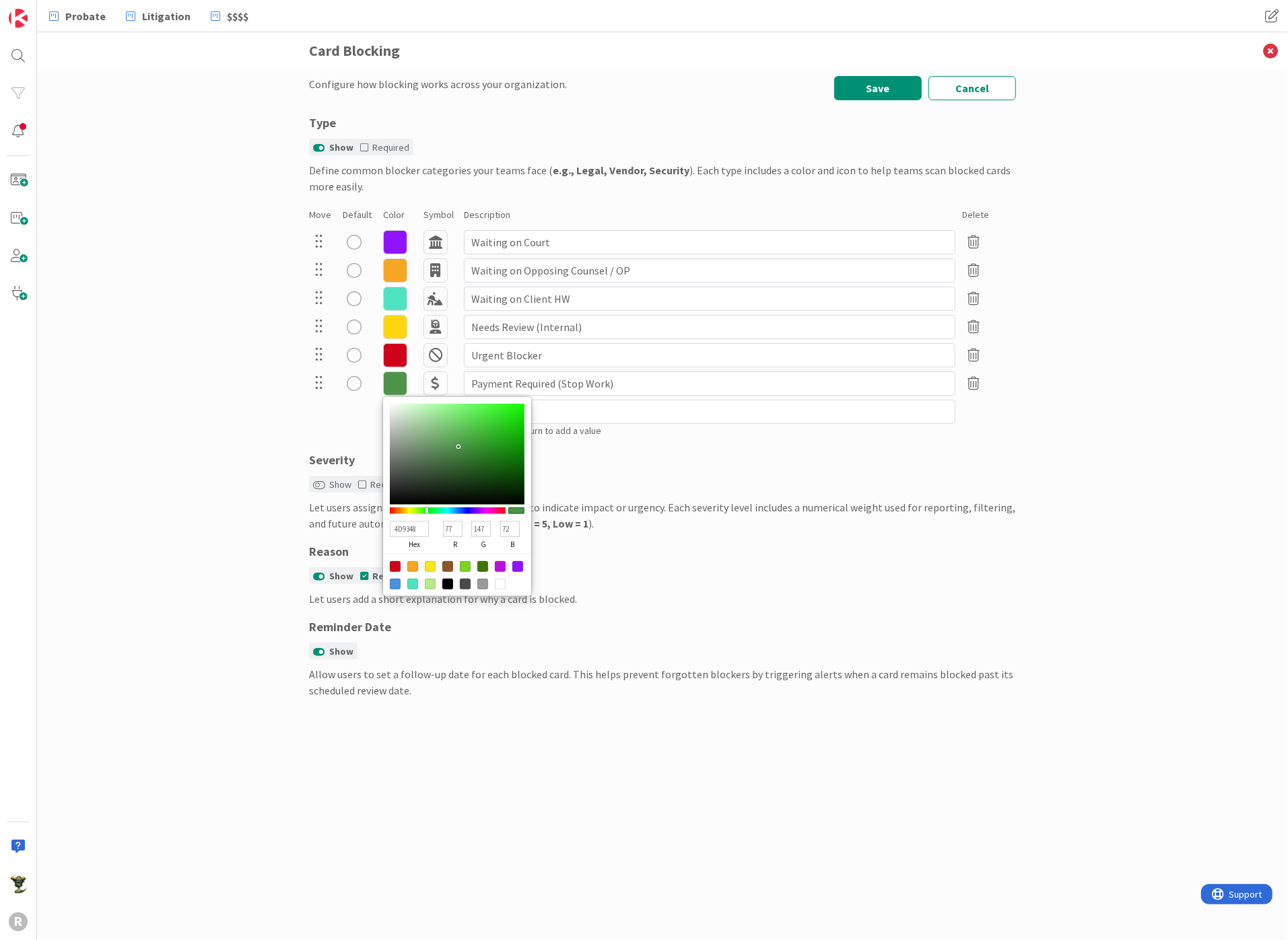
type input "151"
type input "75"
type input "5DA258"
type input "93"
type input "162"
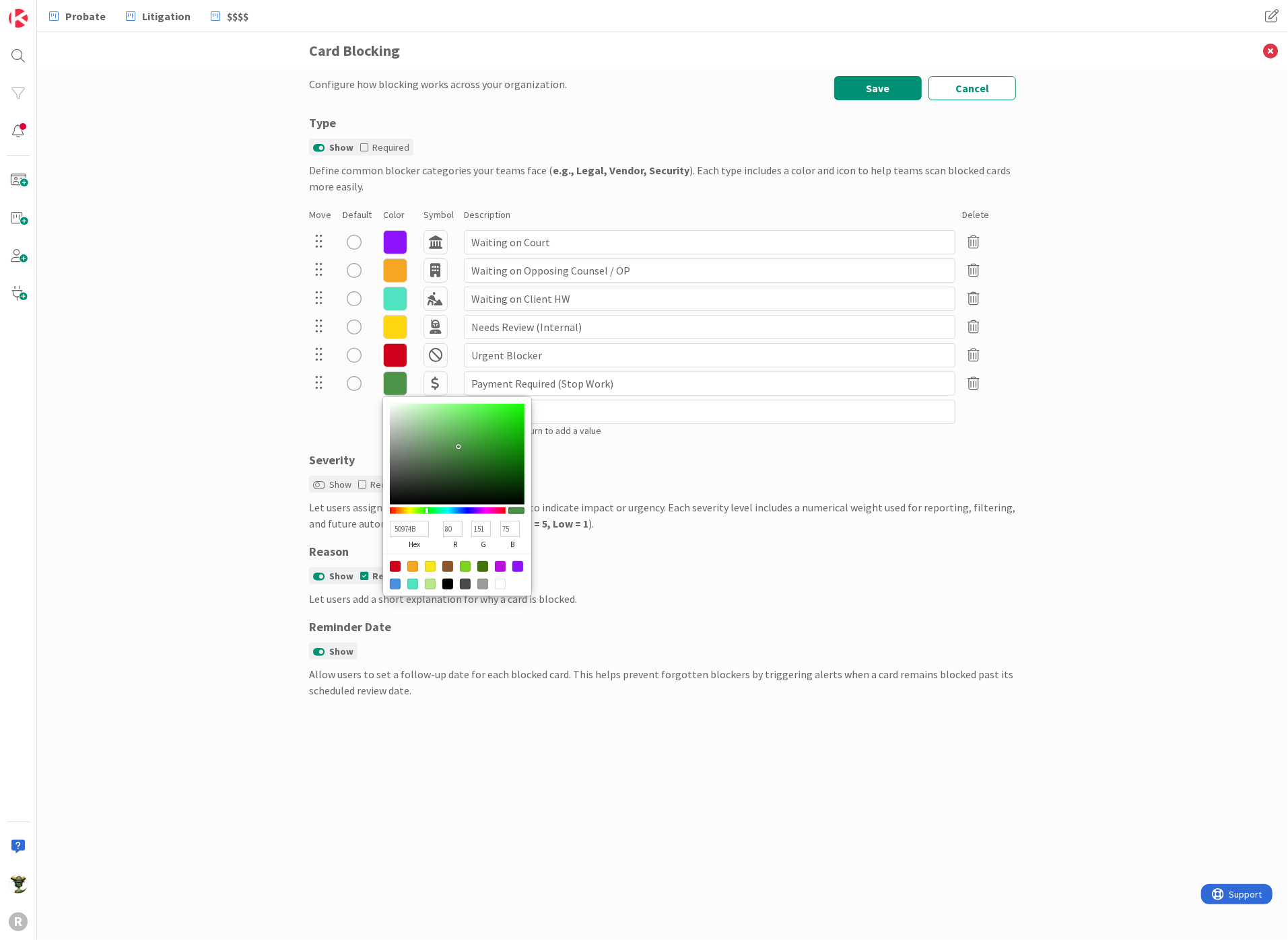
type input "88"
type input "60A25B"
type input "96"
type input "91"
type input "4D9348"
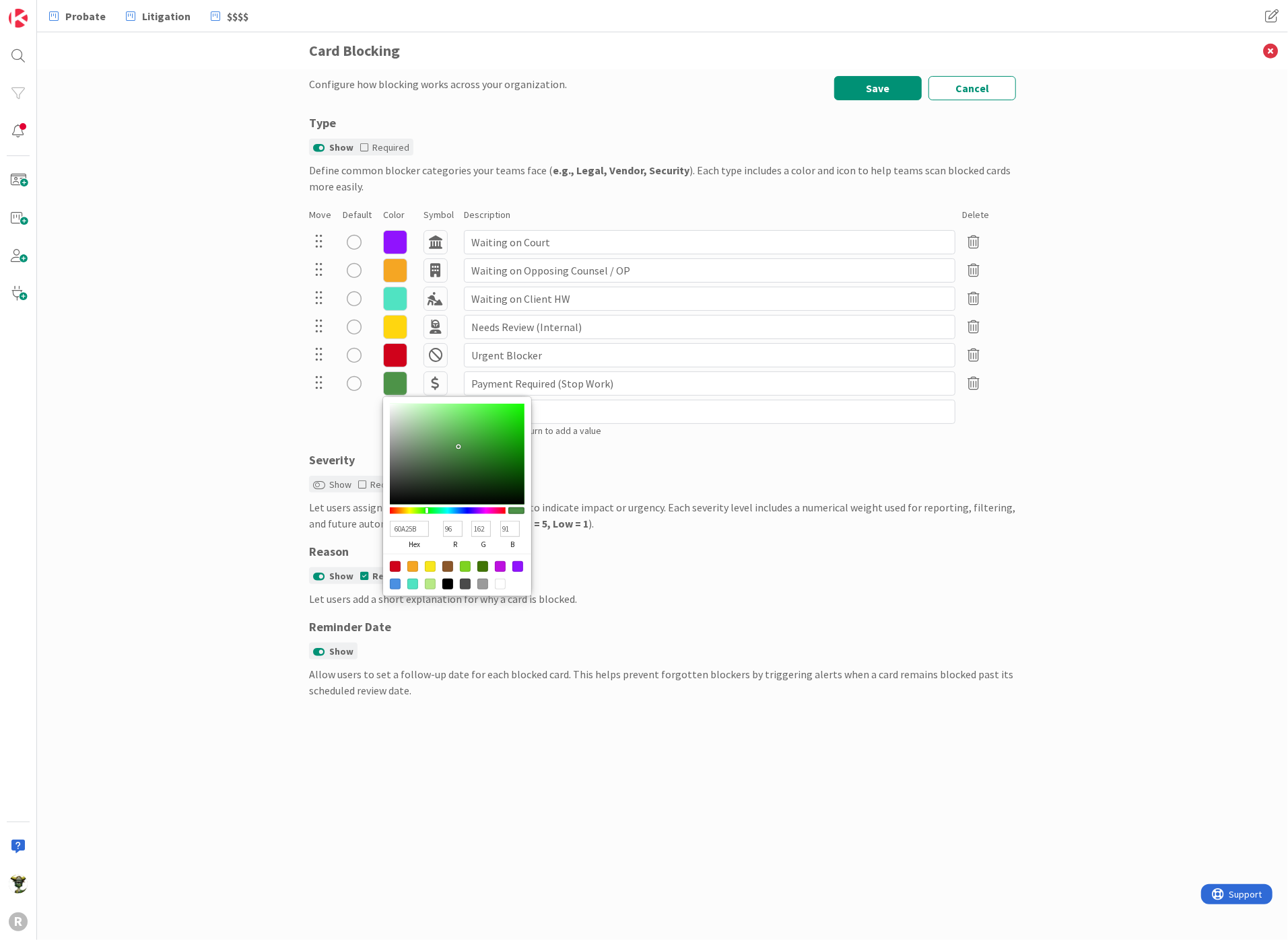
type input "77"
type input "147"
type input "72"
type input "61A25D"
type input "97"
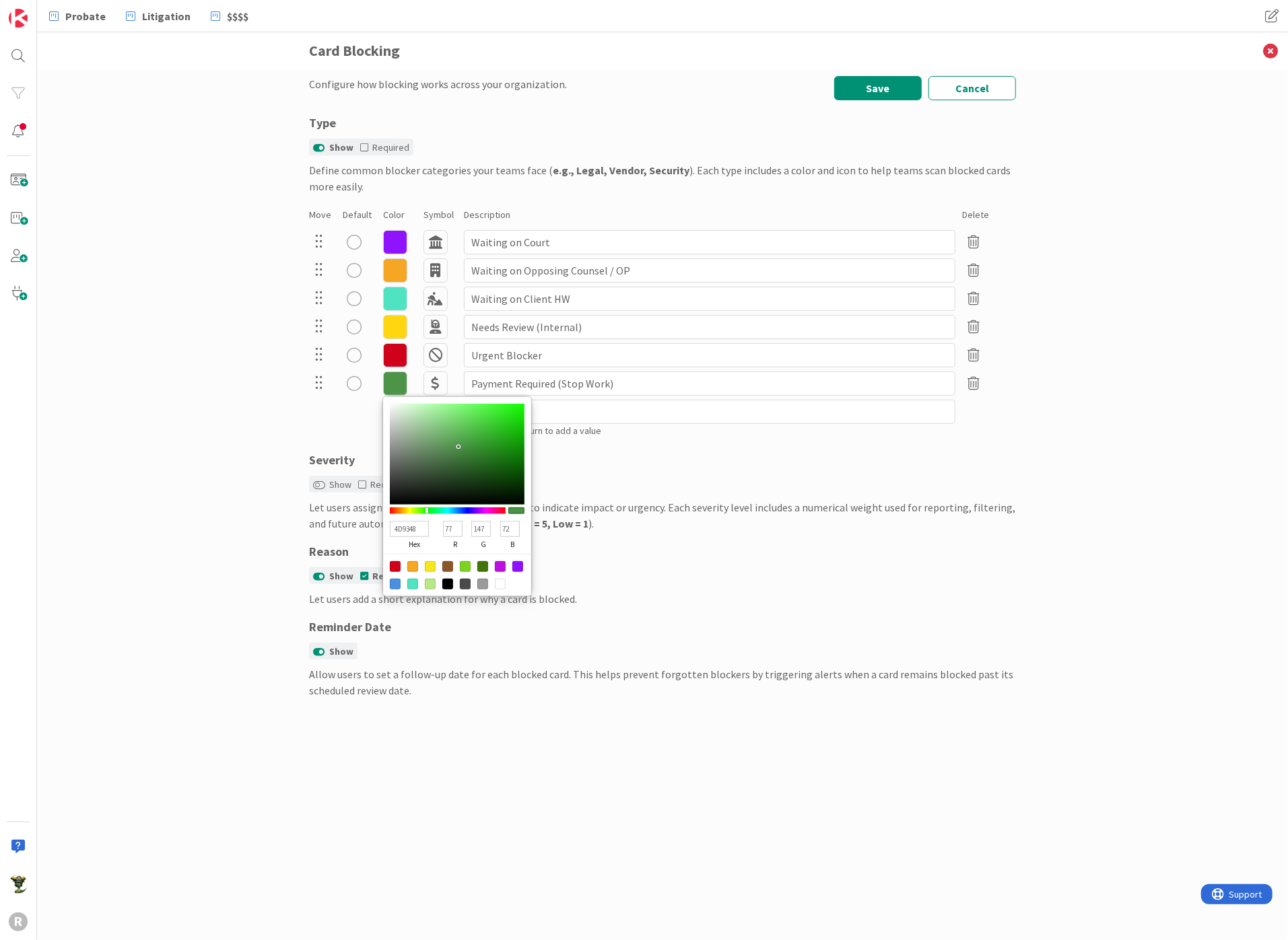
type input "162"
type input "93"
type input "63A45F"
type input "99"
type input "164"
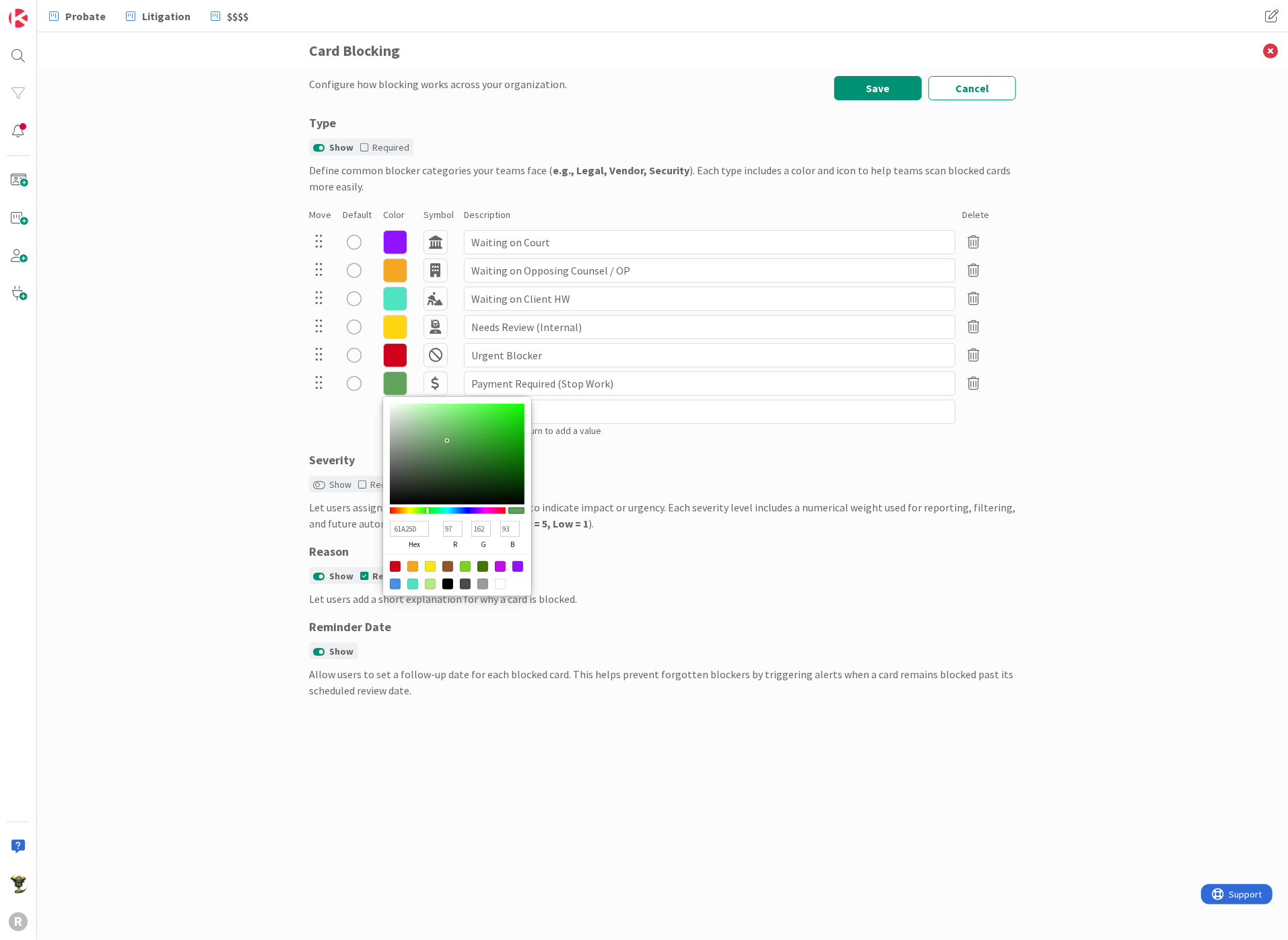
type input "95"
type input "65A461"
type input "101"
type input "97"
type input "50974B"
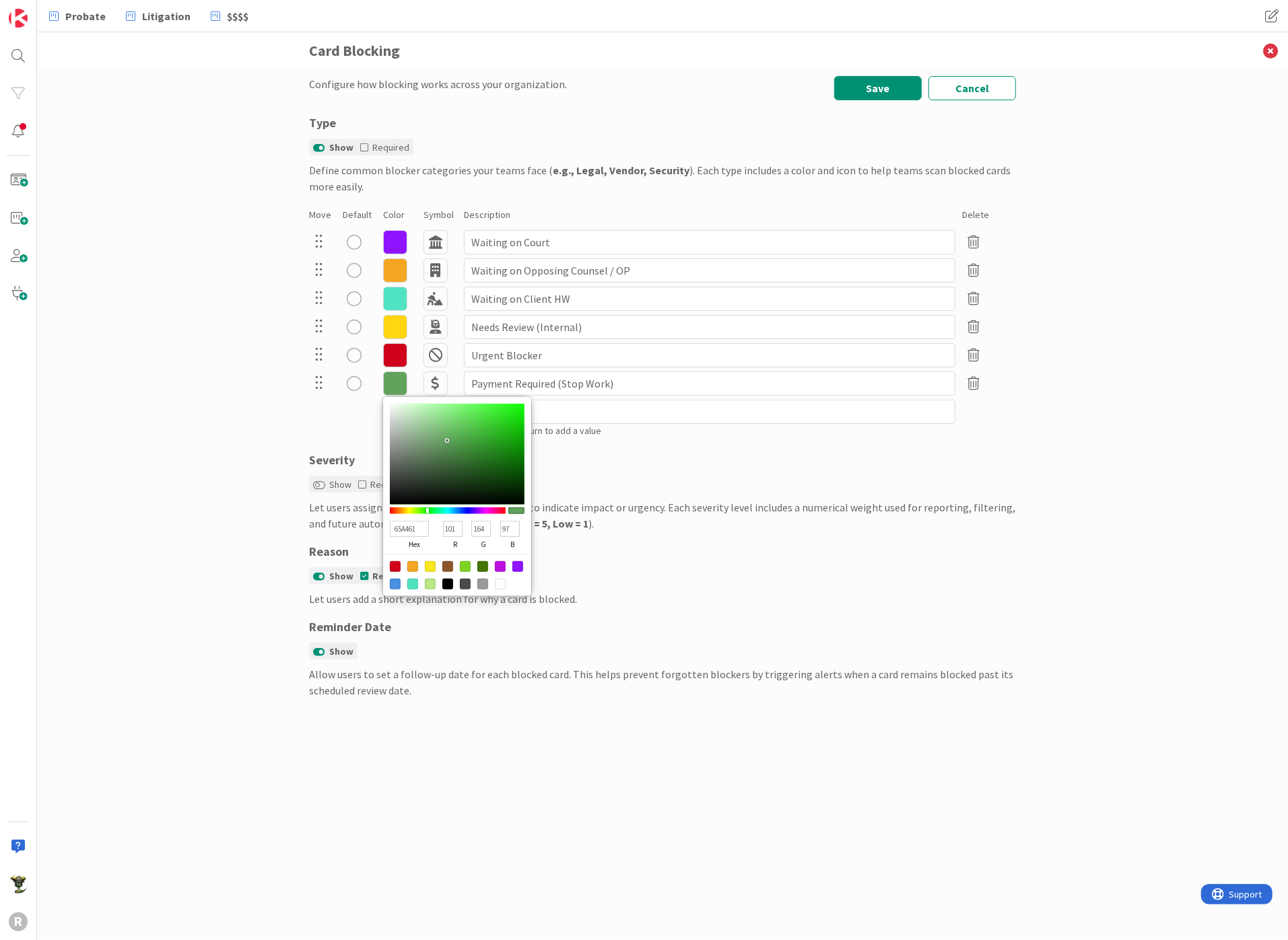
type input "80"
type input "151"
type input "75"
type input "66A462"
type input "102"
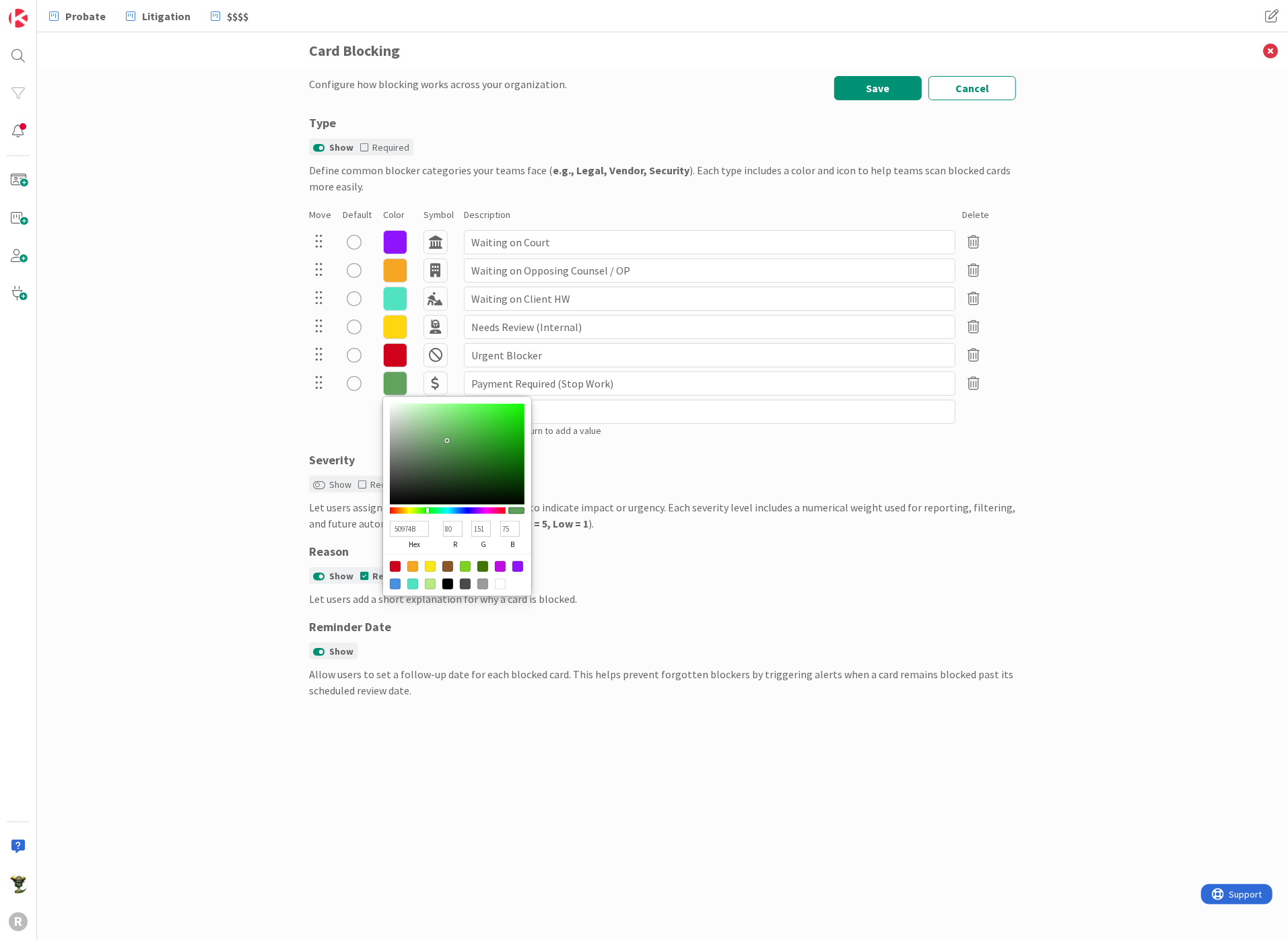
type input "164"
type input "98"
type input "5DA258"
type input "93"
type input "162"
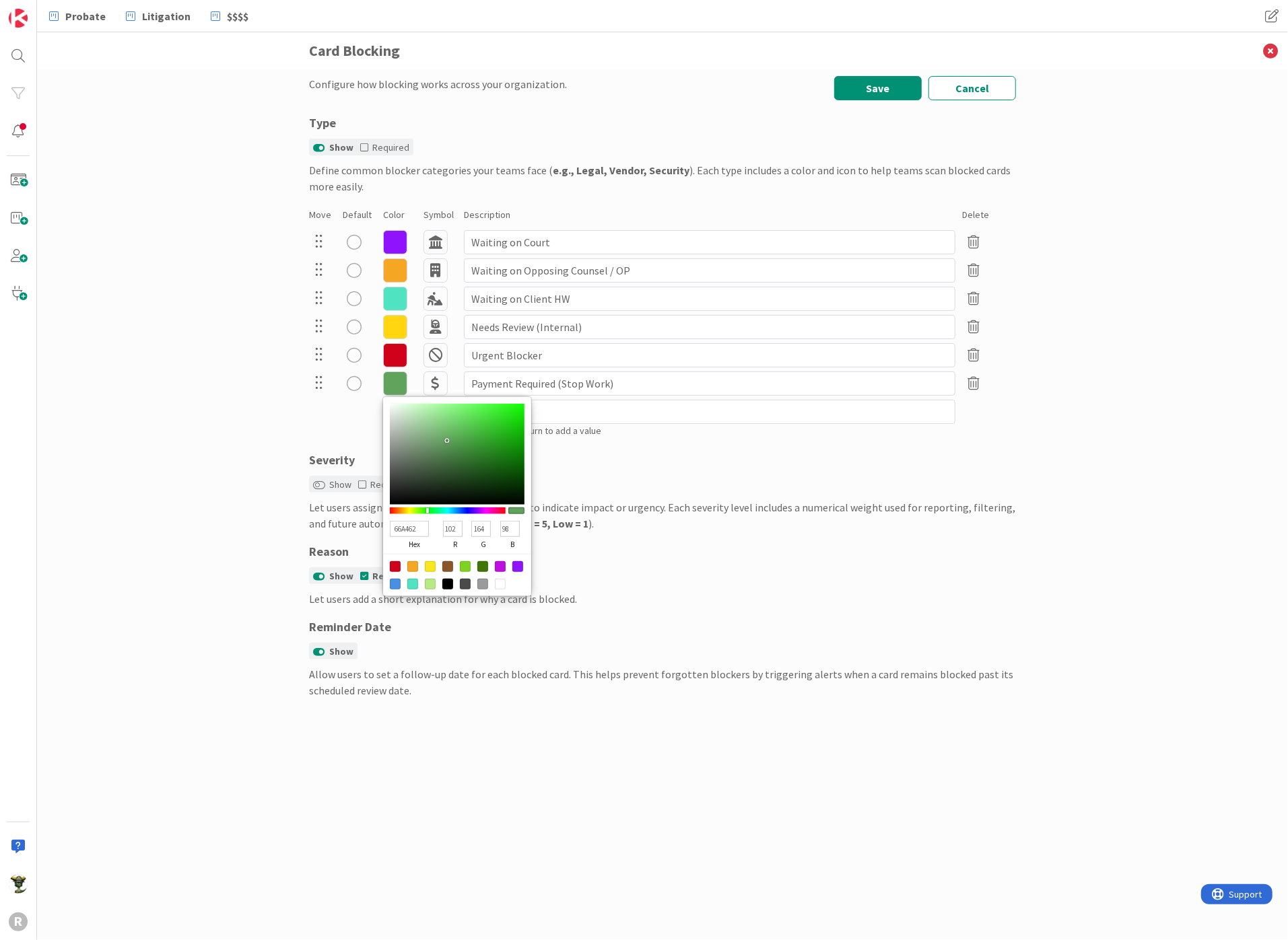
type input "88"
type input "60A25B"
type input "96"
type input "91"
type input "68A664"
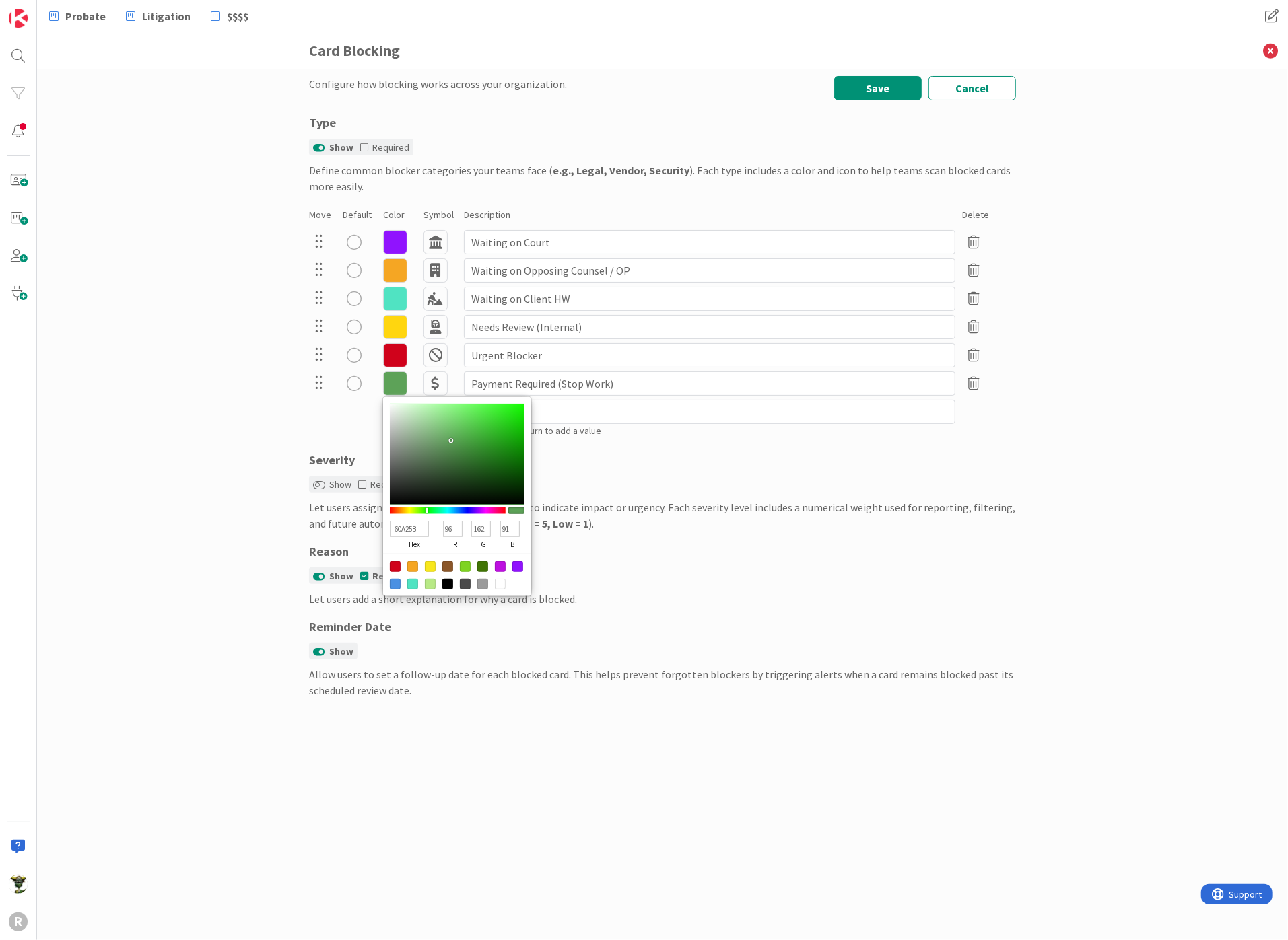
type input "104"
type input "166"
type input "100"
type input "61A25D"
type input "97"
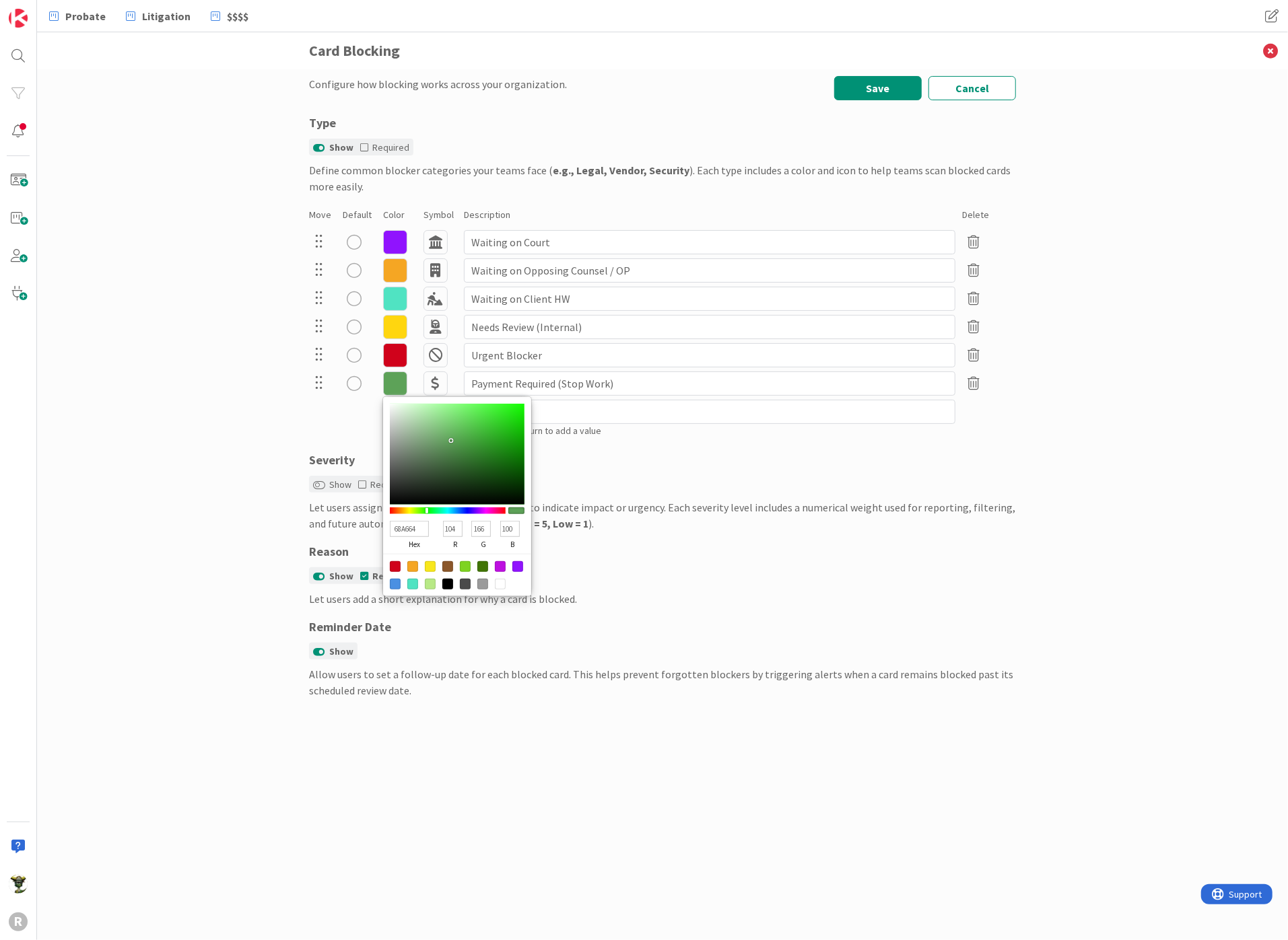
type input "162"
type input "93"
type input "6AA866"
type input "106"
type input "168"
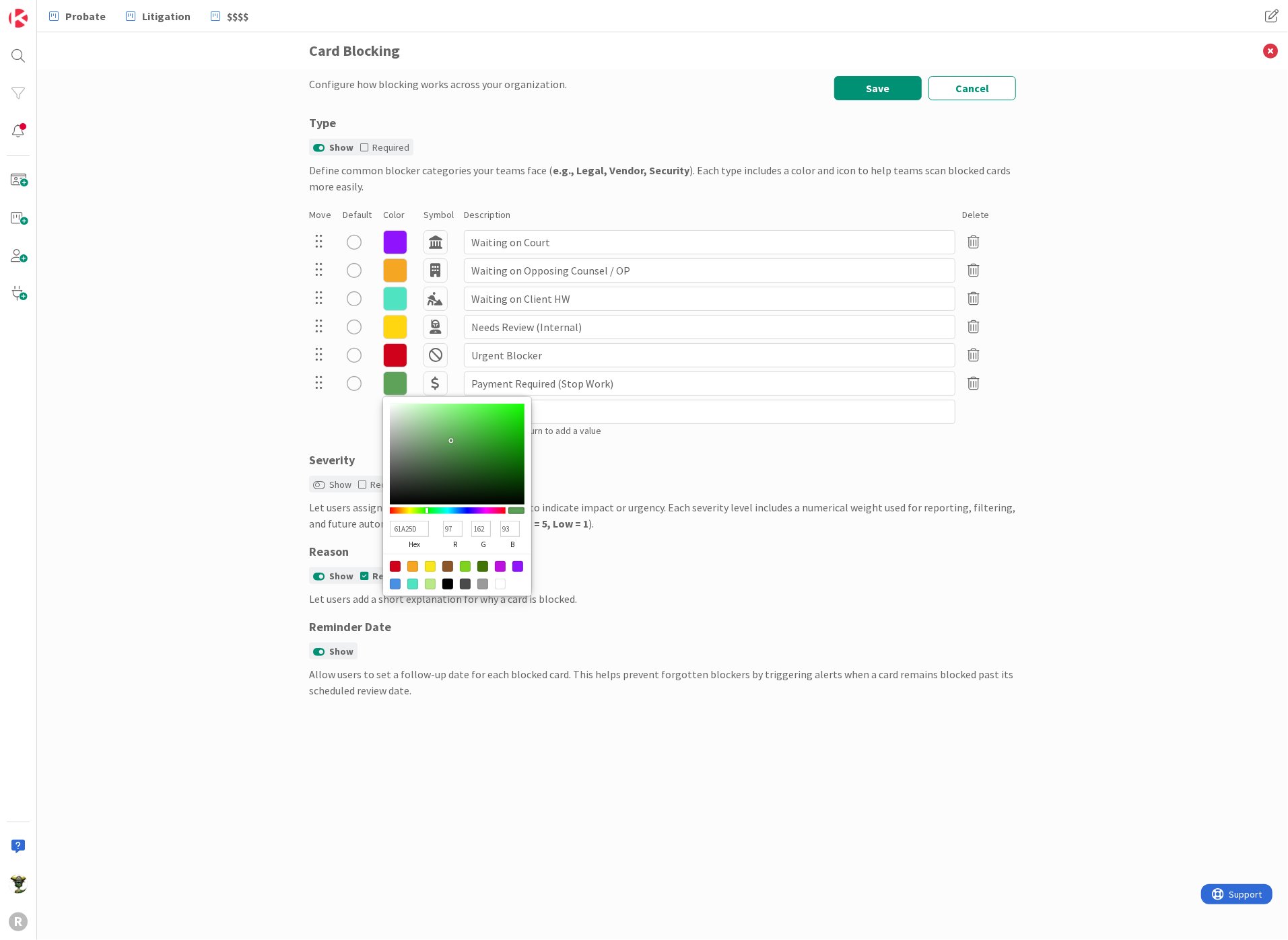
type input "102"
type input "63A45F"
type input "99"
type input "164"
type input "95"
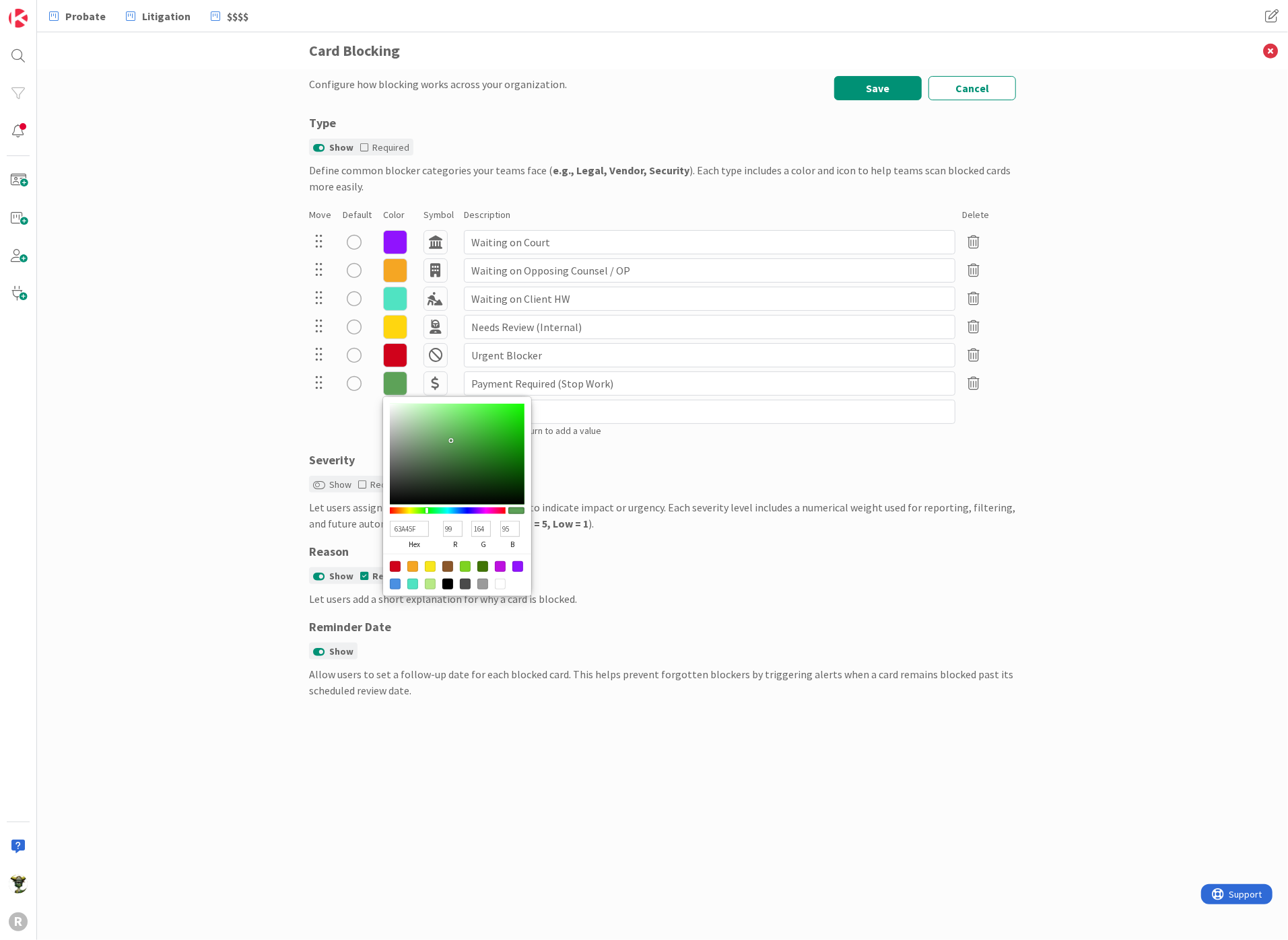
type input "6BA967"
type input "107"
type input "169"
type input "103"
type input "65A461"
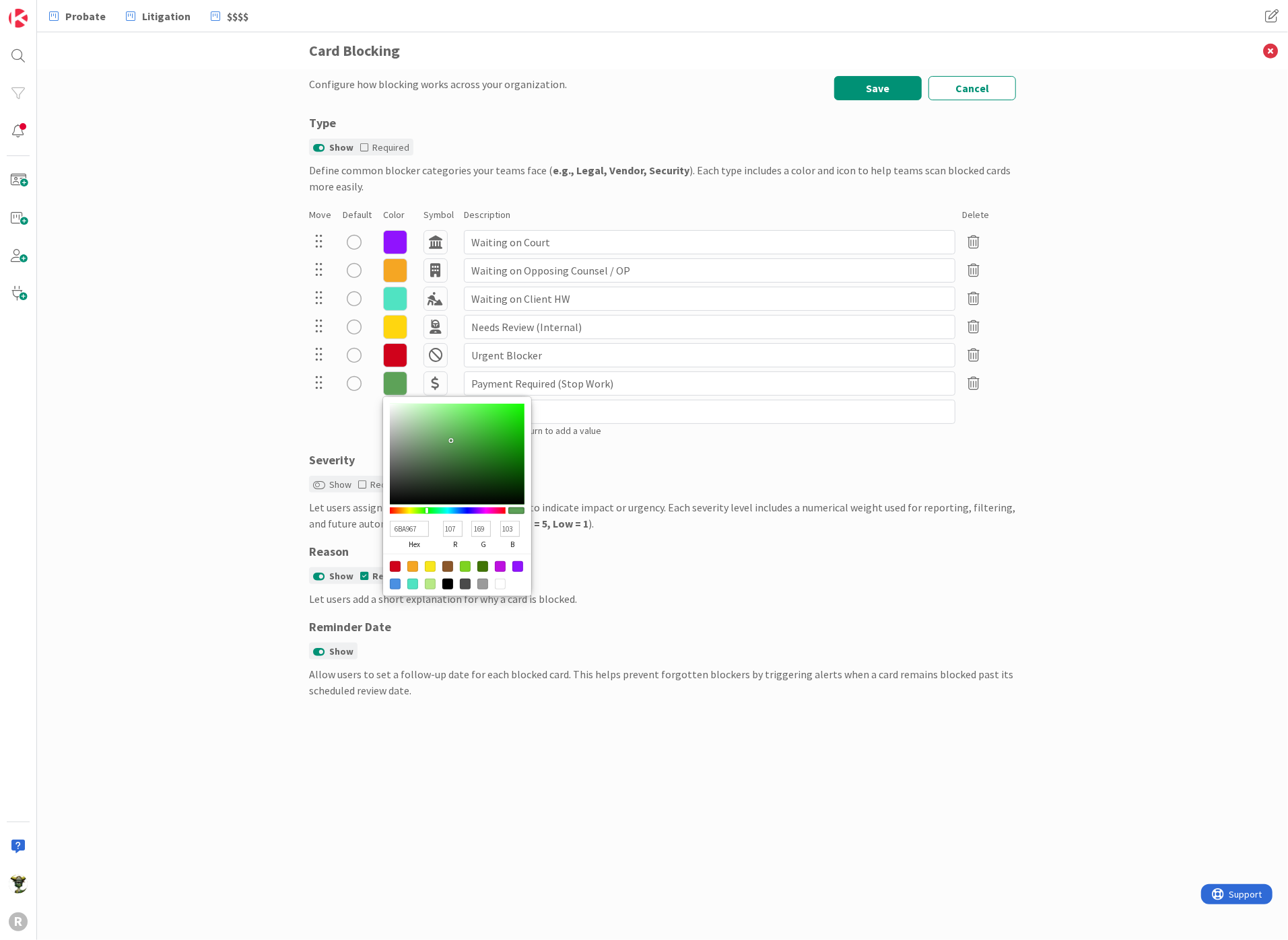
type input "101"
type input "164"
type input "97"
type input "6CAB68"
type input "108"
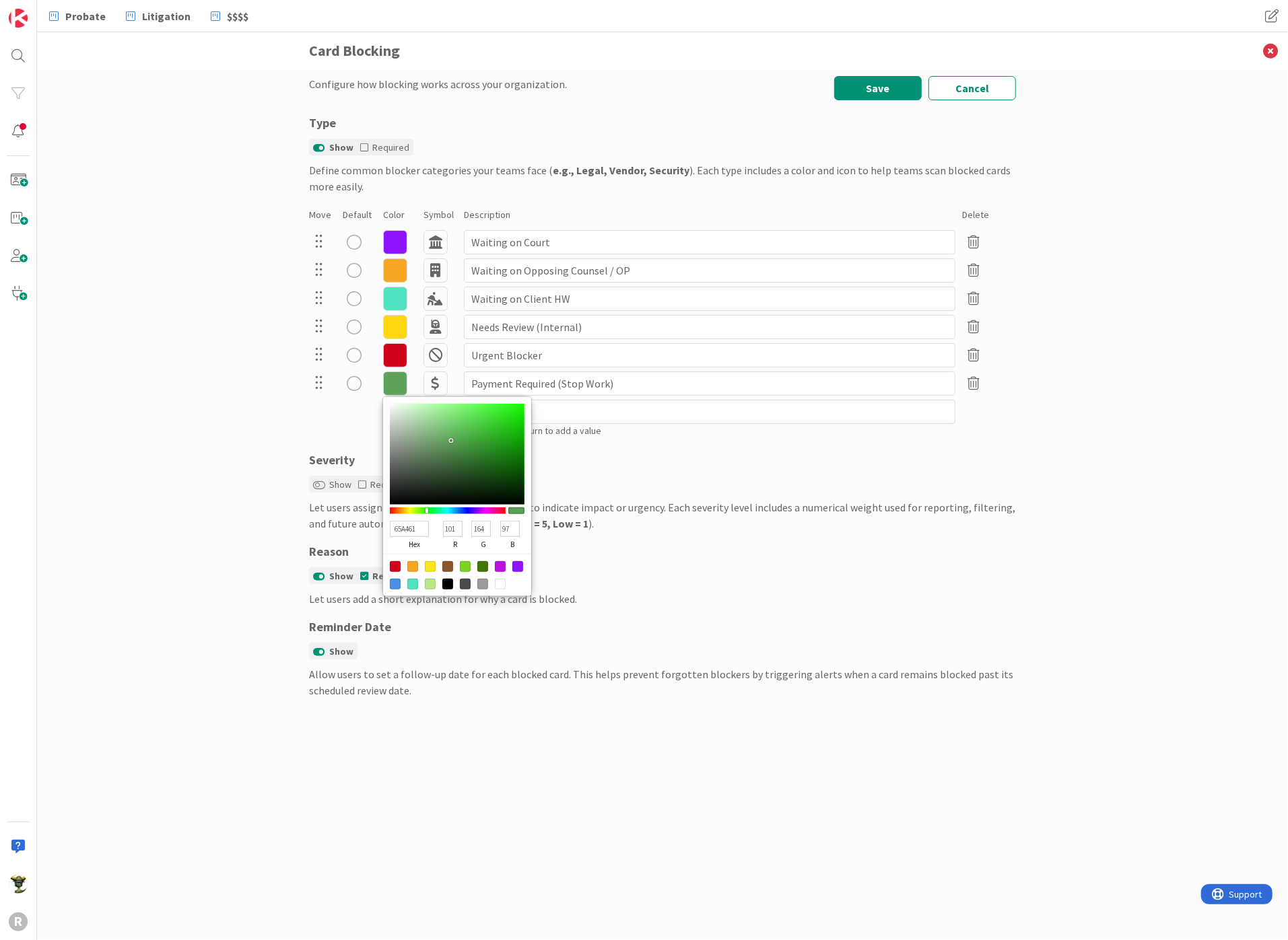
type input "171"
type input "104"
type input "66A462"
type input "102"
type input "164"
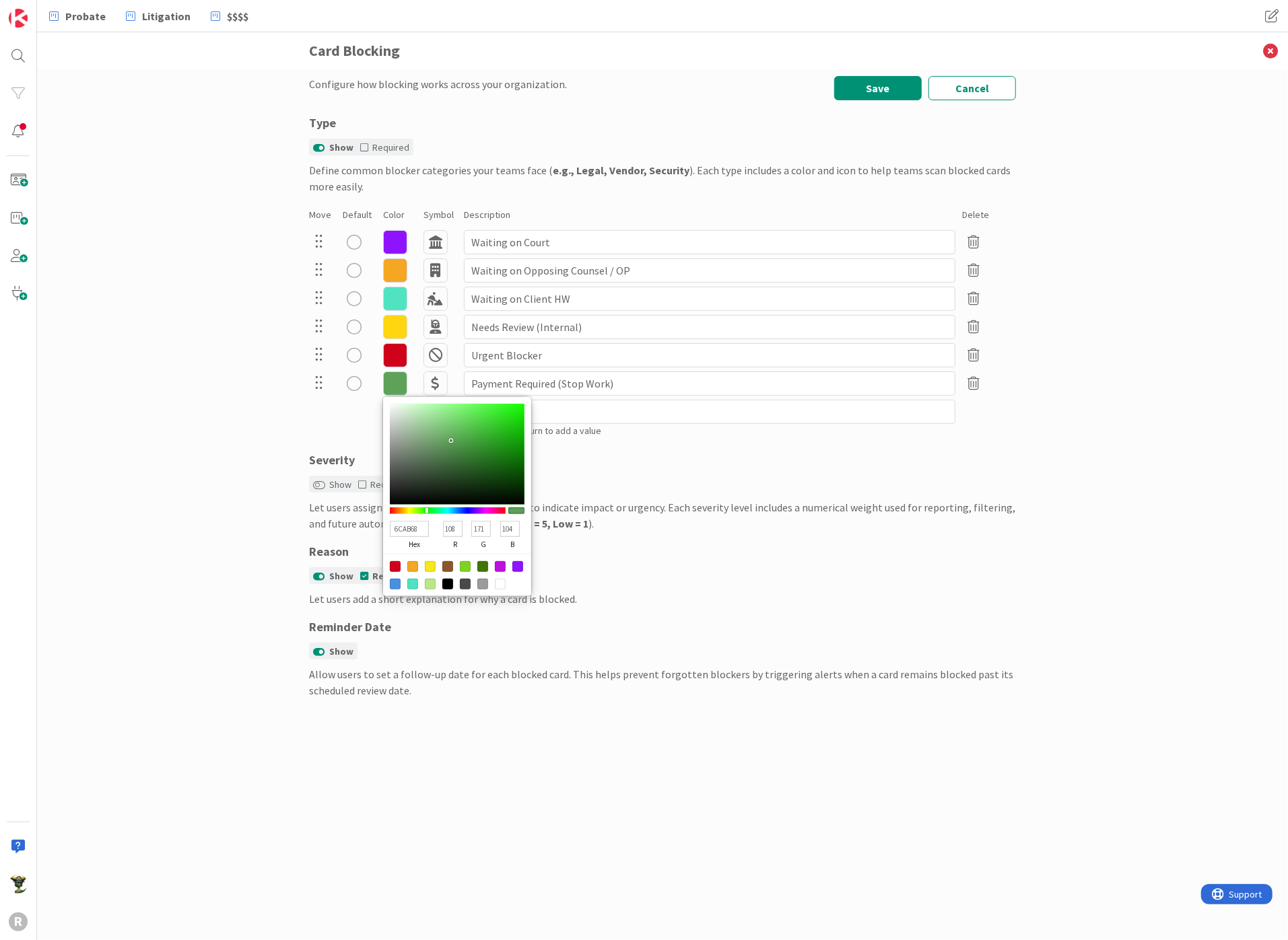
type input "98"
type input "6EB369"
type input "110"
type input "179"
type input "105"
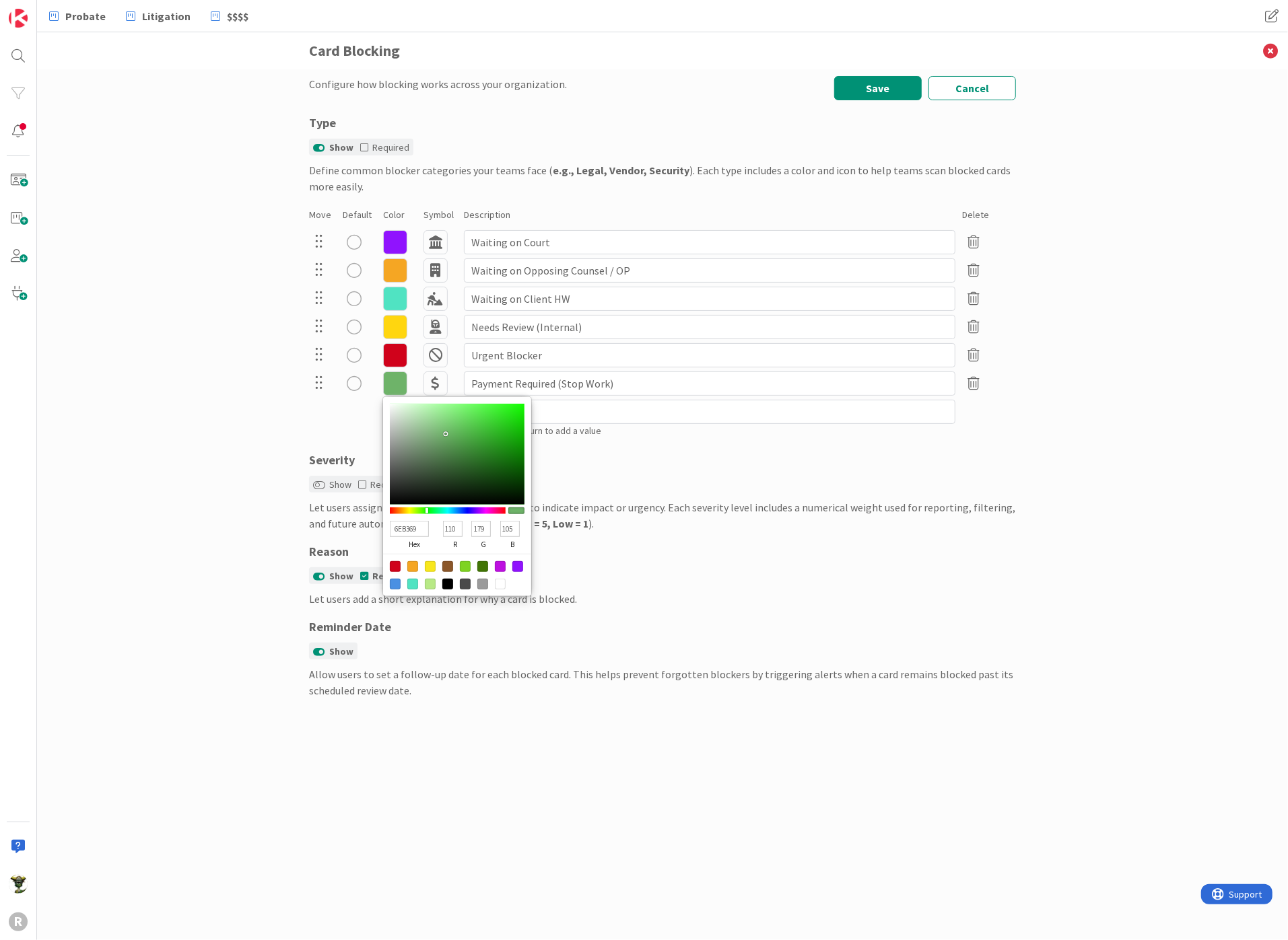
type input "6FBA69"
type input "111"
type input "186"
type input "68A664"
type input "104"
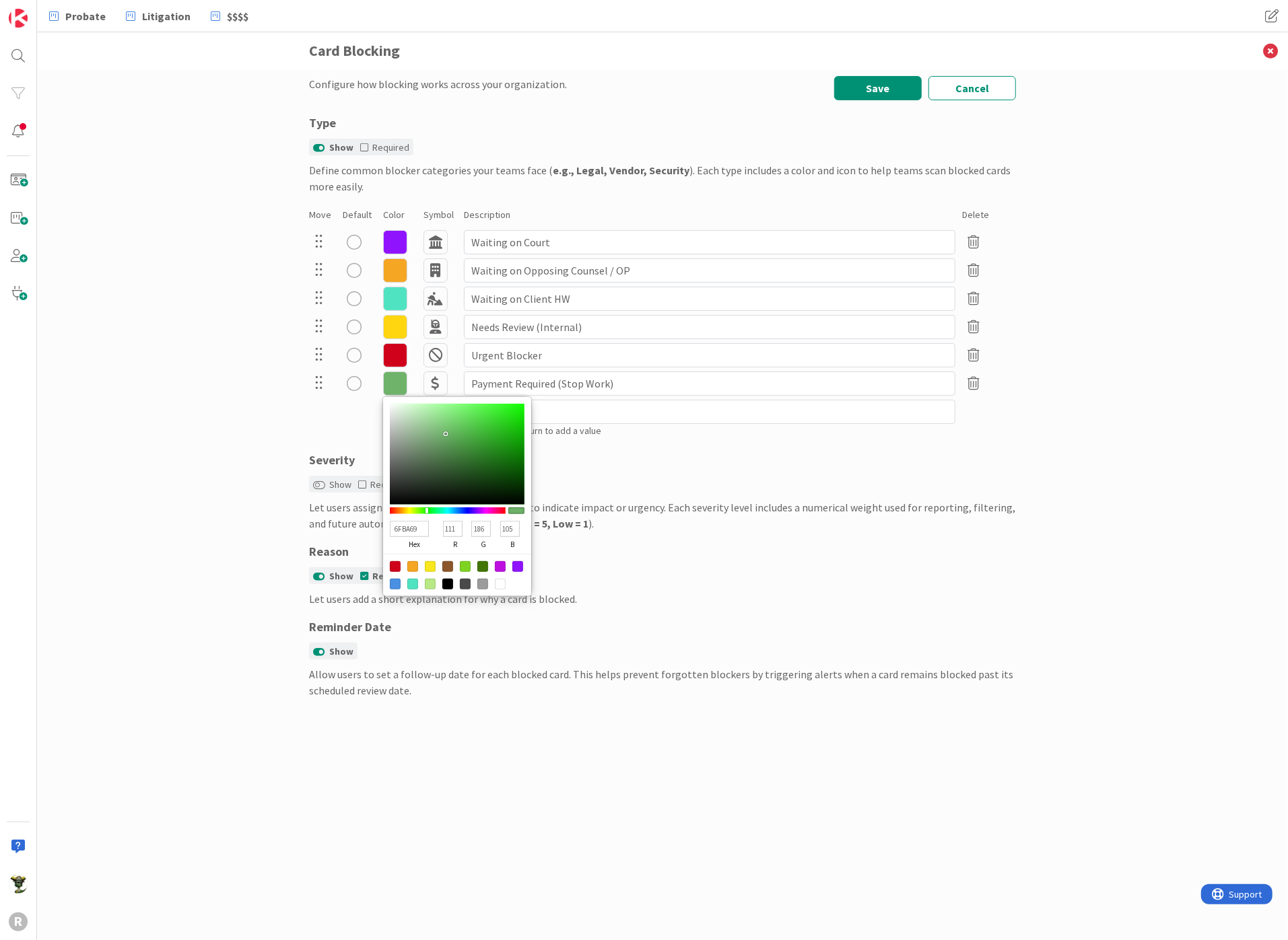
type input "166"
type input "100"
type input "70BE69"
type input "112"
type input "190"
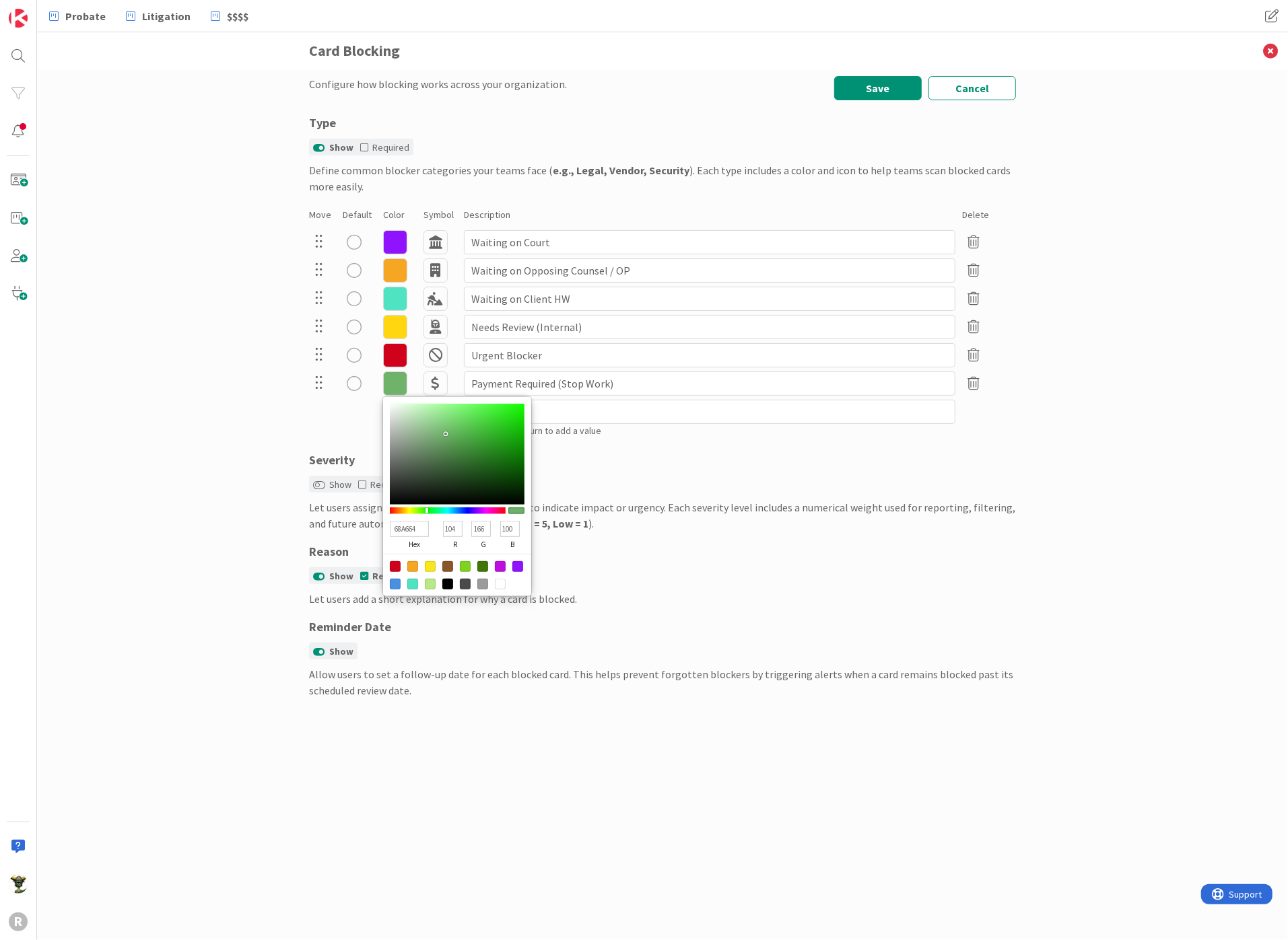
type input "105"
type input "6AA866"
type input "106"
type input "168"
click at [458, 443] on div at bounding box center [456, 454] width 135 height 101
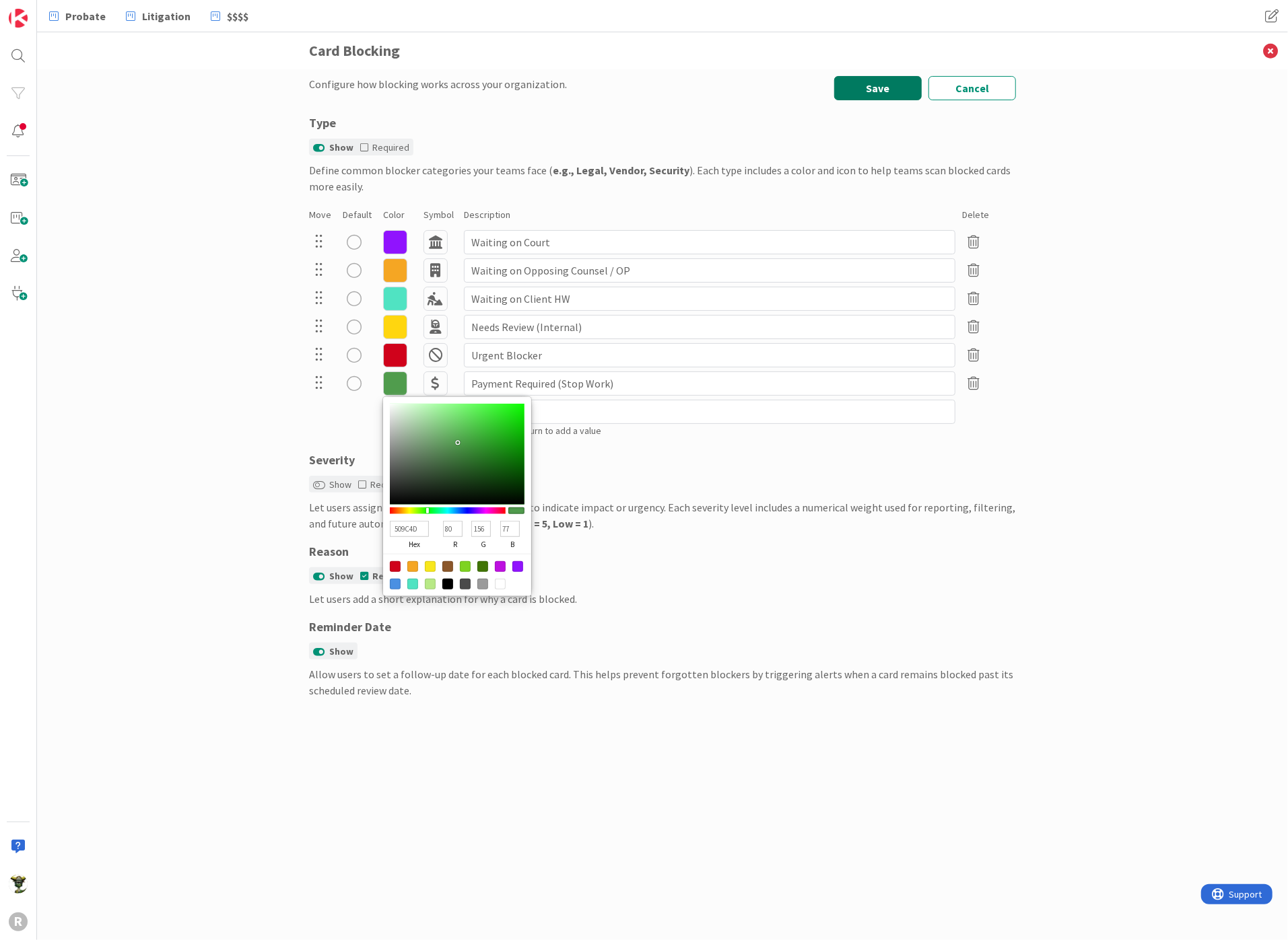
click at [874, 82] on button "Save" at bounding box center [878, 87] width 87 height 24
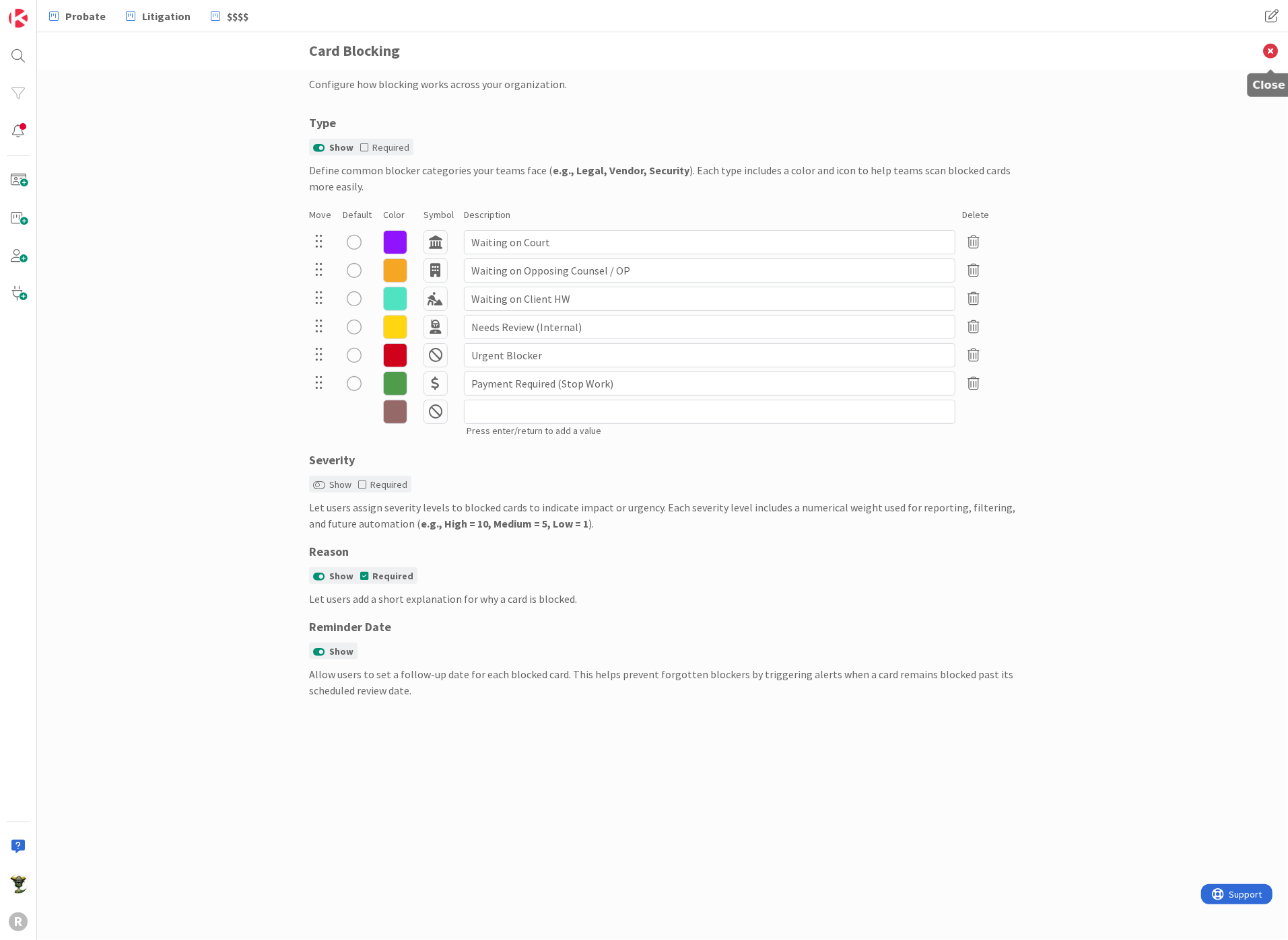
click at [1272, 51] on icon at bounding box center [1270, 51] width 35 height 37
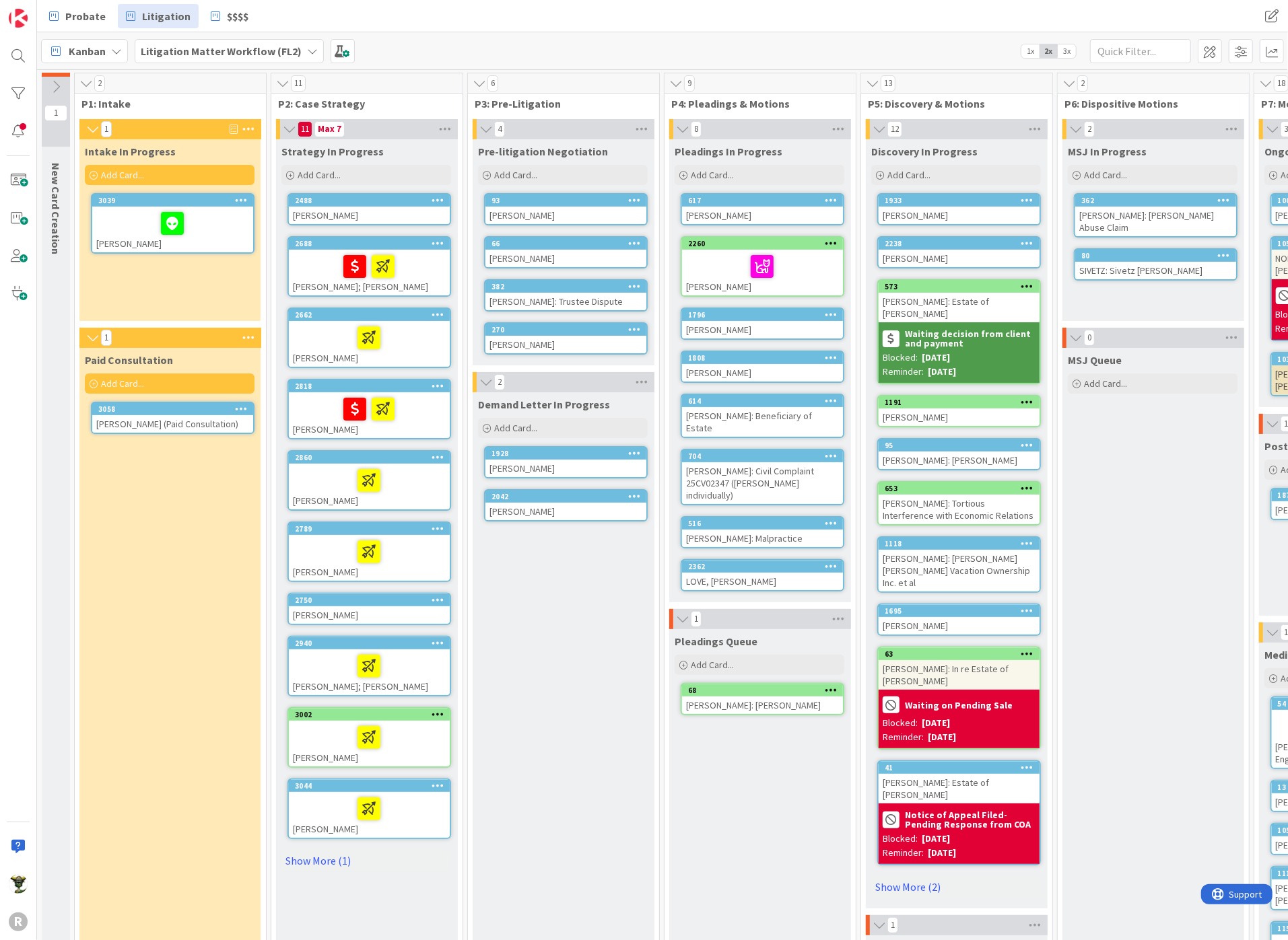
click at [1133, 522] on div "MSJ Queue Add Card..." at bounding box center [1153, 798] width 180 height 900
click at [638, 706] on div "Demand Letter In Progress Add Card... 1928 [PERSON_NAME] 2042 [PERSON_NAME]" at bounding box center [563, 820] width 180 height 856
click at [439, 312] on icon at bounding box center [438, 314] width 13 height 10
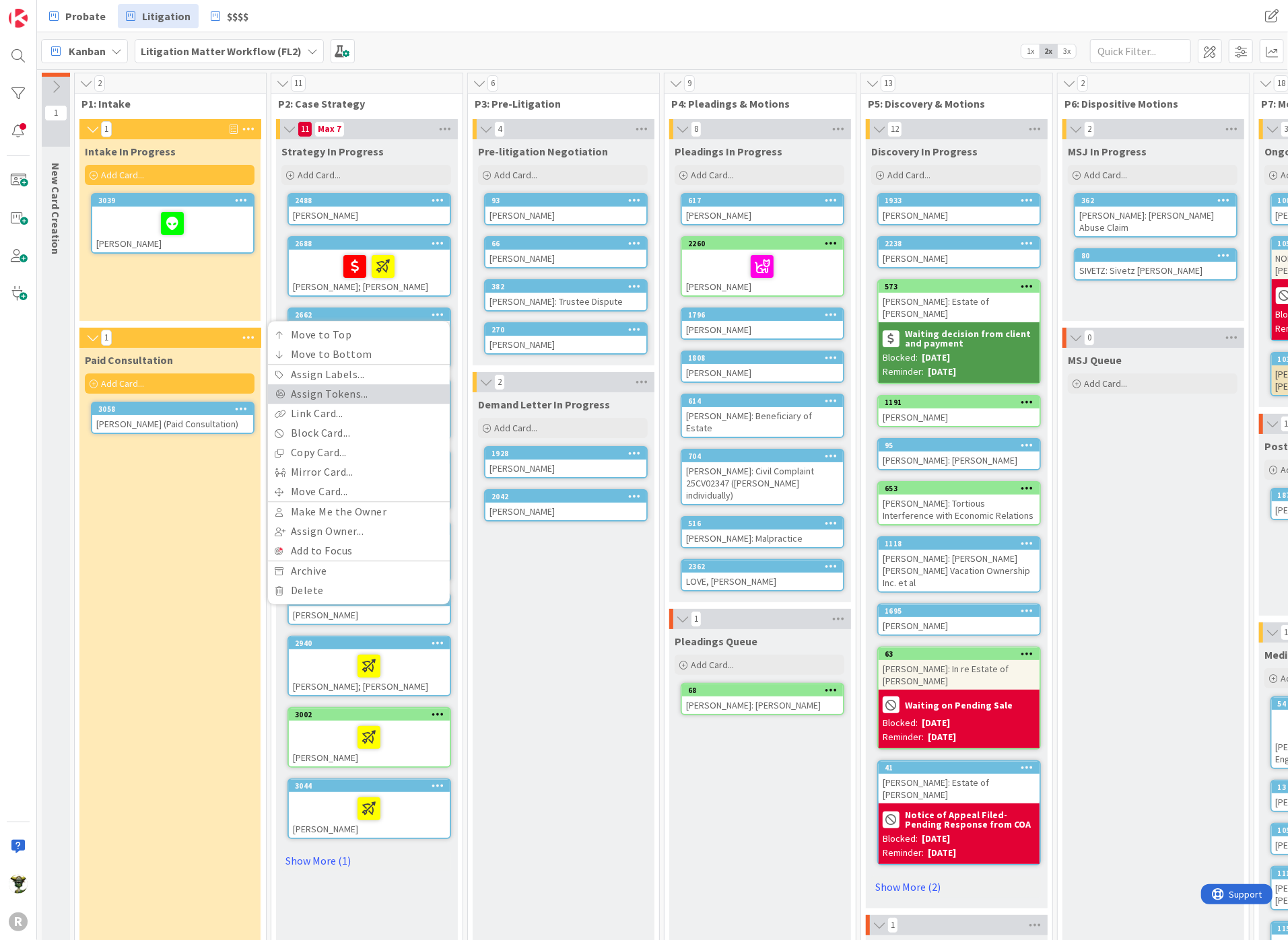
click at [335, 387] on link "Assign Tokens..." at bounding box center [359, 394] width 182 height 20
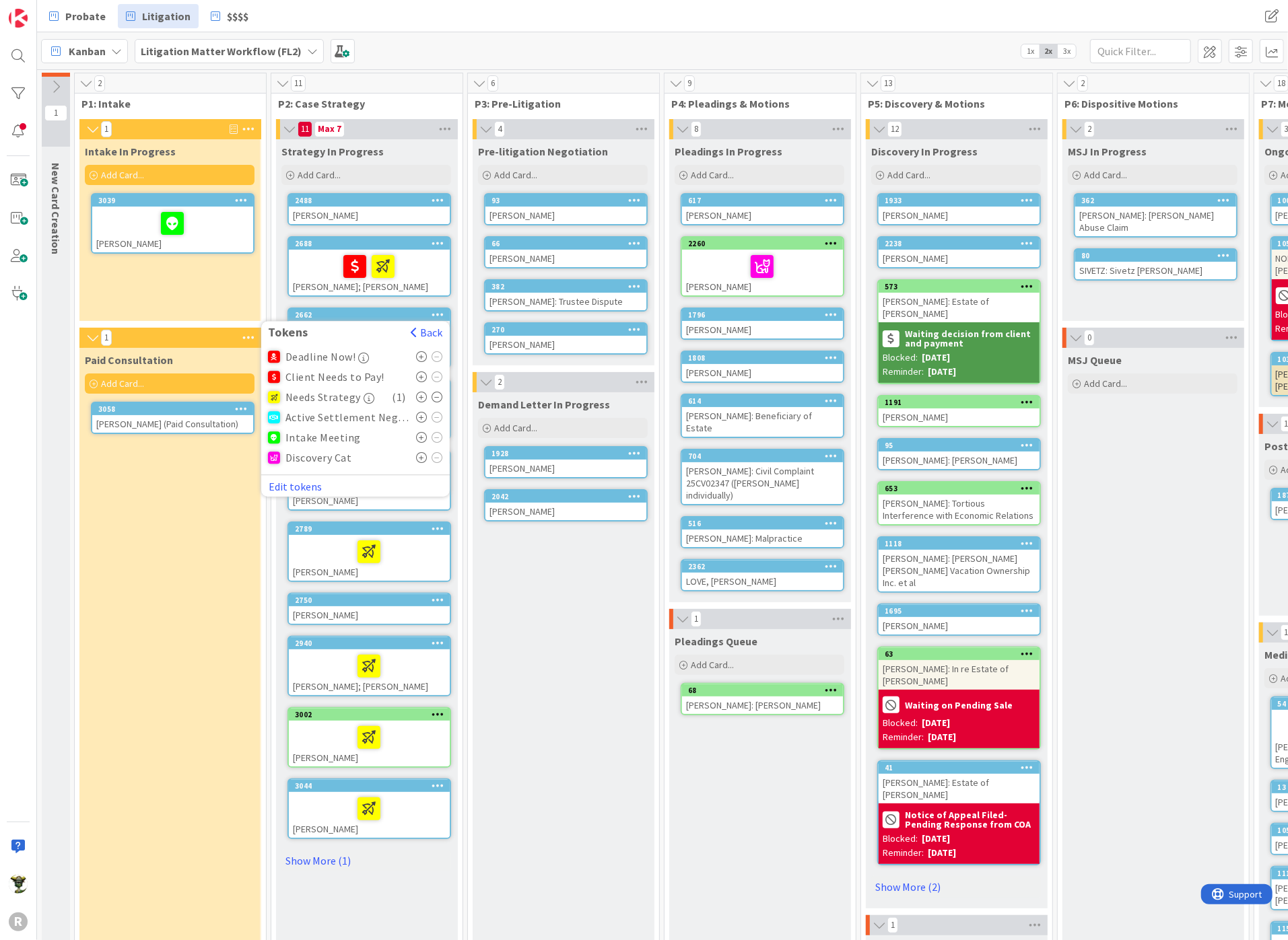
click at [421, 372] on icon at bounding box center [422, 377] width 12 height 11
click at [542, 631] on div "Demand Letter In Progress Add Card... 1928 [PERSON_NAME] 2042 [PERSON_NAME]" at bounding box center [563, 820] width 180 height 856
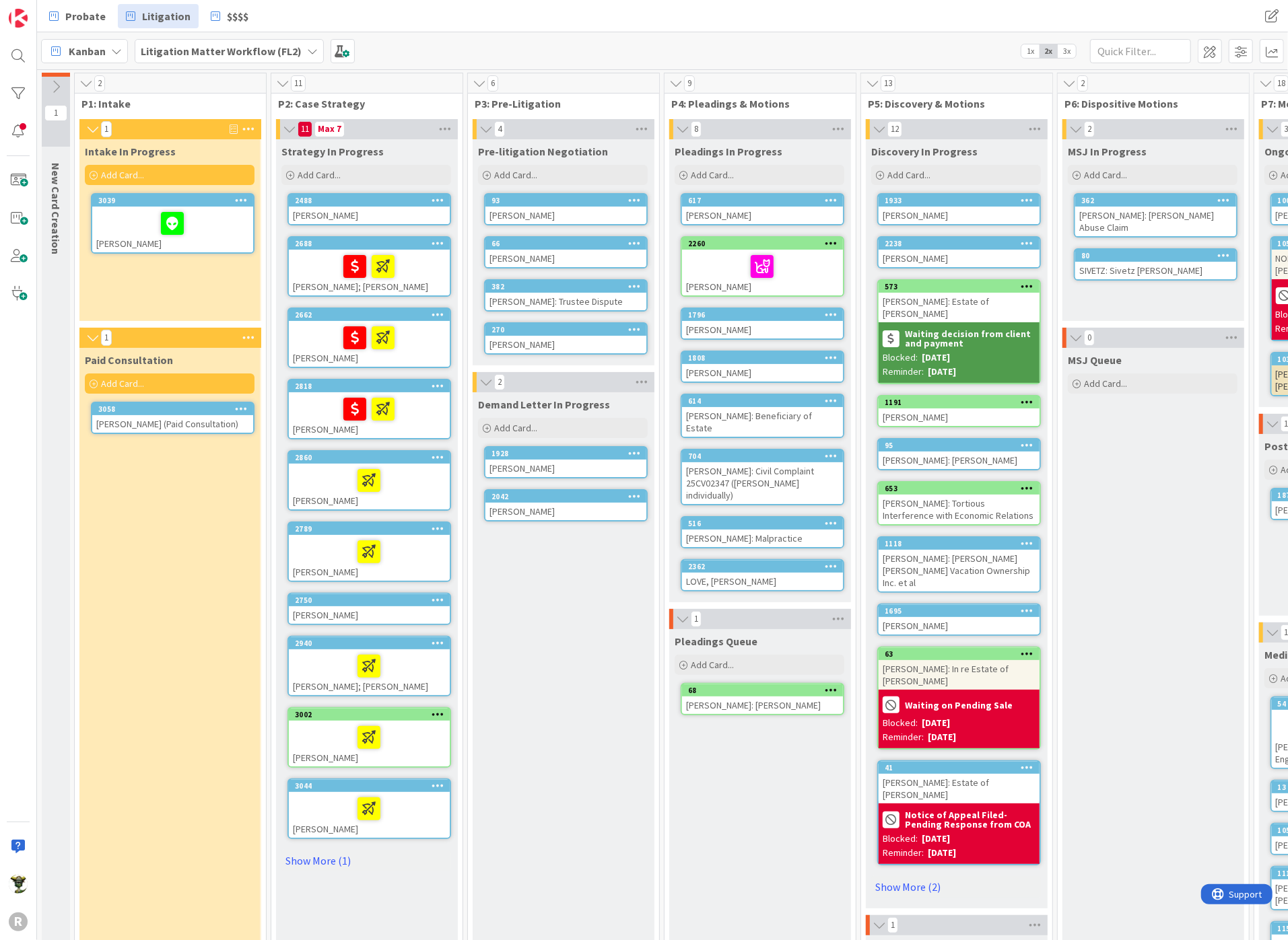
click at [144, 223] on div at bounding box center [173, 223] width 153 height 28
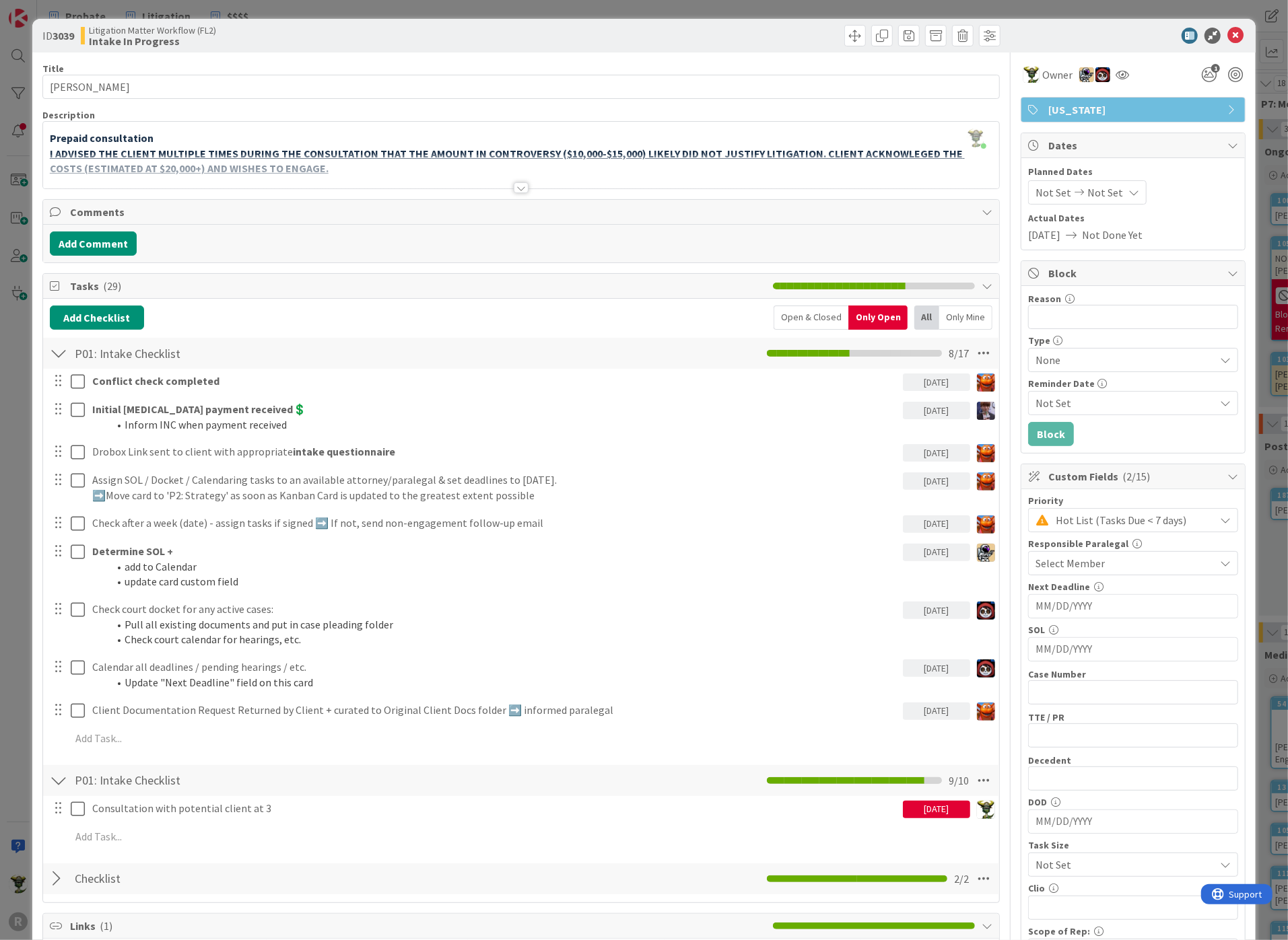
click at [521, 180] on div at bounding box center [521, 171] width 956 height 34
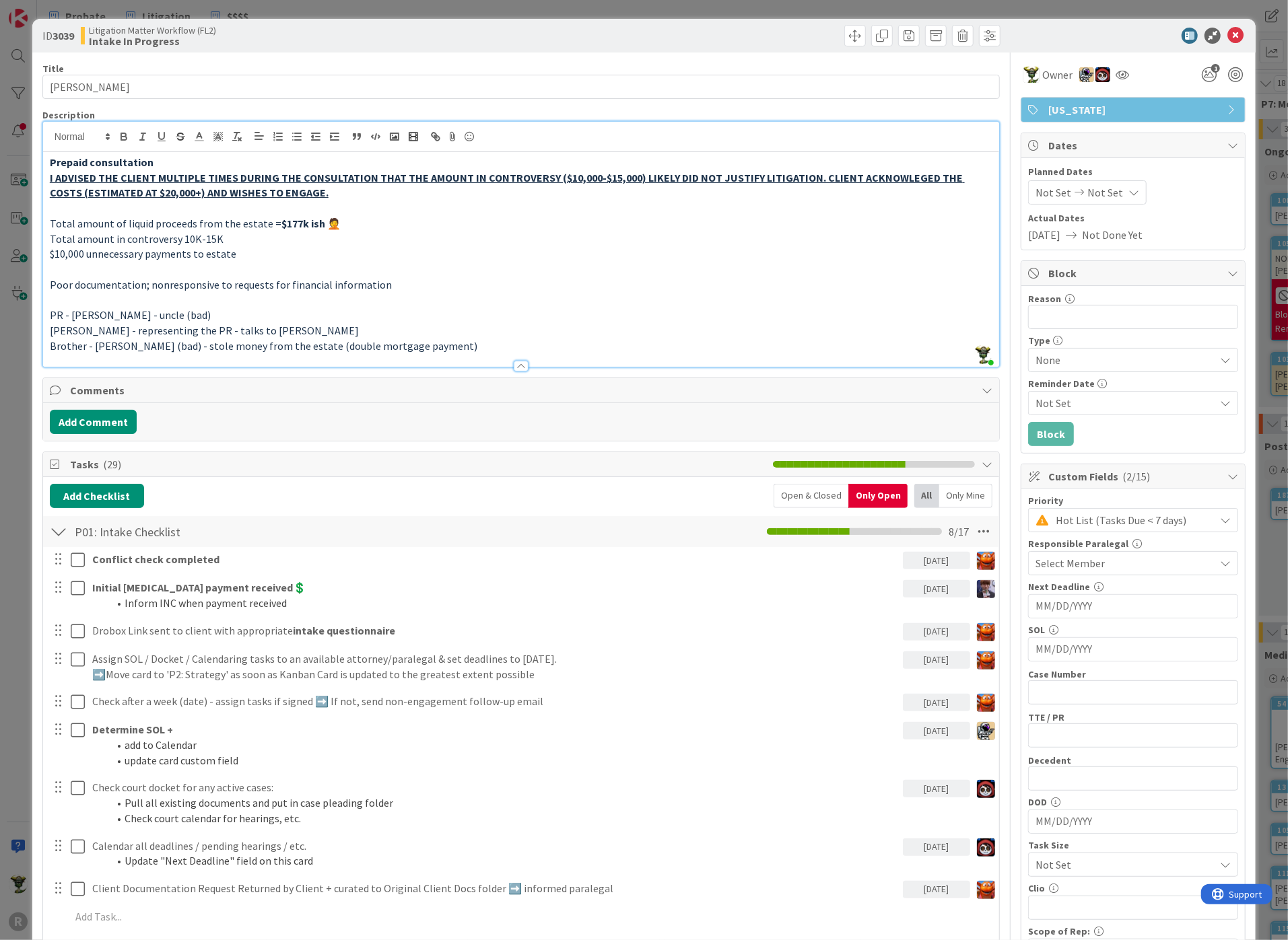
click at [182, 206] on p at bounding box center [521, 208] width 942 height 16
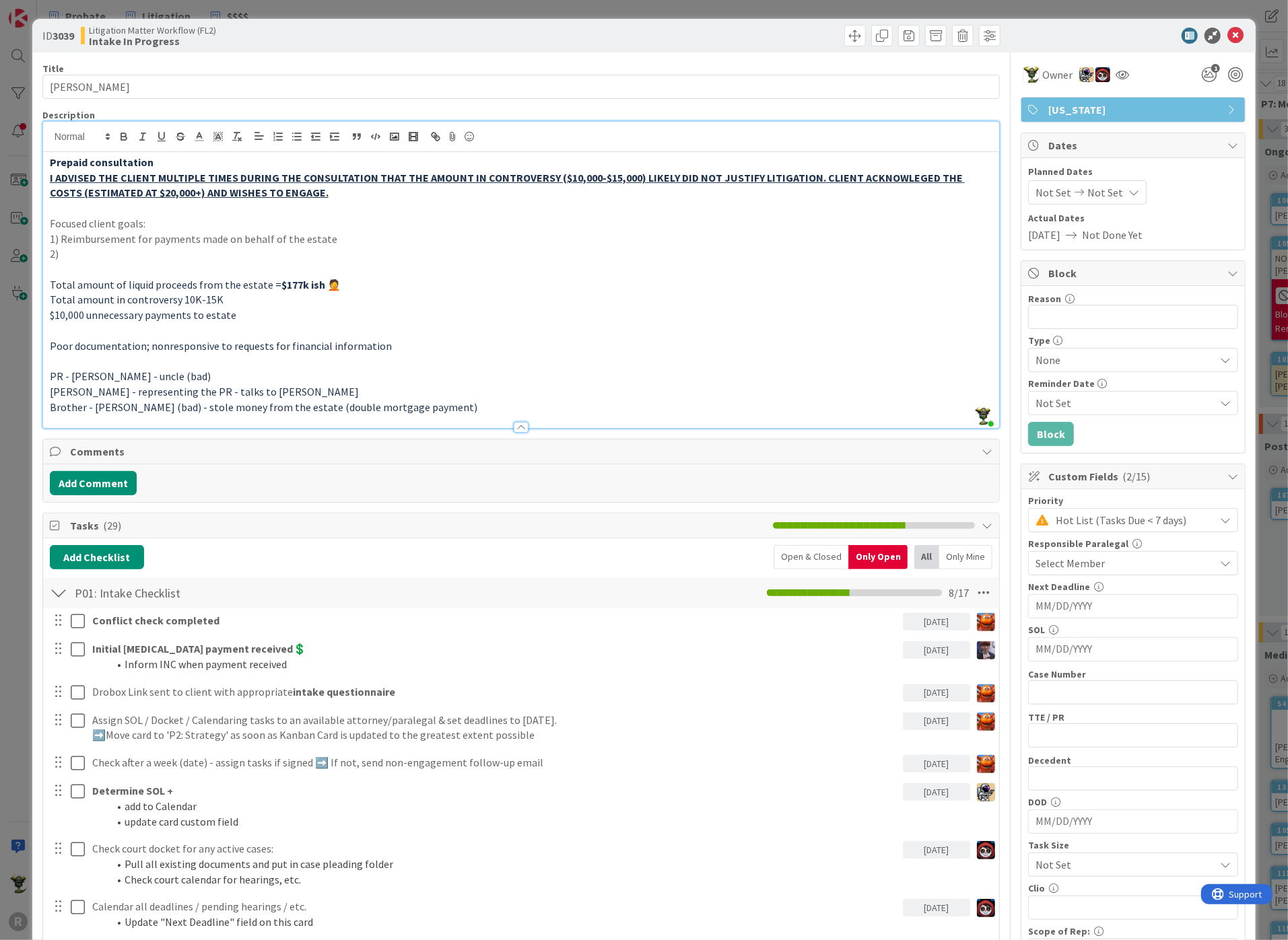
click at [148, 281] on span "Total amount of liquid proceeds from the estate =" at bounding box center [165, 285] width 232 height 14
click at [131, 281] on span "Total amount of liquid proceeds from the estate =" at bounding box center [165, 285] width 232 height 14
click at [187, 234] on p "1) Reimbursement for payments made on behalf of the estate" at bounding box center [521, 239] width 942 height 16
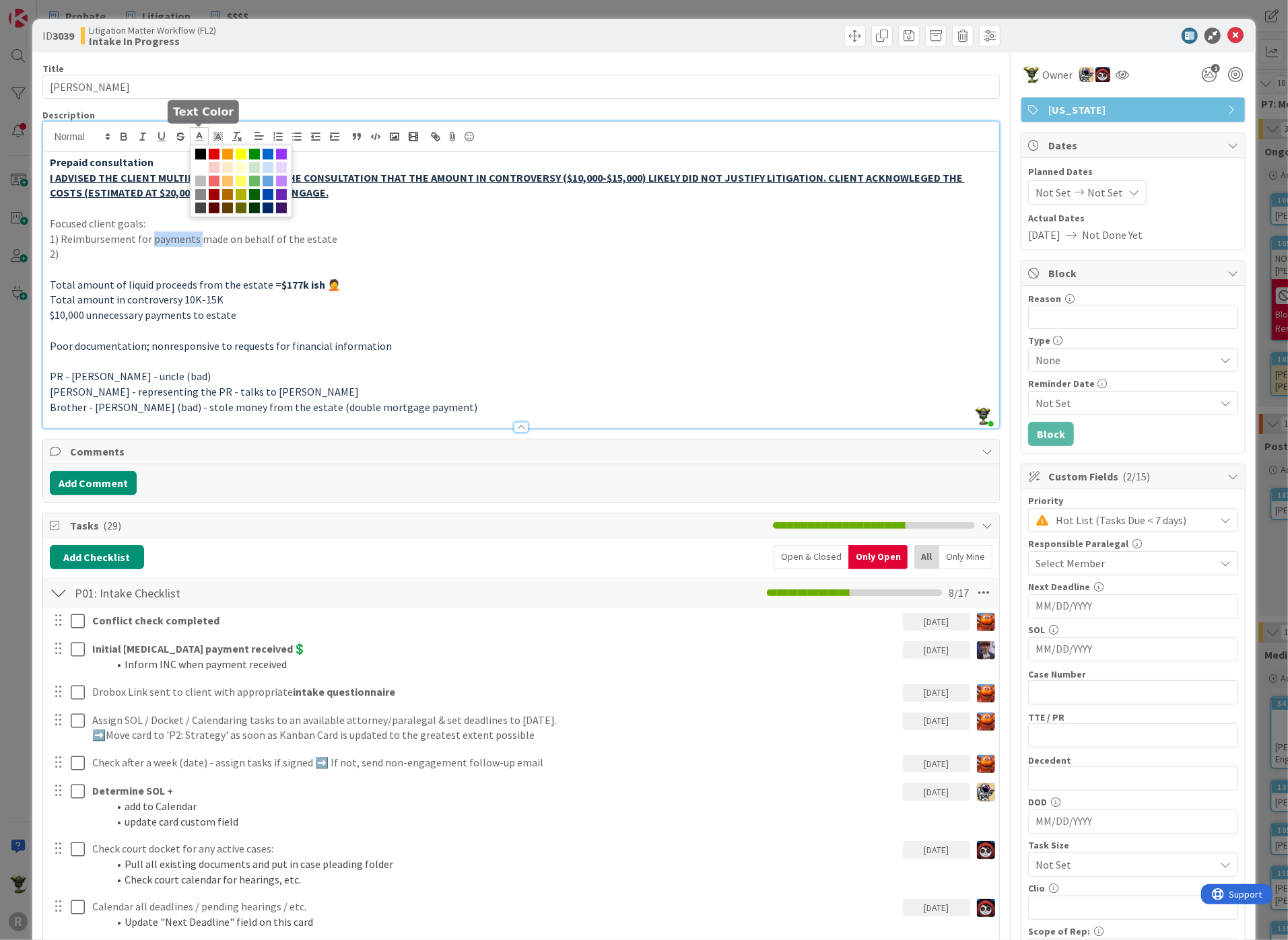
click at [196, 135] on icon at bounding box center [200, 137] width 12 height 12
click at [200, 152] on span at bounding box center [201, 154] width 11 height 11
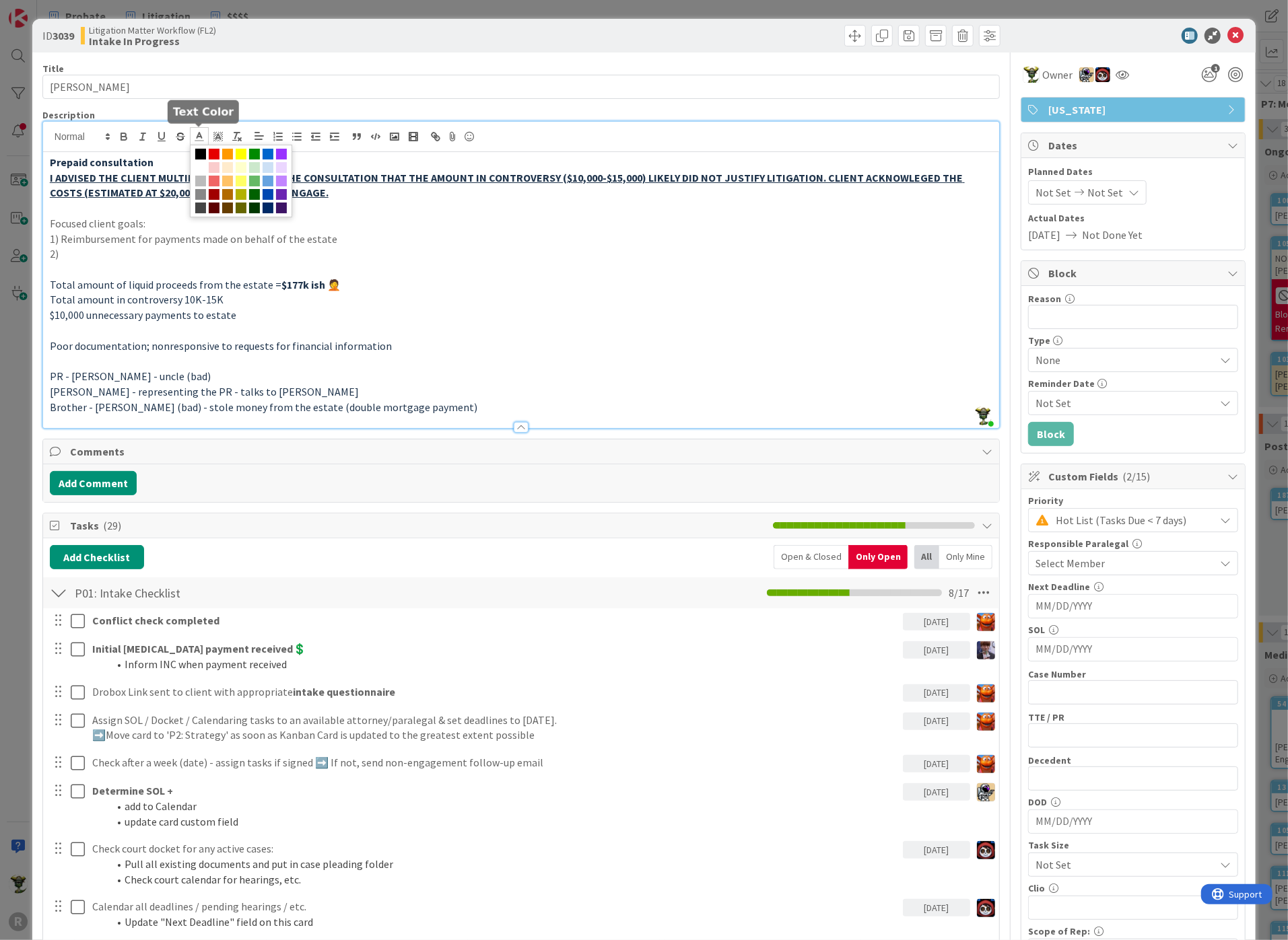
click at [197, 228] on p "Focused client goals:" at bounding box center [521, 223] width 942 height 16
click at [158, 328] on p at bounding box center [521, 331] width 942 height 16
click at [82, 271] on p at bounding box center [521, 269] width 942 height 16
click at [115, 206] on p at bounding box center [521, 208] width 942 height 16
drag, startPoint x: 115, startPoint y: 206, endPoint x: 10, endPoint y: 206, distance: 105.0
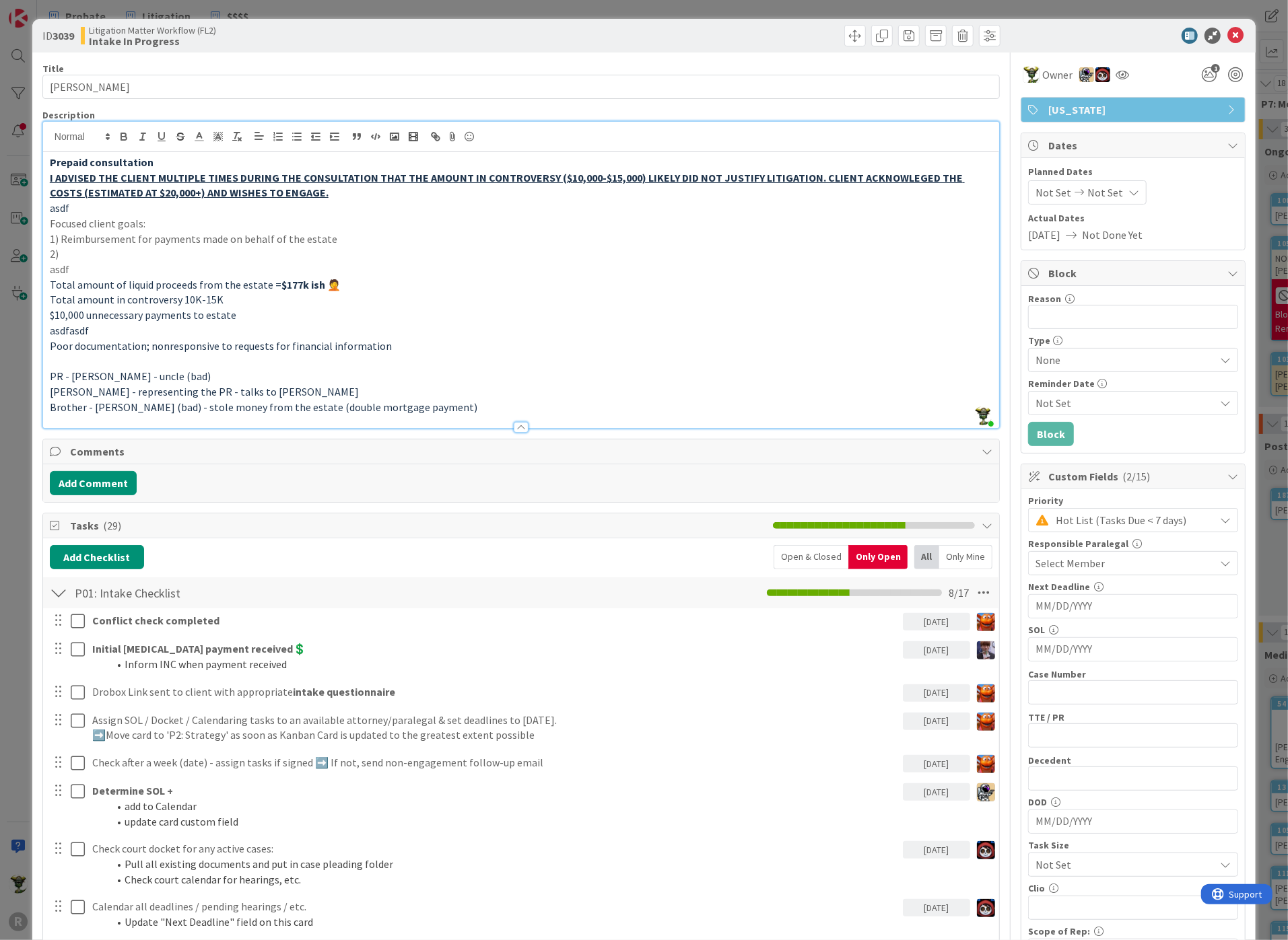
click at [10, 206] on div "ID 3039 Litigation Matter Workflow (FL2) Intake In Progress Title 16 / 128 [PER…" at bounding box center [644, 470] width 1288 height 940
drag, startPoint x: 44, startPoint y: 266, endPoint x: 27, endPoint y: 266, distance: 17.0
click at [27, 266] on div "ID 3039 Litigation Matter Workflow (FL2) Intake In Progress Title 16 / 128 [PER…" at bounding box center [644, 470] width 1288 height 940
drag, startPoint x: 95, startPoint y: 330, endPoint x: 34, endPoint y: 327, distance: 61.1
click at [34, 327] on div "ID 3039 Litigation Matter Workflow (FL2) Intake In Progress Title 16 / 128 [PER…" at bounding box center [644, 919] width 1223 height 1799
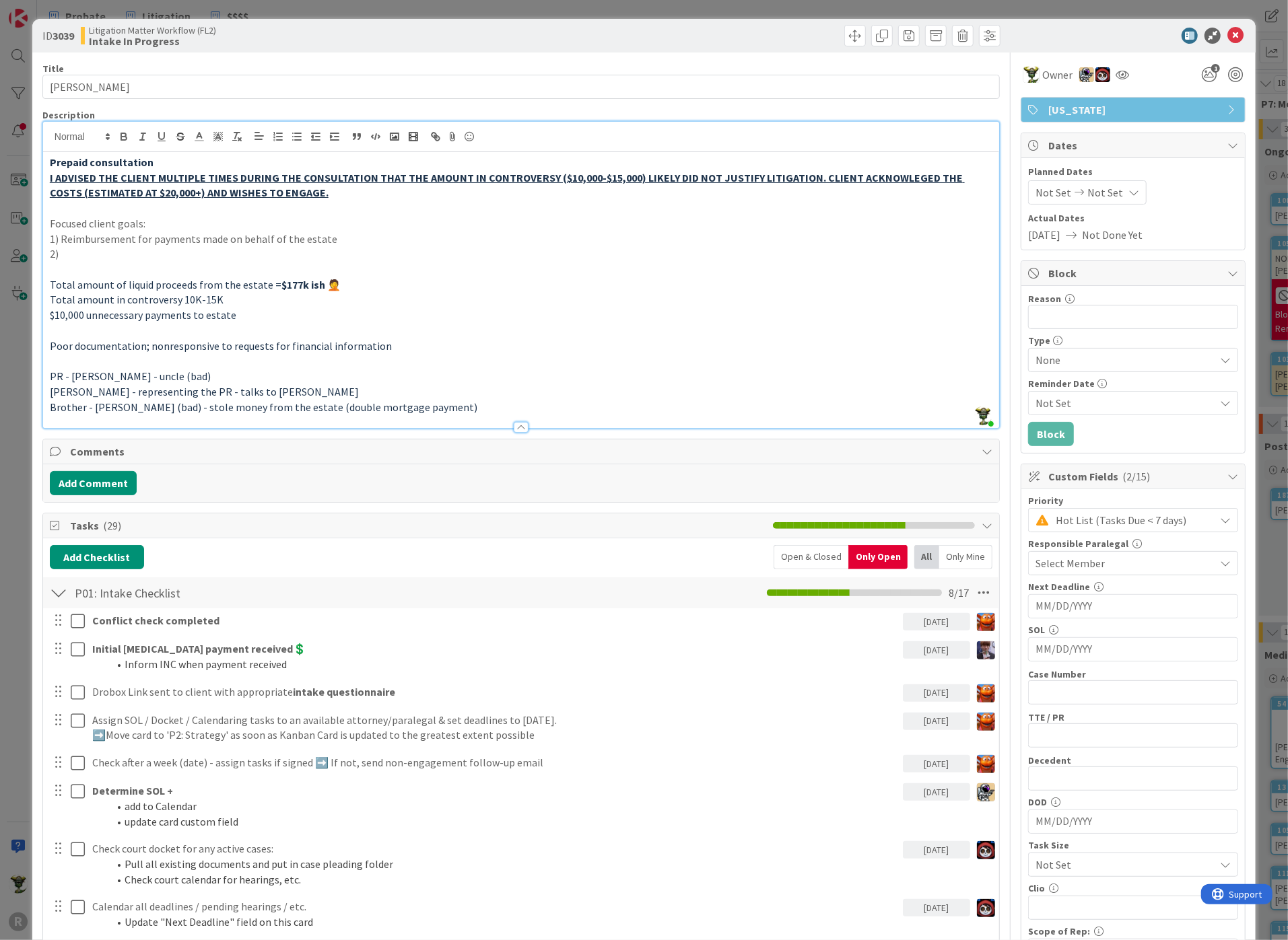
click at [80, 247] on p "2)" at bounding box center [521, 254] width 942 height 16
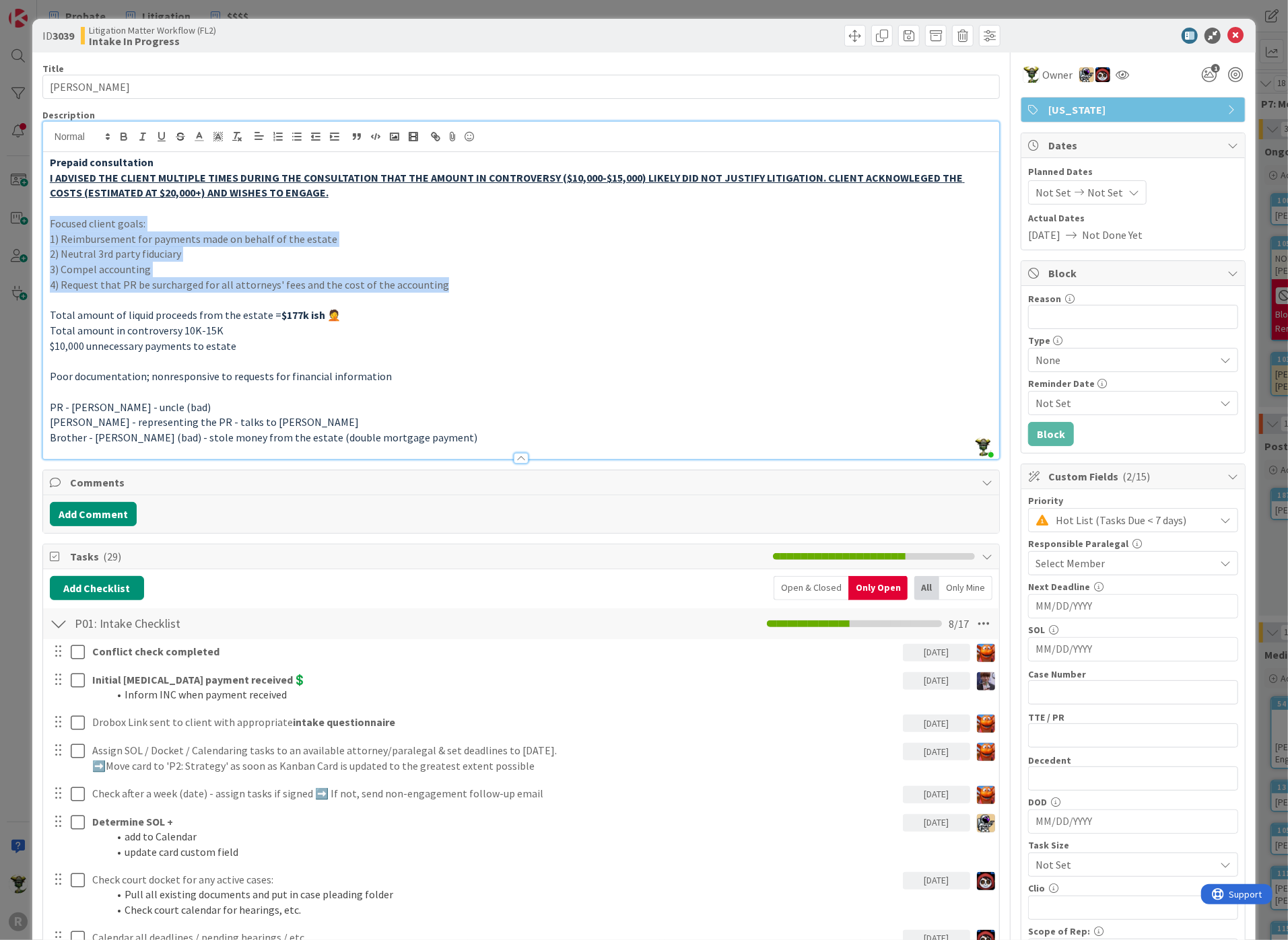
drag, startPoint x: 50, startPoint y: 219, endPoint x: 504, endPoint y: 279, distance: 457.9
click at [504, 279] on div "Prepaid consultation I ADVISED THE CLIENT MULTIPLE TIMES DURING THE CONSULTATIO…" at bounding box center [521, 305] width 956 height 307
click at [217, 133] on icon at bounding box center [218, 137] width 12 height 12
click at [261, 149] on span at bounding box center [260, 154] width 11 height 11
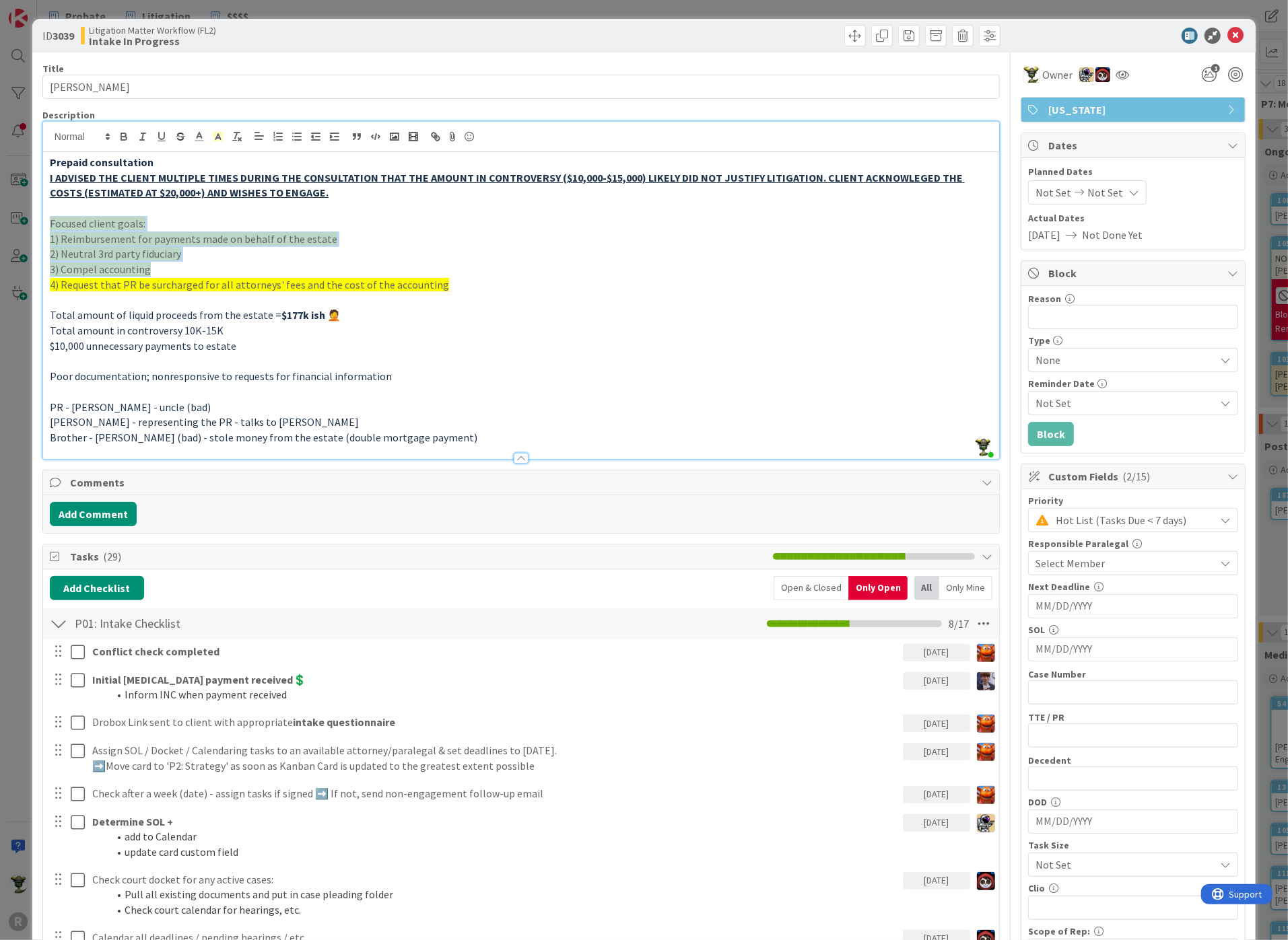
click at [88, 247] on span "2) Neutral 3rd party fiduciary" at bounding box center [115, 254] width 131 height 14
click at [57, 223] on span "Focused client goals:" at bounding box center [98, 223] width 96 height 14
click at [553, 253] on p "2) Neutral 3rd party fiduciary" at bounding box center [521, 254] width 942 height 16
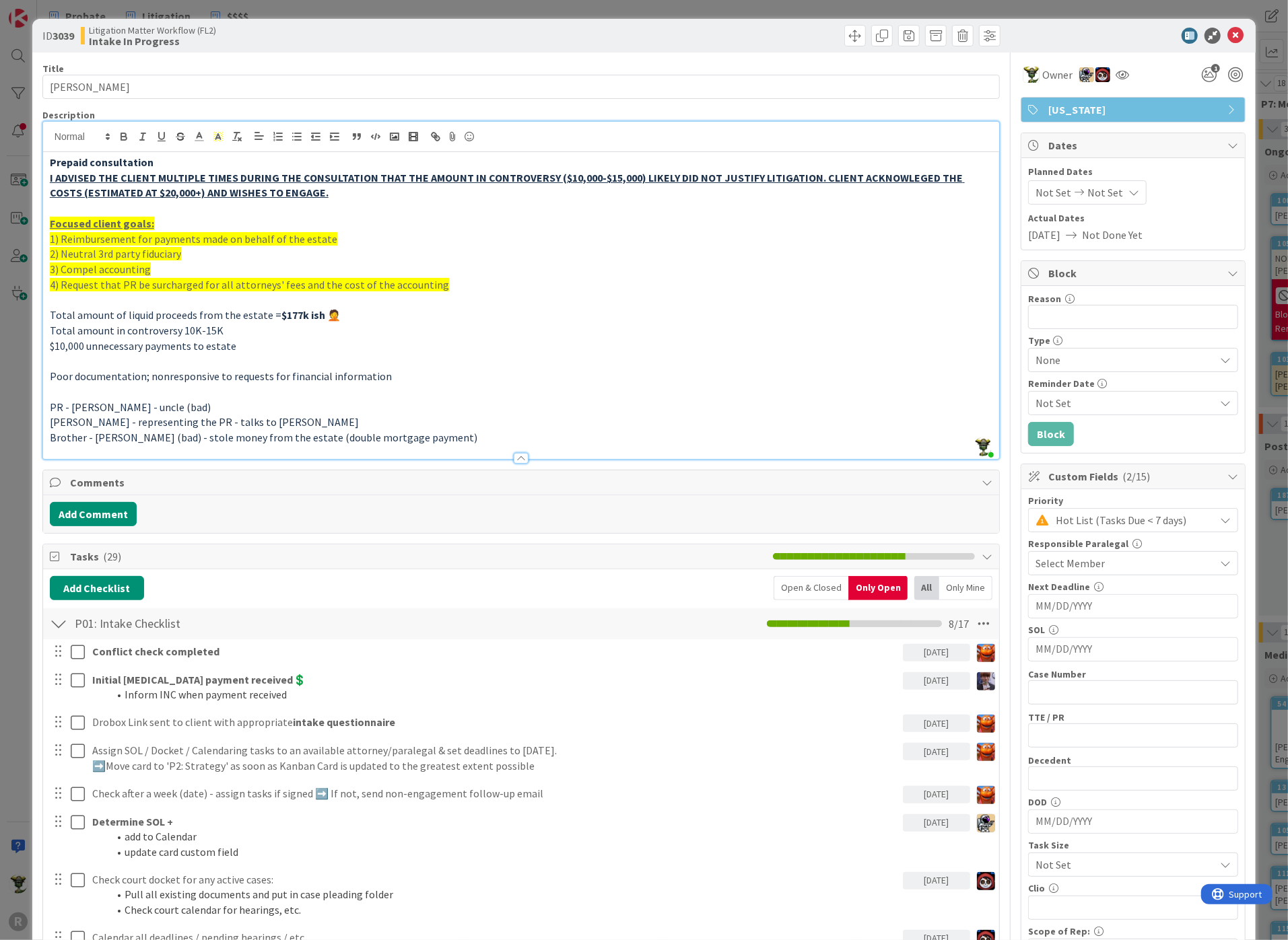
click at [517, 454] on div at bounding box center [521, 458] width 15 height 11
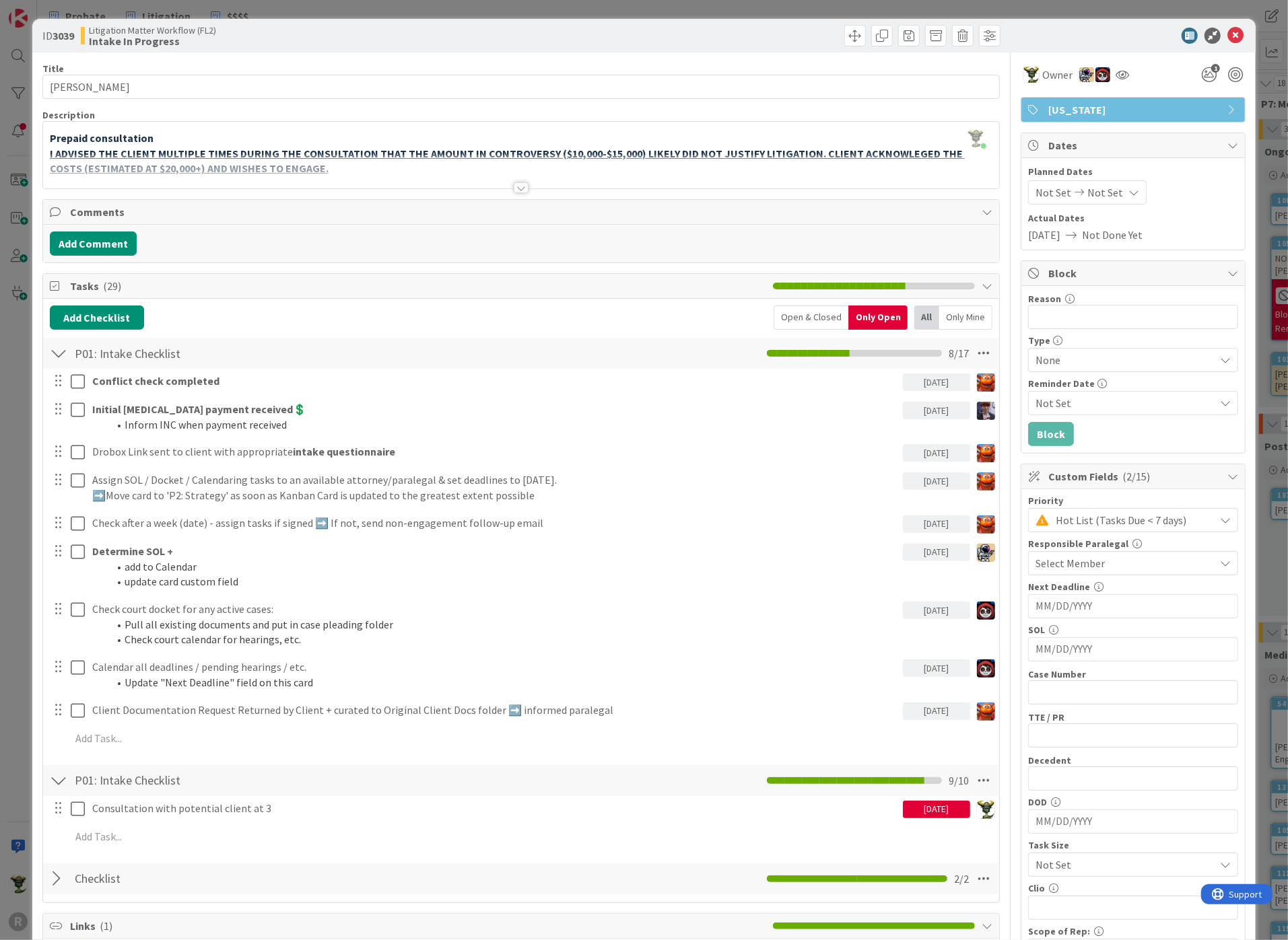
click at [517, 188] on div at bounding box center [521, 188] width 15 height 11
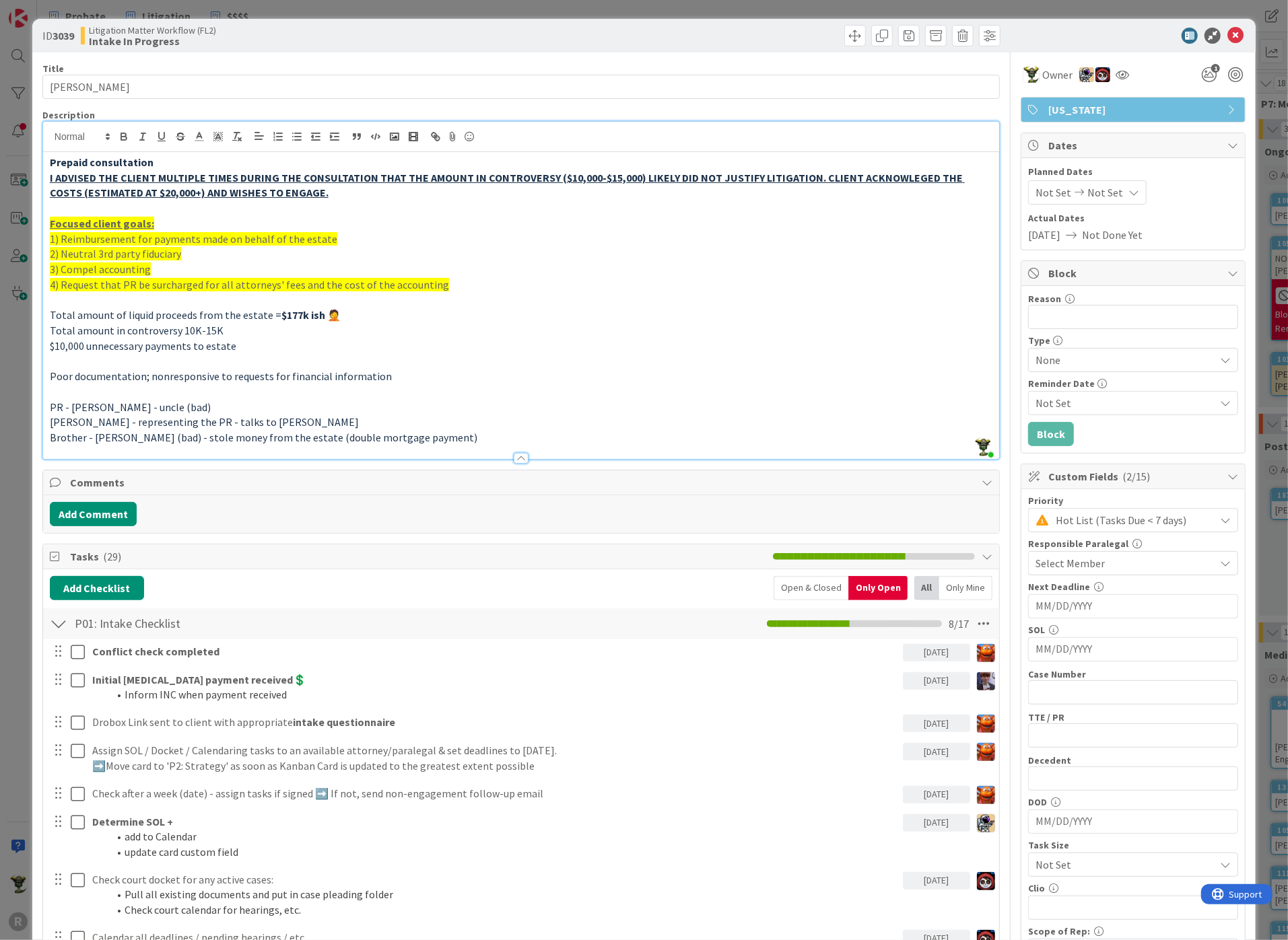
click at [46, 220] on div "Prepaid consultation I ADVISED THE CLIENT MULTIPLE TIMES DURING THE CONSULTATIO…" at bounding box center [521, 305] width 956 height 307
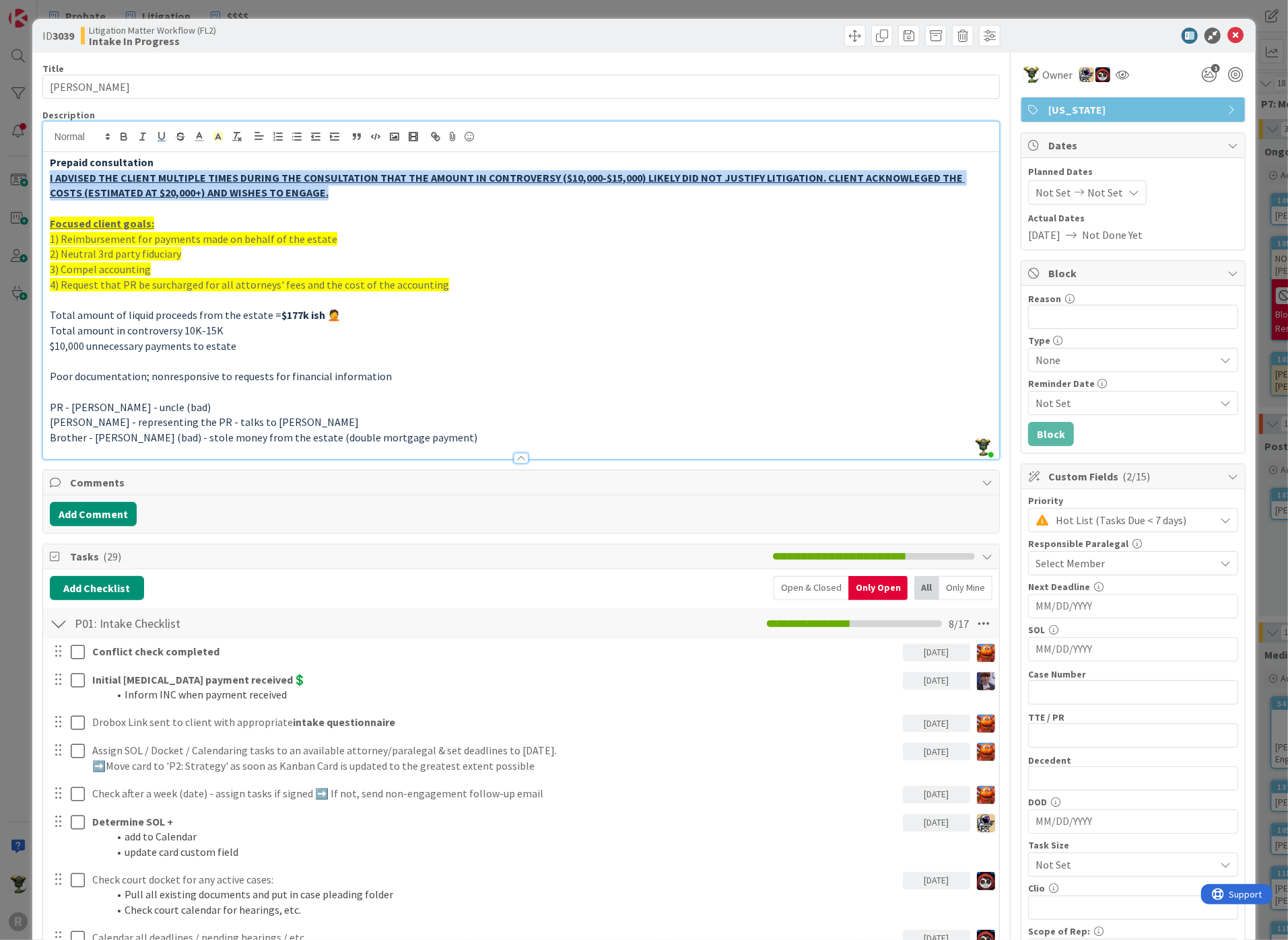
drag, startPoint x: 45, startPoint y: 175, endPoint x: 389, endPoint y: 195, distance: 344.6
click at [389, 195] on div "Prepaid consultation I ADVISED THE CLIENT MULTIPLE TIMES DURING THE CONSULTATIO…" at bounding box center [521, 305] width 956 height 307
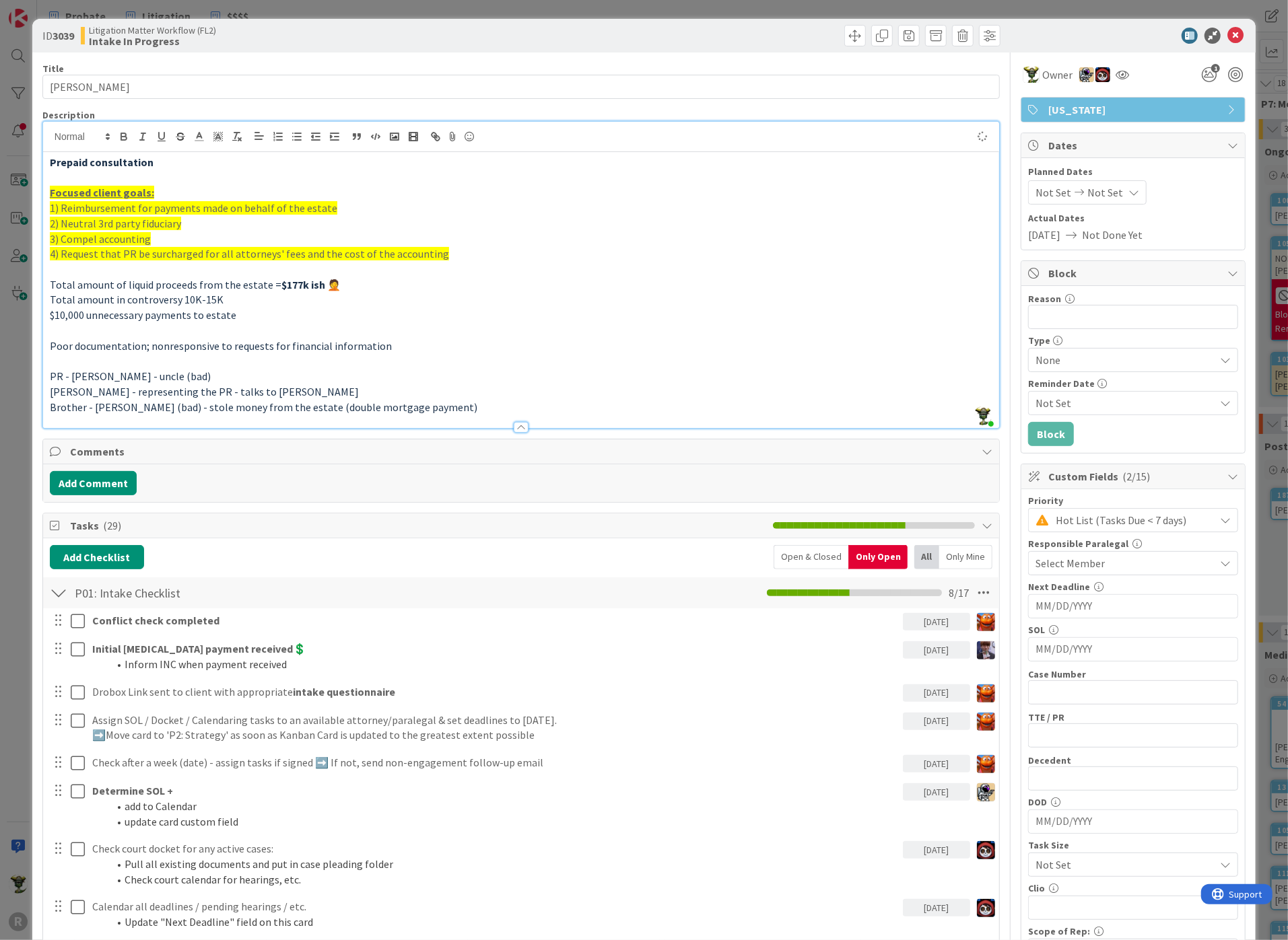
click at [82, 271] on p at bounding box center [521, 269] width 942 height 16
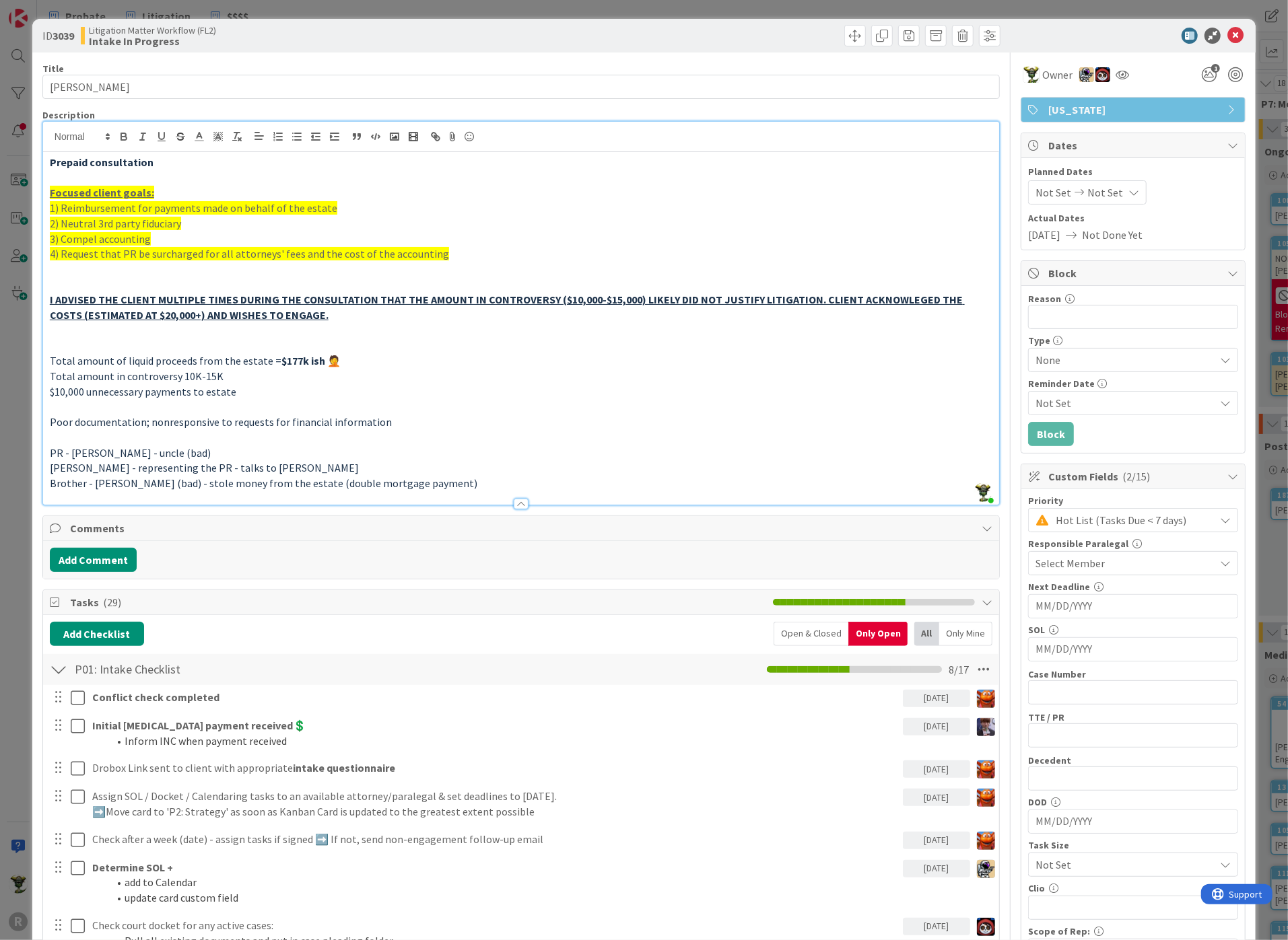
click at [520, 502] on div at bounding box center [521, 504] width 15 height 11
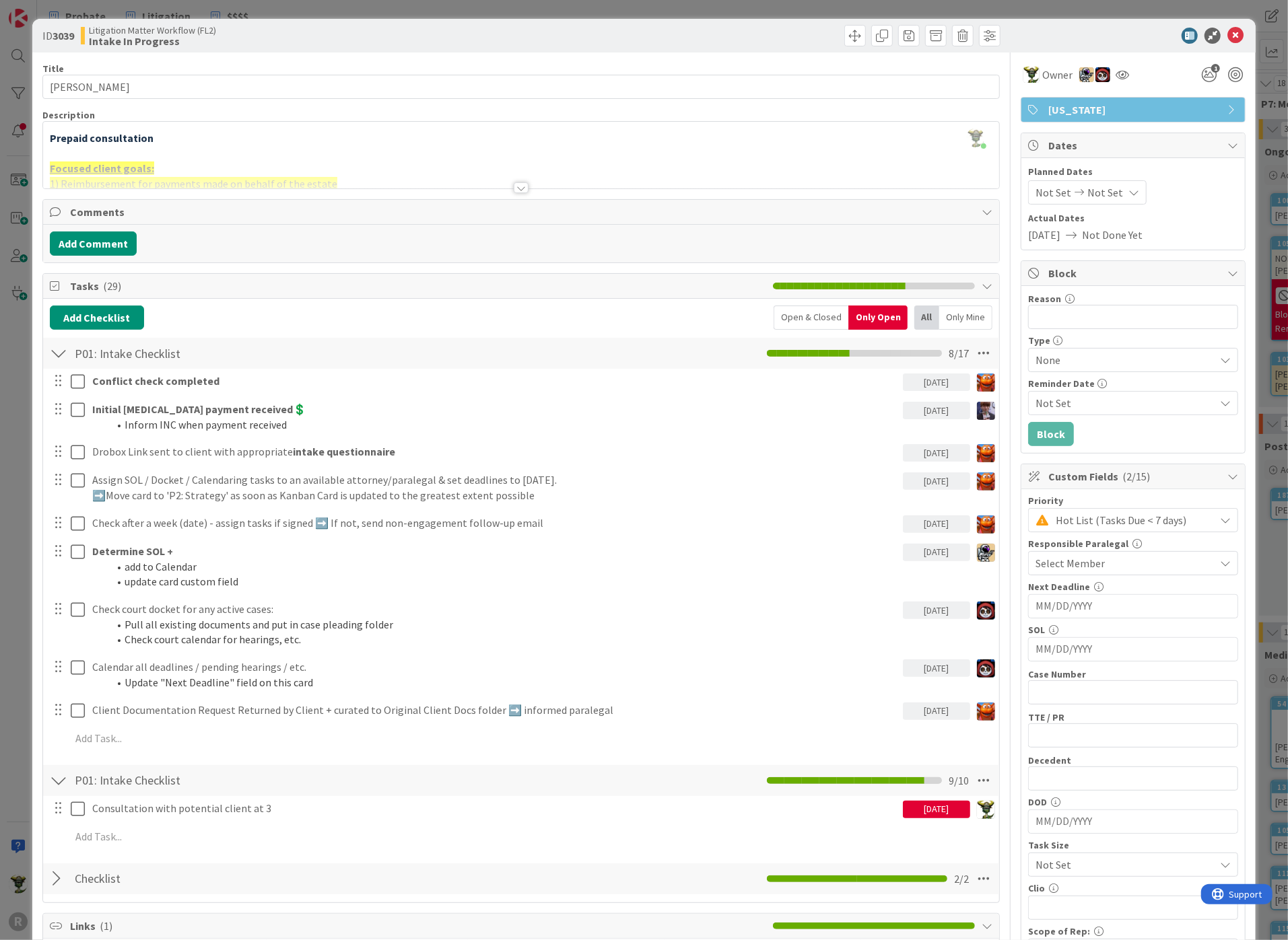
click at [279, 130] on p "Prepaid consultation" at bounding box center [521, 138] width 942 height 16
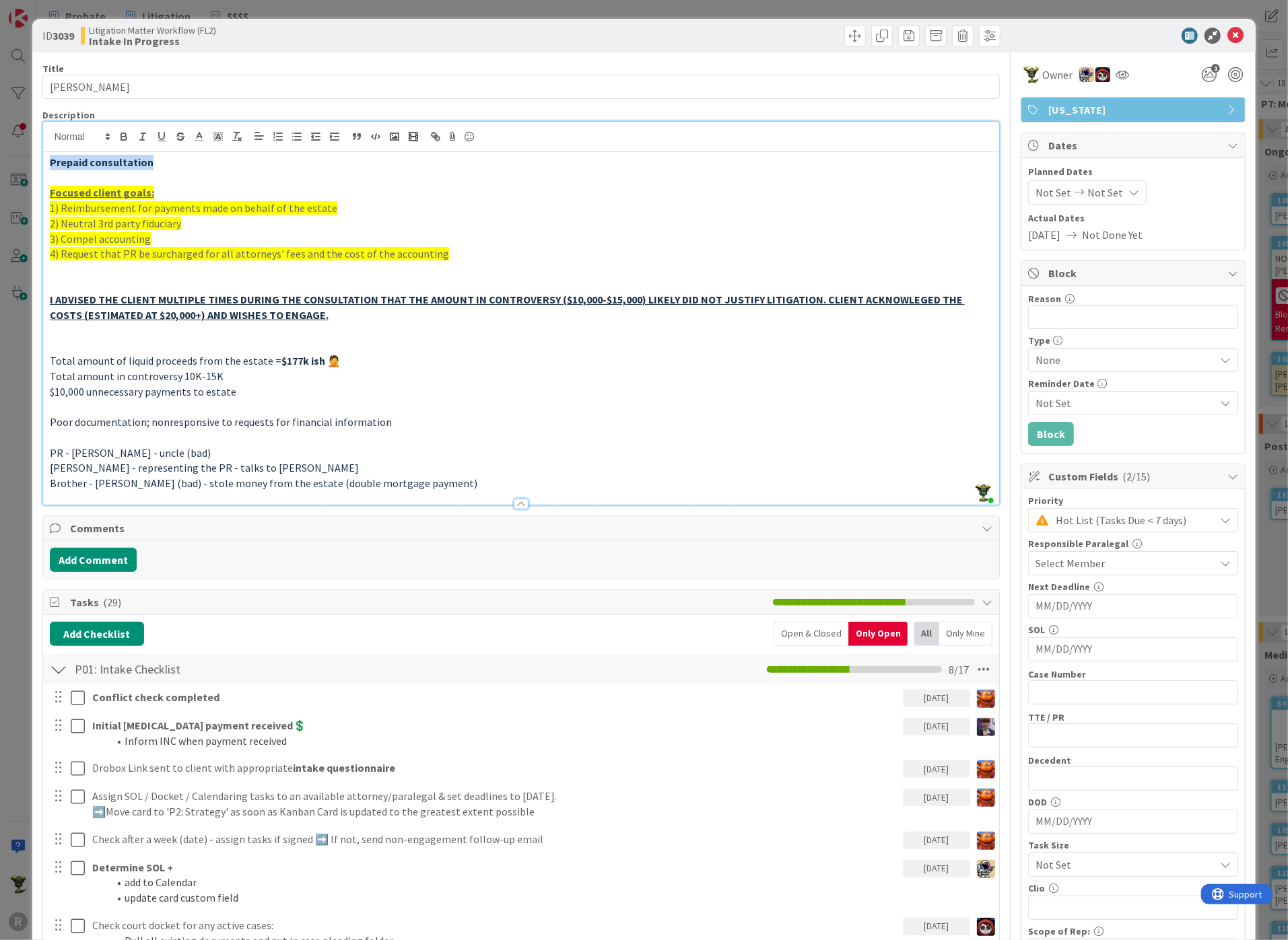
drag, startPoint x: 155, startPoint y: 164, endPoint x: 10, endPoint y: 152, distance: 145.5
click at [10, 152] on div "ID 3039 Litigation Matter Workflow (FL2) Intake In Progress Title 16 / 128 [PER…" at bounding box center [644, 470] width 1288 height 940
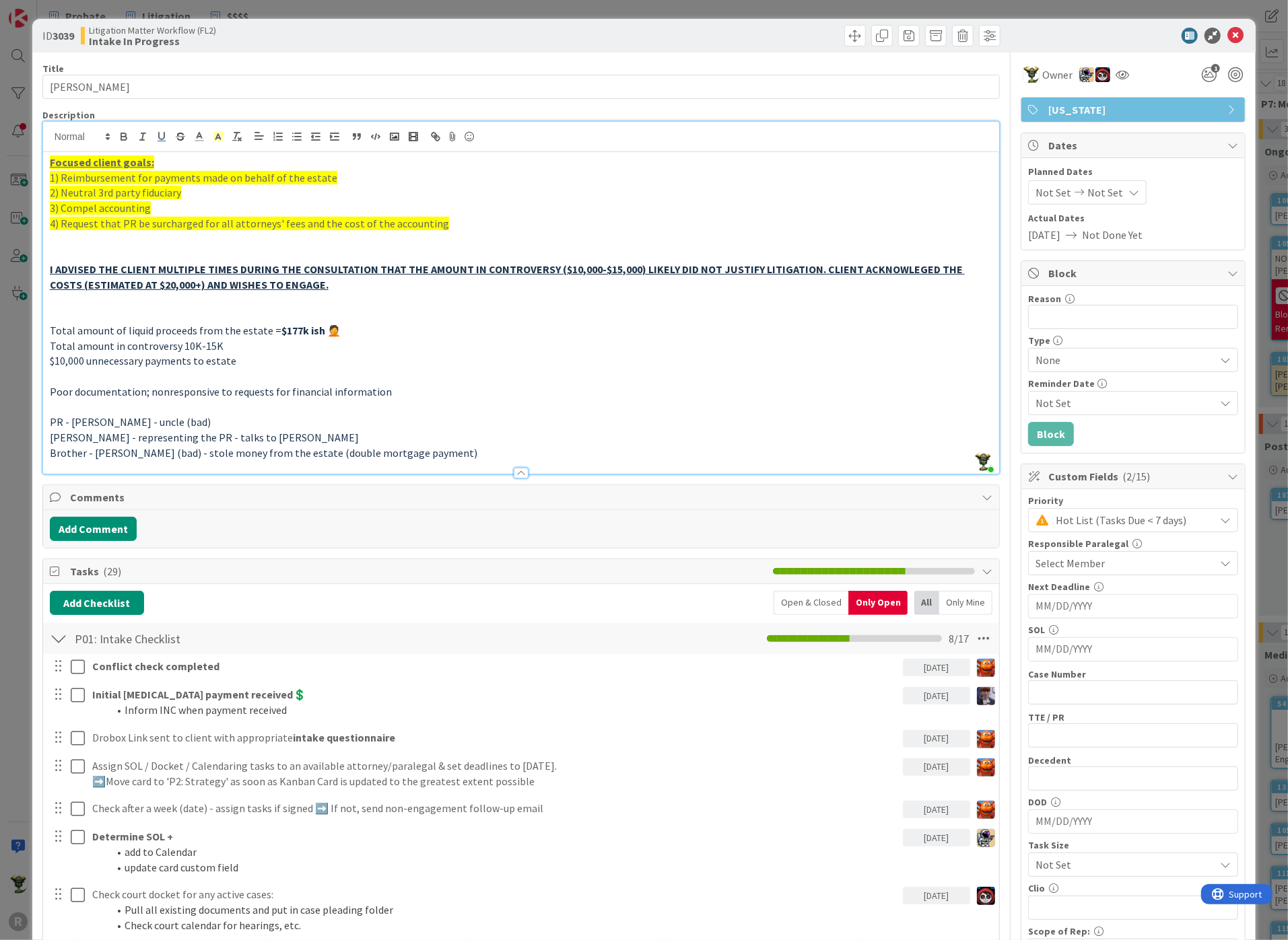
click at [516, 471] on div at bounding box center [521, 473] width 15 height 11
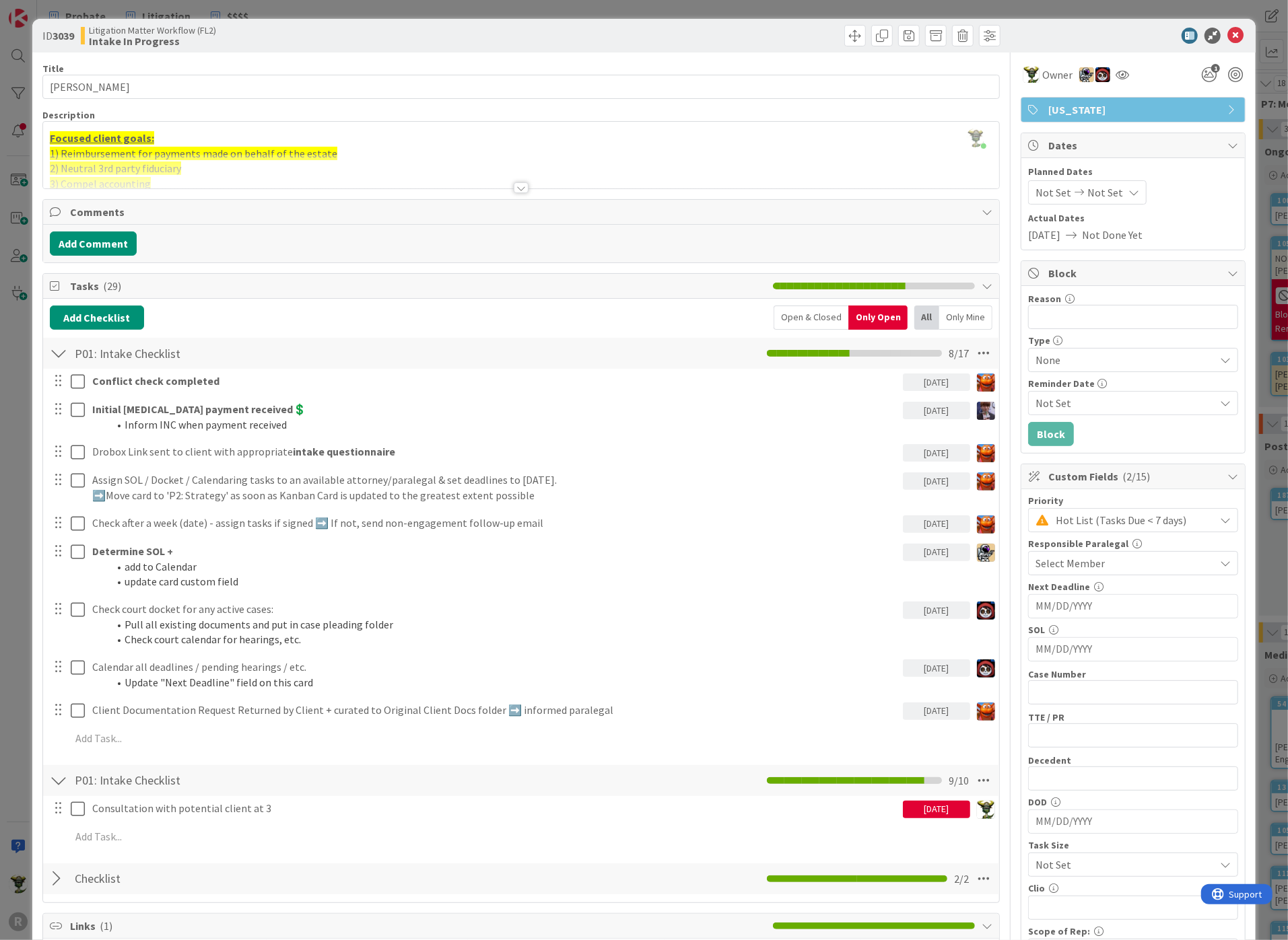
click at [1082, 25] on div "ID 3039 Litigation Matter Workflow (FL2) Intake In Progress" at bounding box center [644, 36] width 1223 height 33
click at [1229, 35] on icon at bounding box center [1235, 36] width 16 height 16
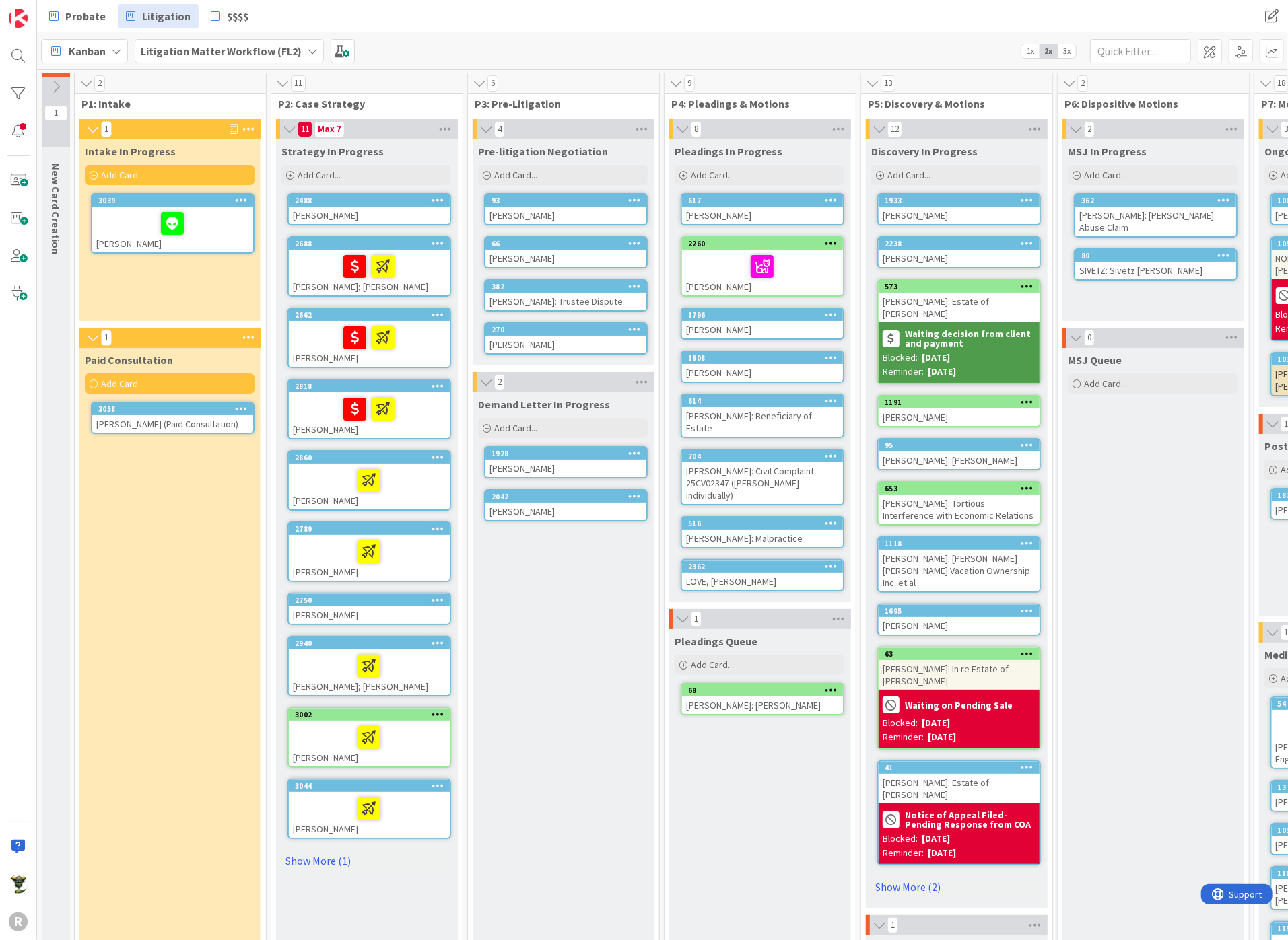
click at [199, 714] on div "Paid Consultation Add Card... 3058 [PERSON_NAME] (Paid Consultation)" at bounding box center [169, 798] width 180 height 900
click at [142, 677] on div "Paid Consultation Add Card... 3058 [PERSON_NAME] (Paid Consultation)" at bounding box center [169, 798] width 180 height 900
click at [556, 658] on div "Demand Letter In Progress Add Card... 1928 [PERSON_NAME] 2042 [PERSON_NAME]" at bounding box center [563, 820] width 180 height 856
click at [338, 868] on div "Strategy In Progress Add Card... 2488 [PERSON_NAME] 2688 [PERSON_NAME]; [PERSON…" at bounding box center [366, 694] width 180 height 1109
click at [231, 870] on div "Paid Consultation Add Card... 3058 [PERSON_NAME] (Paid Consultation)" at bounding box center [169, 798] width 180 height 900
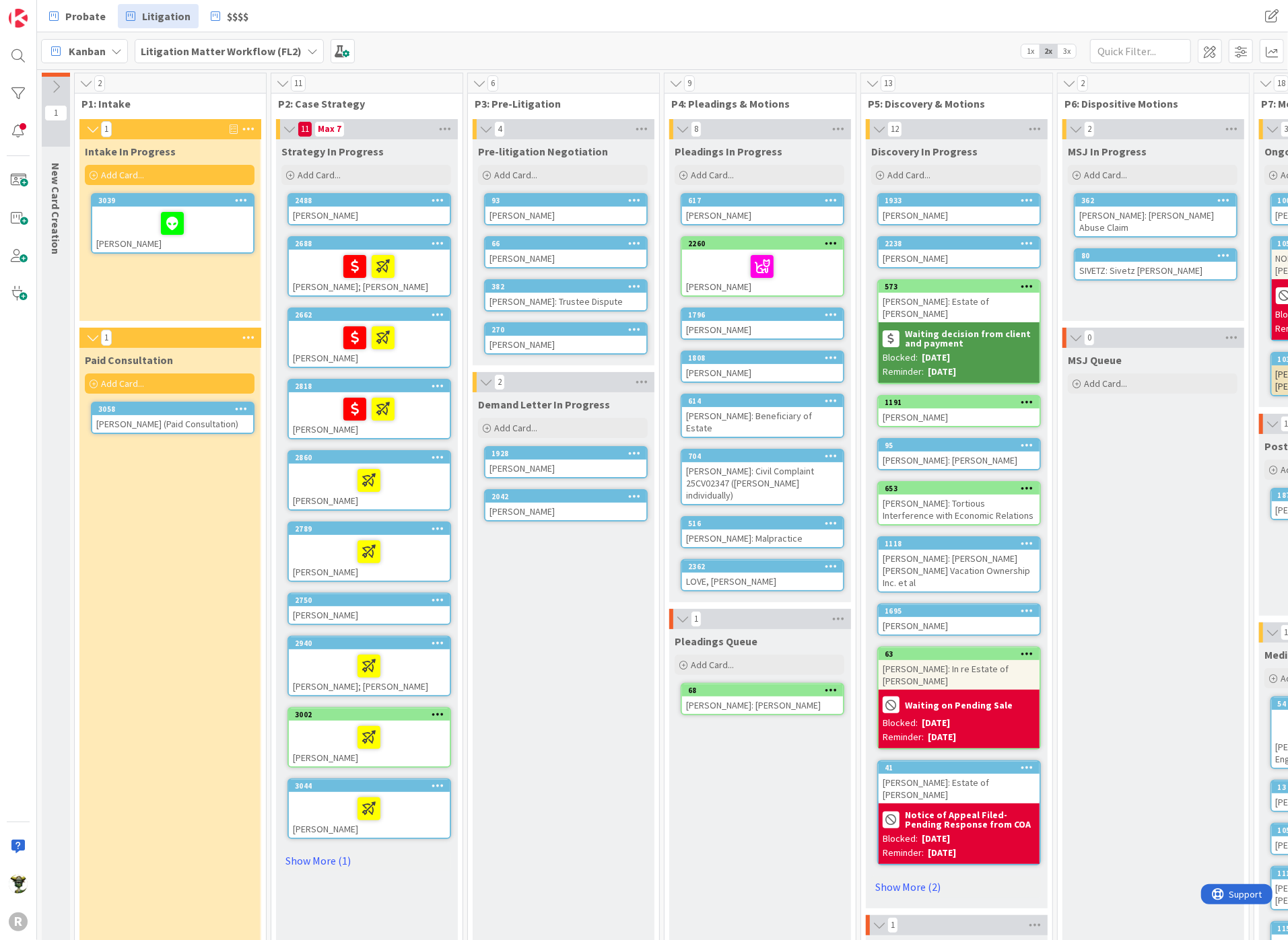
drag, startPoint x: 548, startPoint y: 790, endPoint x: 121, endPoint y: 763, distance: 427.9
click at [547, 790] on div "Demand Letter In Progress Add Card... 1928 [PERSON_NAME] 2042 [PERSON_NAME]" at bounding box center [563, 820] width 180 height 856
